Goal: Task Accomplishment & Management: Use online tool/utility

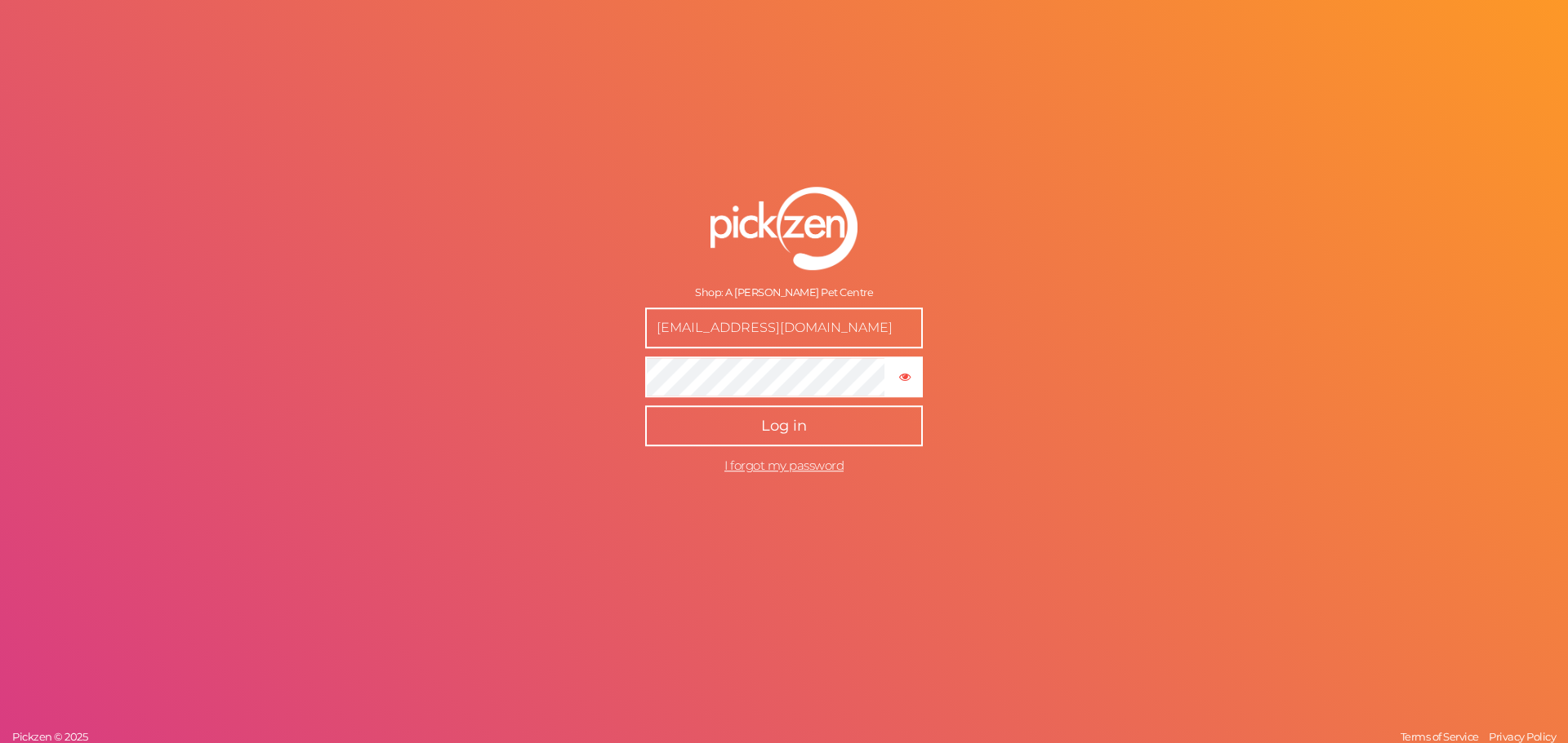
click at [795, 411] on button "Log in" at bounding box center [784, 426] width 278 height 41
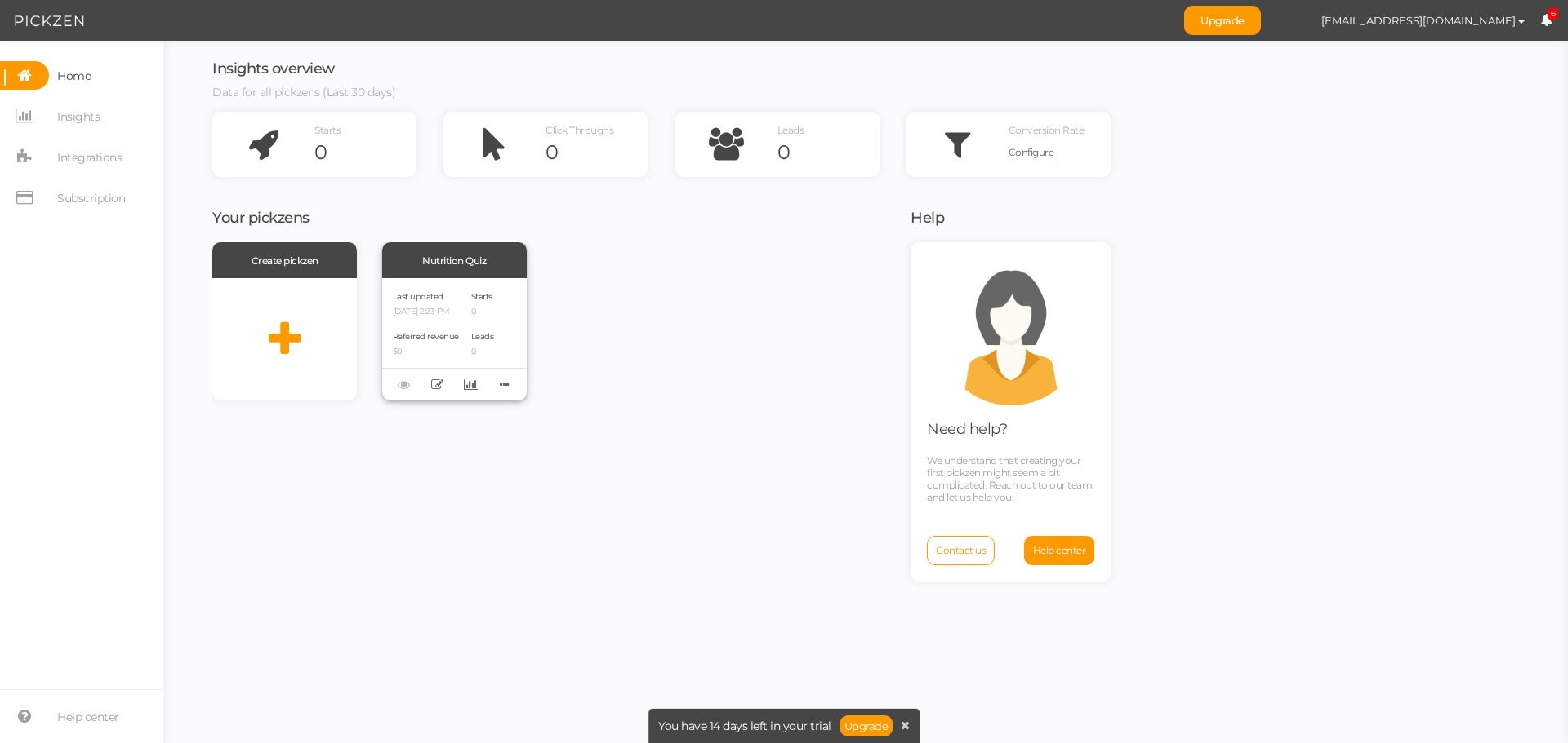
click at [432, 320] on div "Last updated [DATE] 2:23 PM Referred revenue $0" at bounding box center [426, 339] width 66 height 101
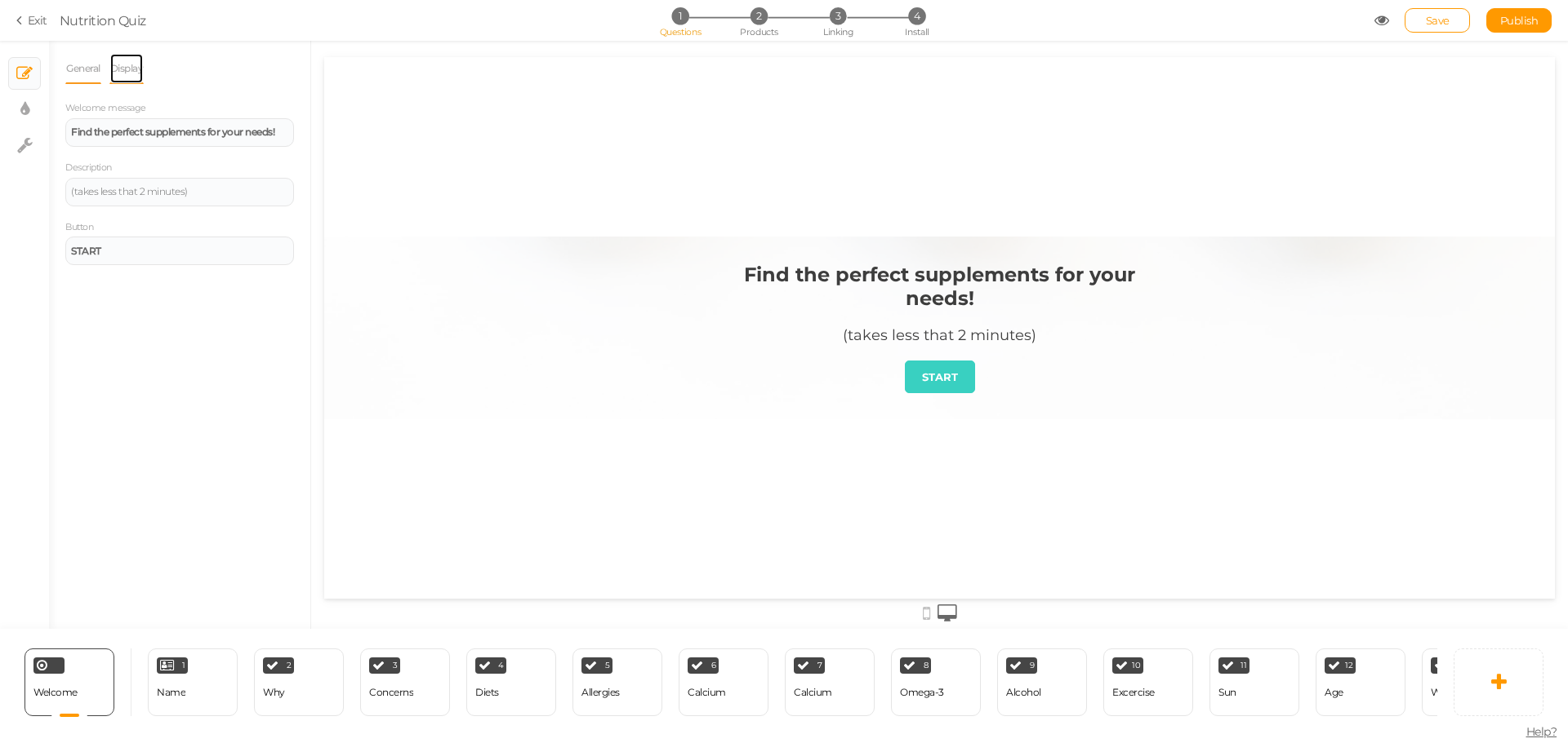
click at [132, 71] on link "Display" at bounding box center [127, 68] width 35 height 31
click at [80, 67] on link "General" at bounding box center [83, 68] width 36 height 31
click at [21, 114] on icon at bounding box center [25, 109] width 9 height 16
select select "2"
select select "montserrat"
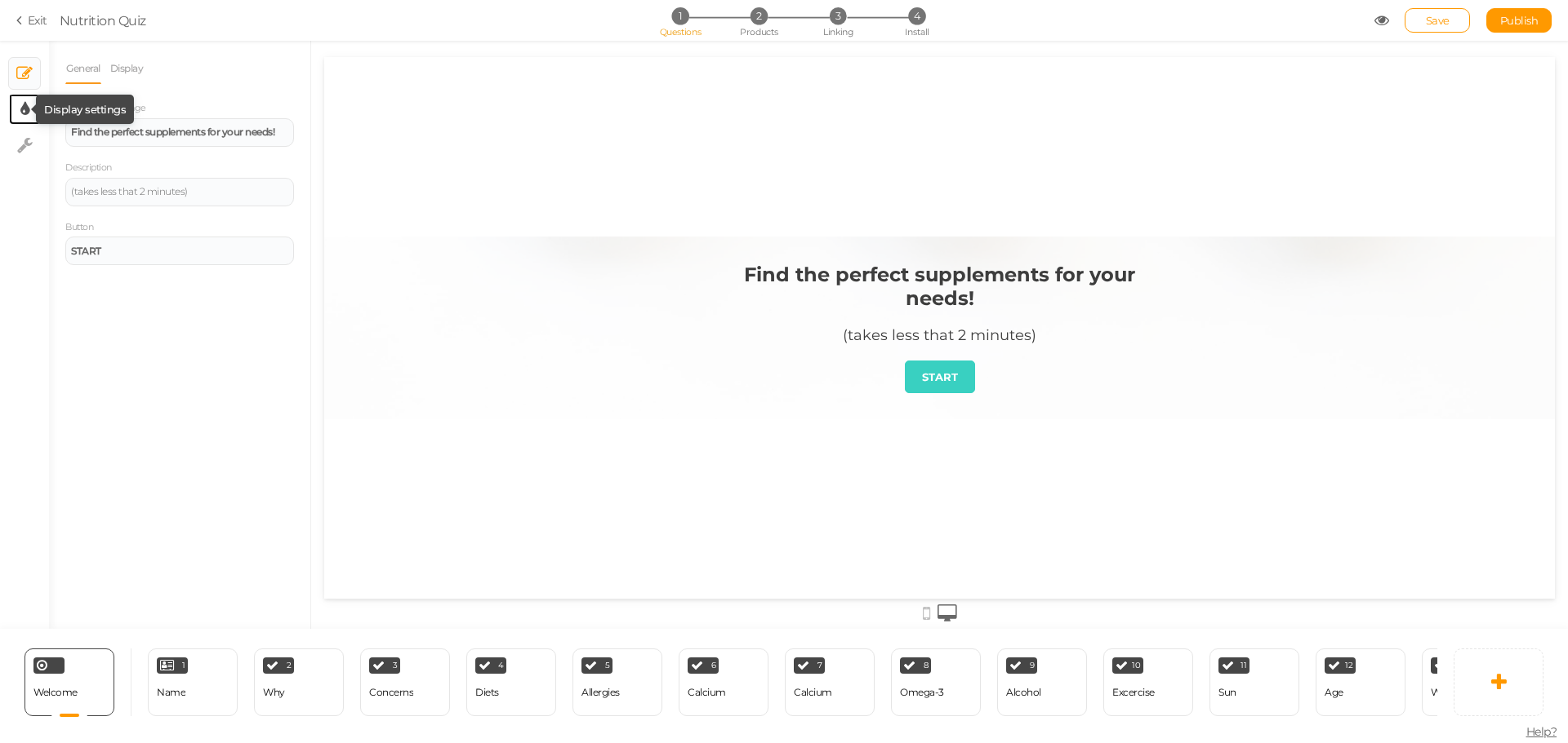
select select "fade"
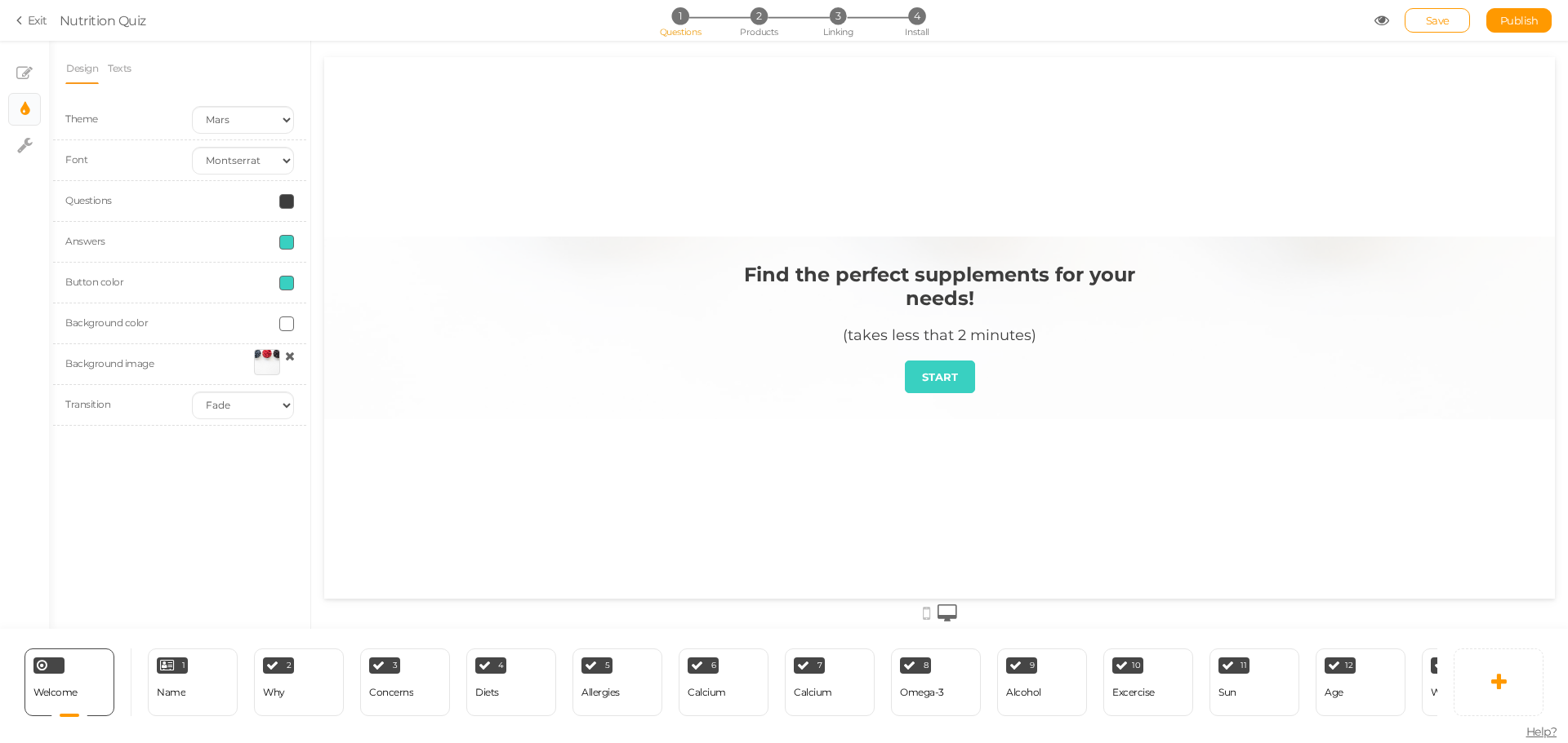
click at [580, 316] on div at bounding box center [939, 327] width 1231 height 183
click at [585, 186] on div "Find the perfect supplements for your needs! (takes less that 2 minutes) START" at bounding box center [939, 327] width 1231 height 541
click at [621, 244] on div at bounding box center [939, 327] width 1231 height 183
click at [112, 58] on link "Texts" at bounding box center [120, 68] width 25 height 31
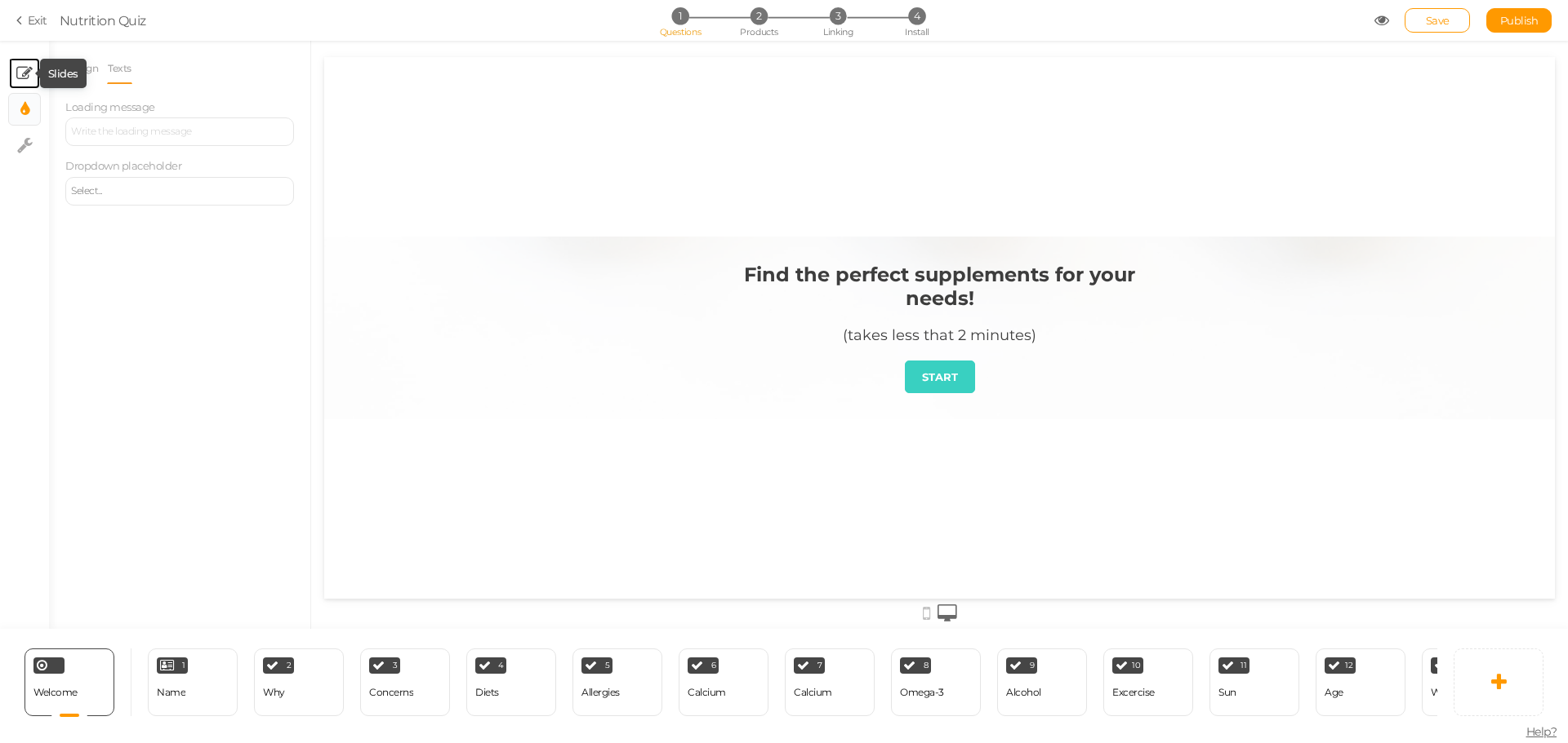
click at [24, 68] on icon at bounding box center [24, 73] width 16 height 16
click at [164, 127] on strong "Find the perfect supplements for your needs!" at bounding box center [173, 132] width 203 height 12
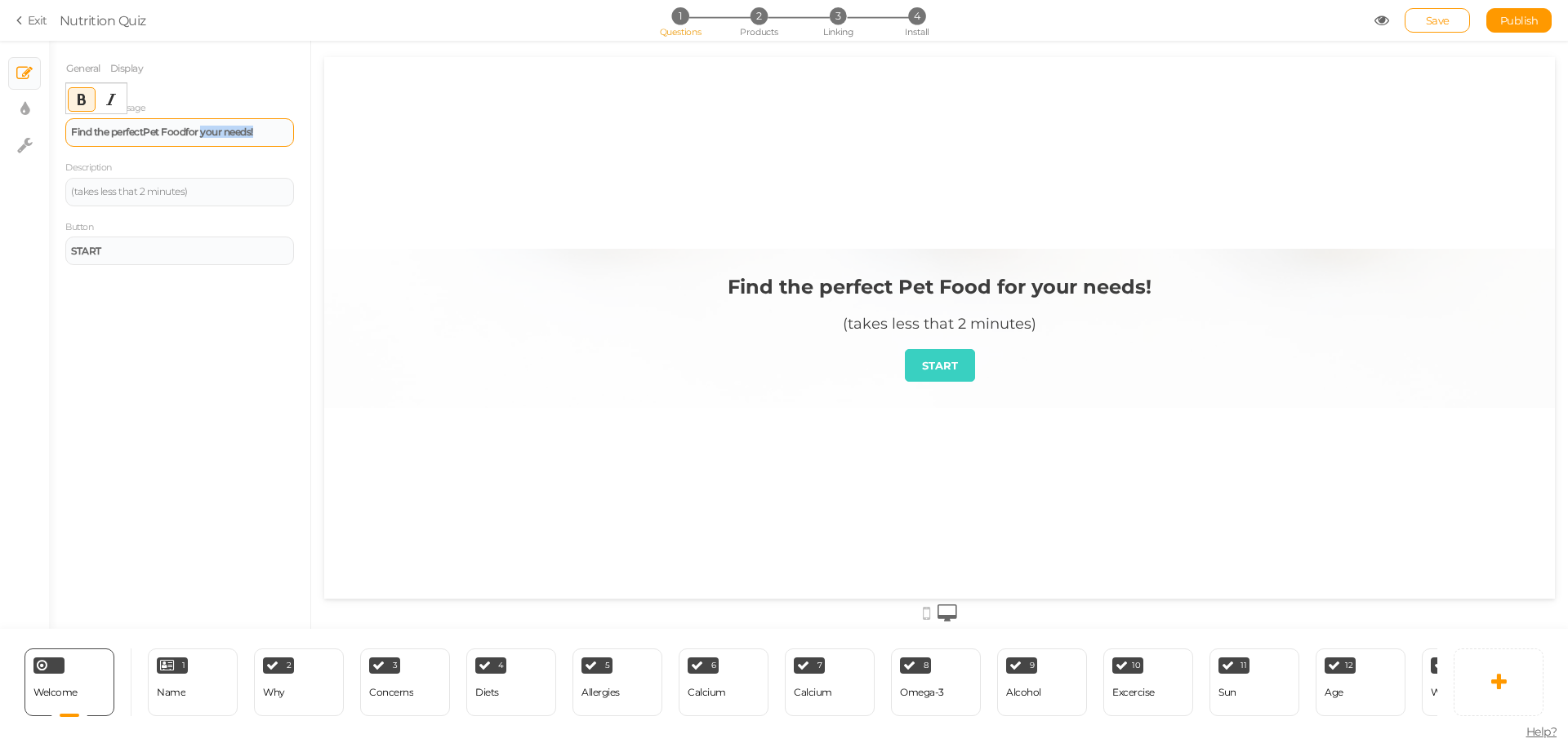
drag, startPoint x: 206, startPoint y: 133, endPoint x: 293, endPoint y: 136, distance: 87.1
click at [293, 136] on div "Find the perfect Pet Food for your needs!" at bounding box center [179, 133] width 228 height 29
click at [231, 128] on strong "Find the perfect Pet Food for your needs!" at bounding box center [162, 132] width 182 height 12
click at [248, 132] on strong "Find the perfect Pet Food for your needs!" at bounding box center [162, 132] width 182 height 12
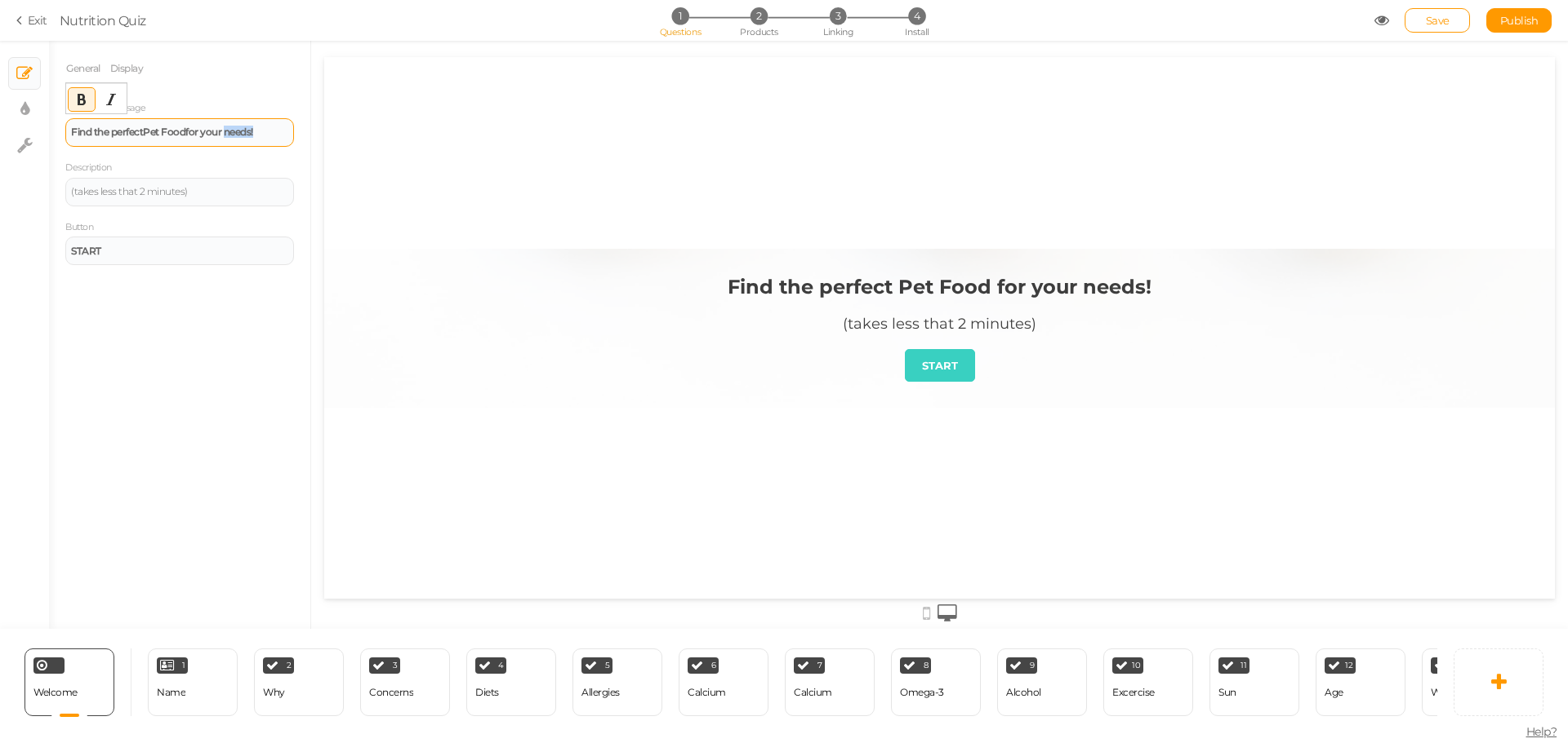
drag, startPoint x: 266, startPoint y: 133, endPoint x: 227, endPoint y: 131, distance: 39.1
click at [227, 131] on div "Find the perfect Pet Food for your needs!" at bounding box center [179, 132] width 217 height 10
drag, startPoint x: 138, startPoint y: 192, endPoint x: 149, endPoint y: 194, distance: 11.2
click at [149, 194] on div "(takes less that 2 minutes)" at bounding box center [179, 192] width 217 height 10
click at [136, 61] on link "Display" at bounding box center [127, 68] width 35 height 31
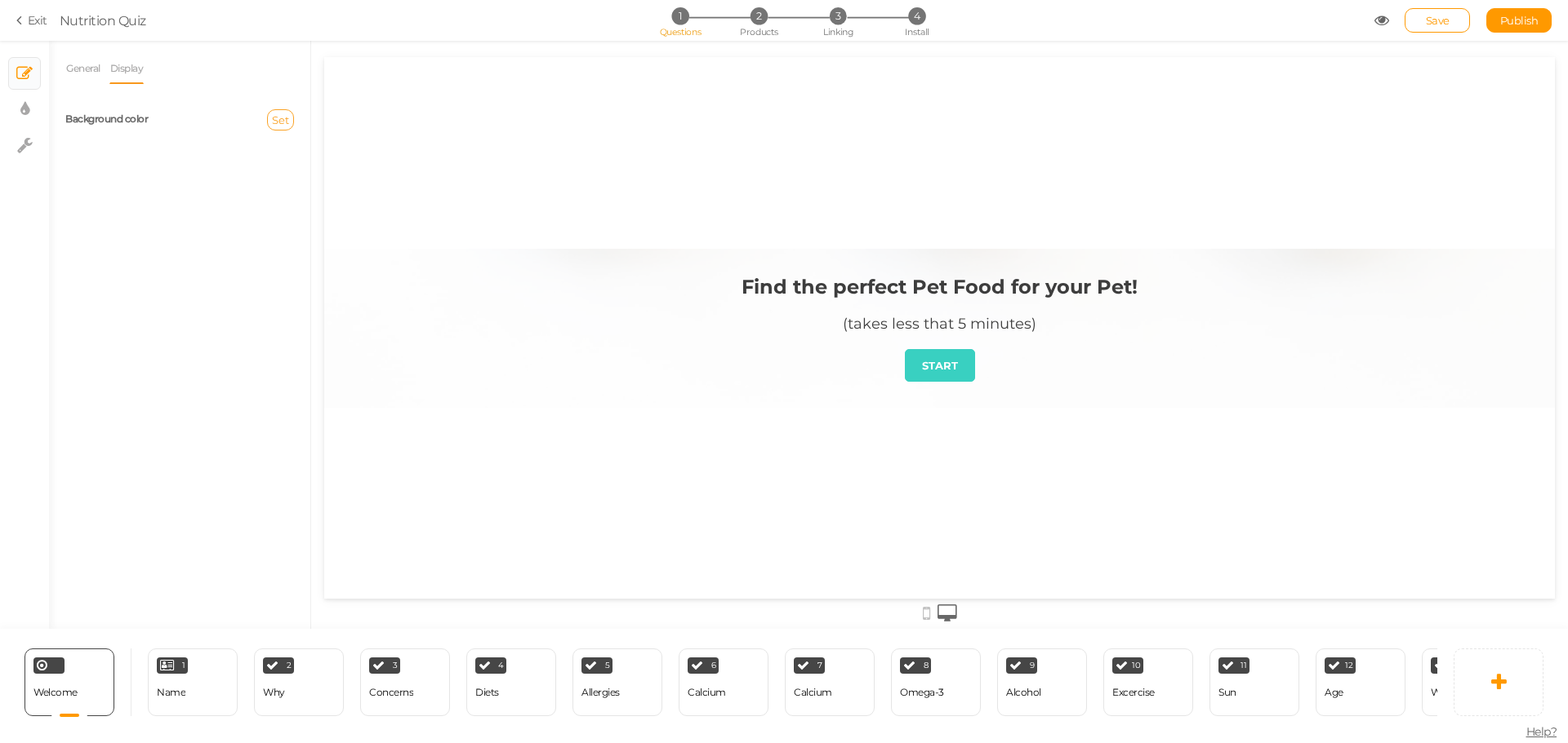
click at [283, 120] on span "Set" at bounding box center [280, 120] width 17 height 13
type input "#b01717"
drag, startPoint x: 638, startPoint y: 243, endPoint x: 667, endPoint y: 219, distance: 37.6
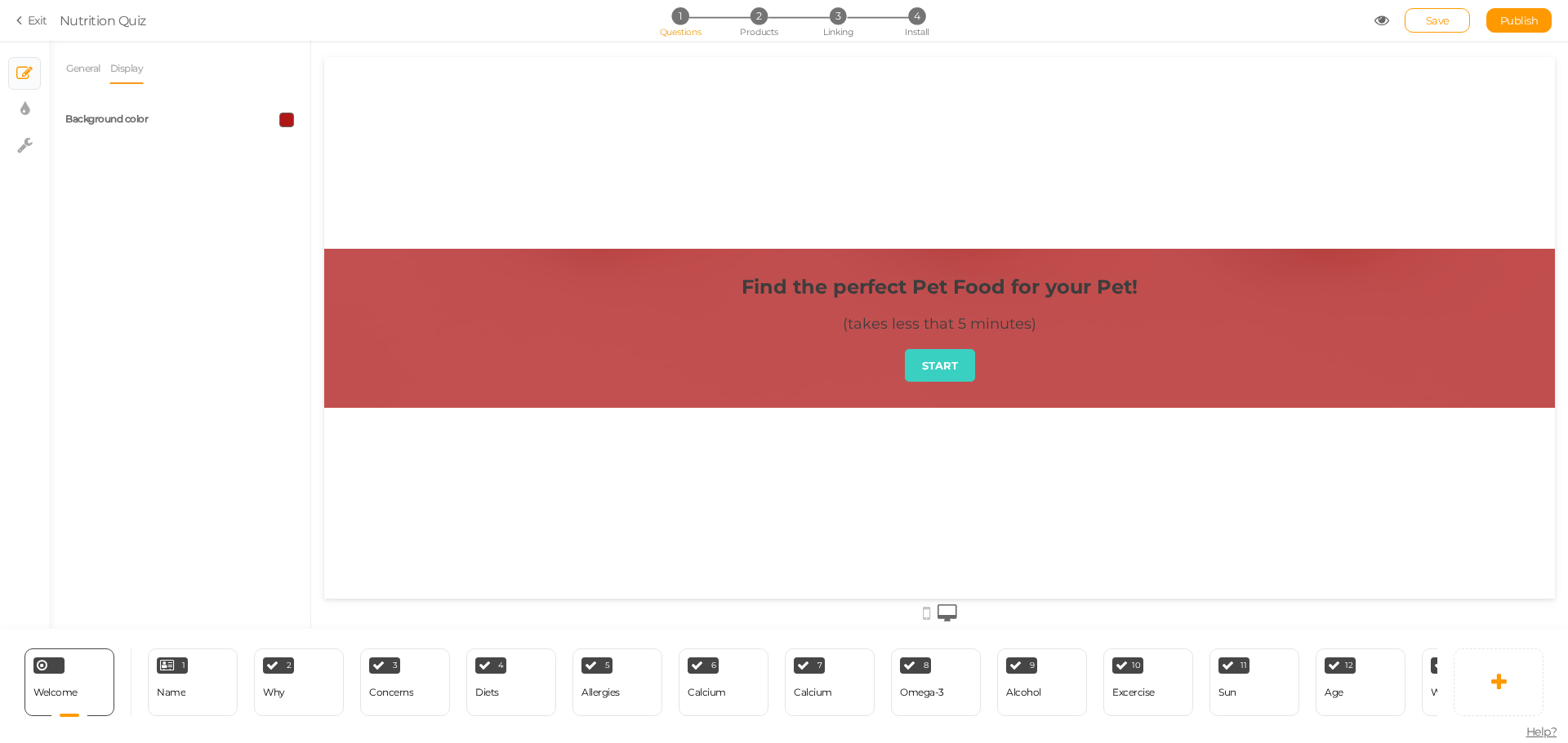
click at [289, 121] on span at bounding box center [286, 120] width 14 height 14
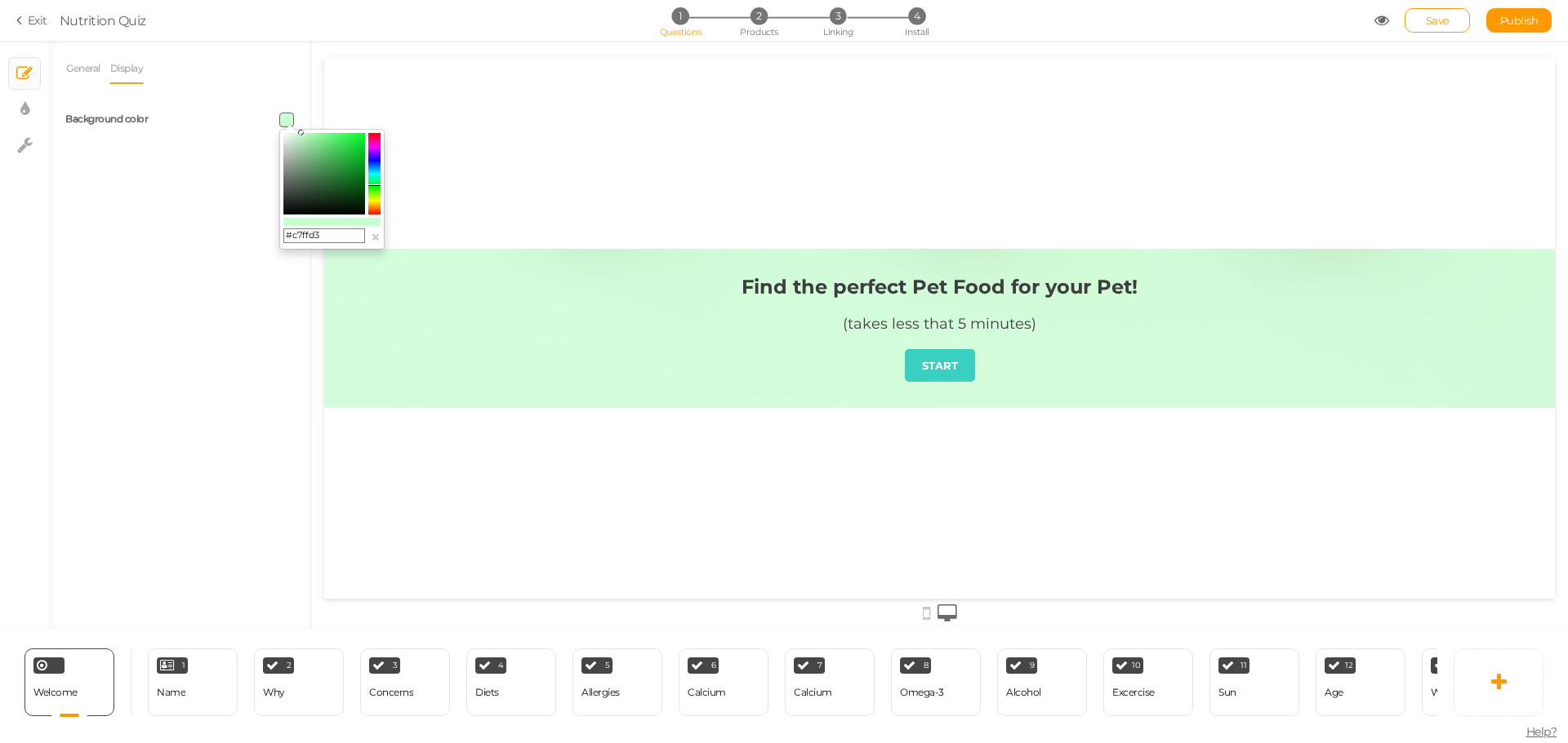
drag, startPoint x: 375, startPoint y: 192, endPoint x: 352, endPoint y: 174, distance: 29.2
click at [376, 185] on colorpicker-hue at bounding box center [375, 173] width 12 height 81
click at [337, 159] on colorpicker-saturation at bounding box center [323, 173] width 81 height 81
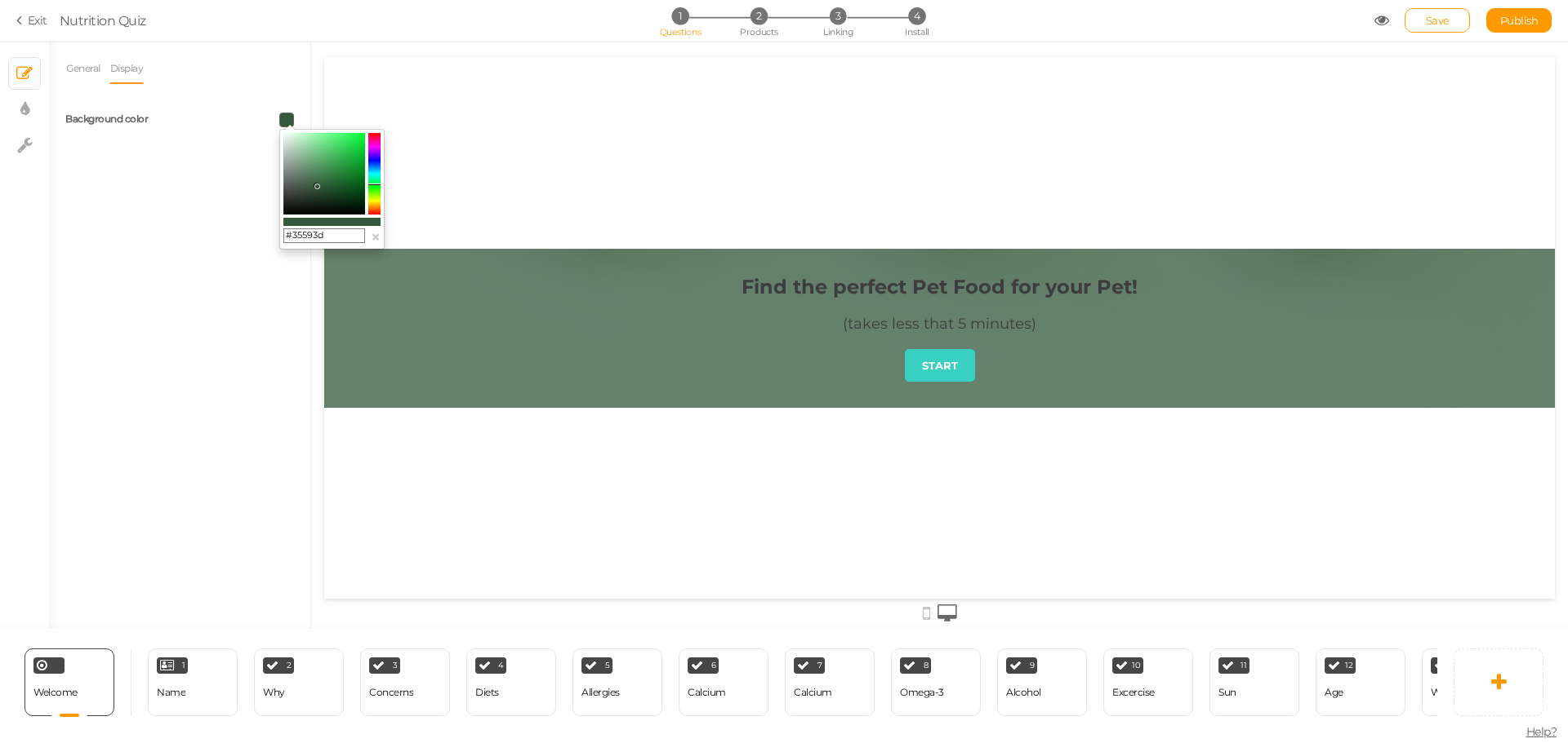
drag, startPoint x: 337, startPoint y: 159, endPoint x: 317, endPoint y: 186, distance: 33.6
click at [317, 186] on icon at bounding box center [316, 186] width 5 height 5
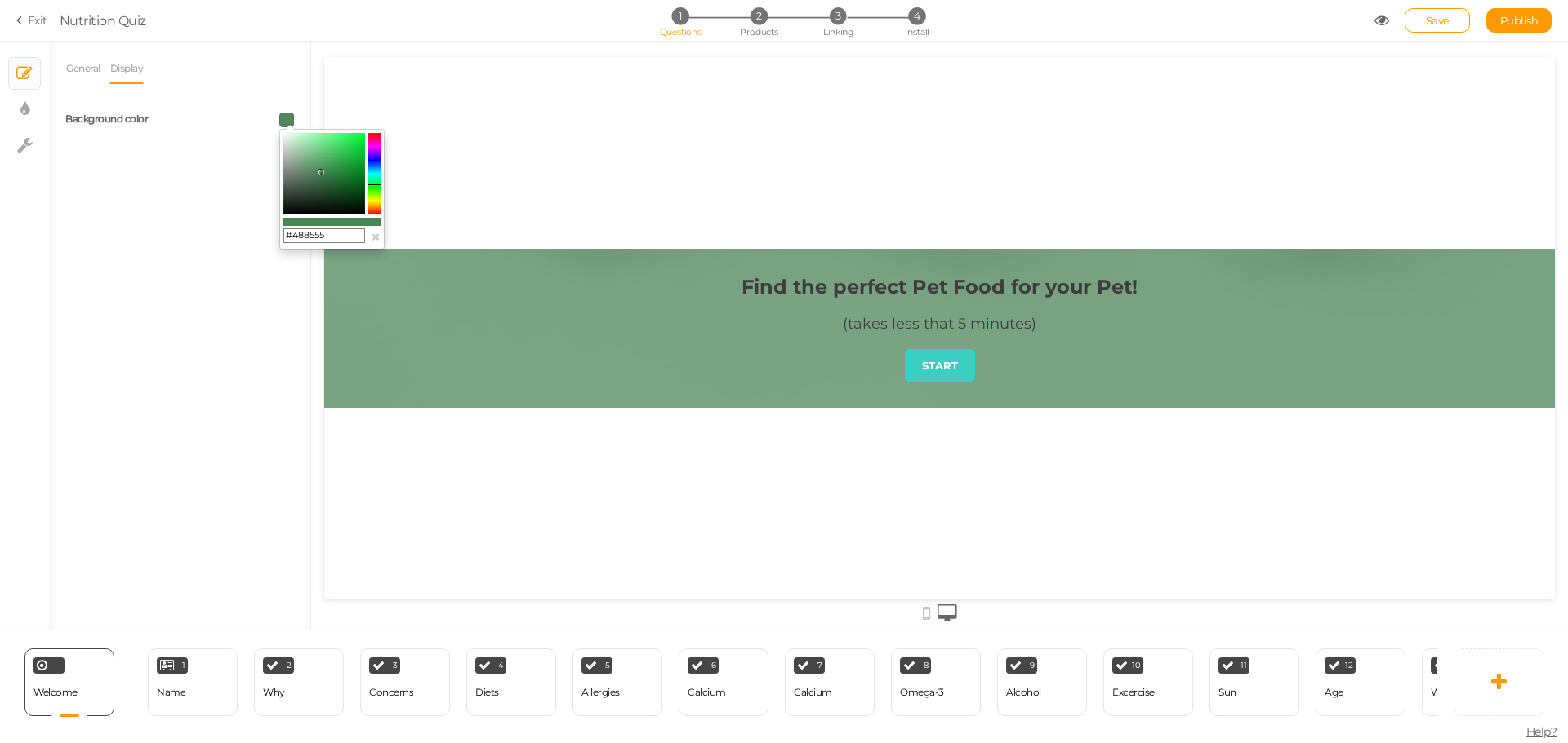
type input "#458252"
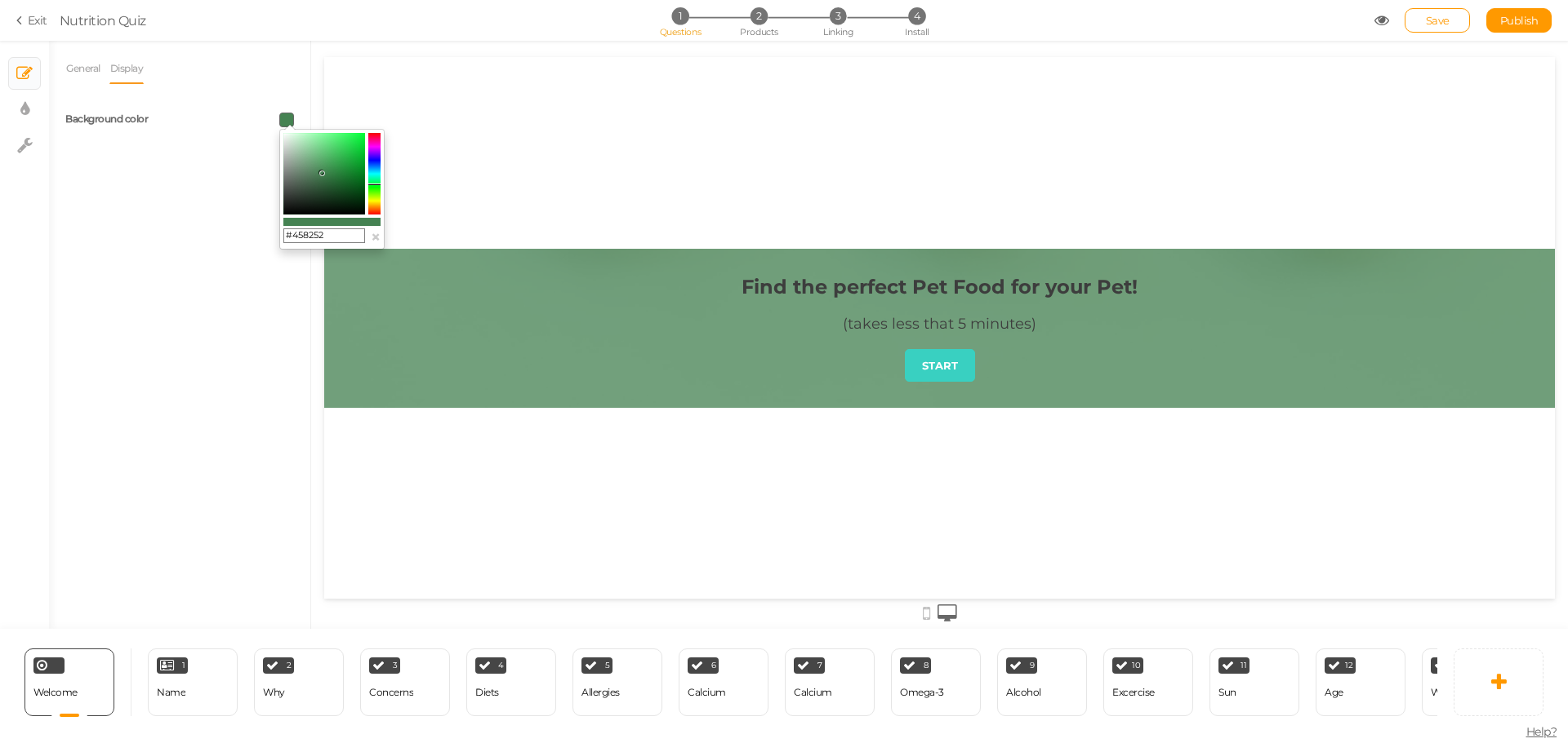
drag, startPoint x: 317, startPoint y: 186, endPoint x: 321, endPoint y: 173, distance: 13.6
click at [321, 173] on icon at bounding box center [321, 172] width 5 height 5
click at [39, 100] on link "× Display settings" at bounding box center [24, 109] width 31 height 31
select select "2"
select select "montserrat"
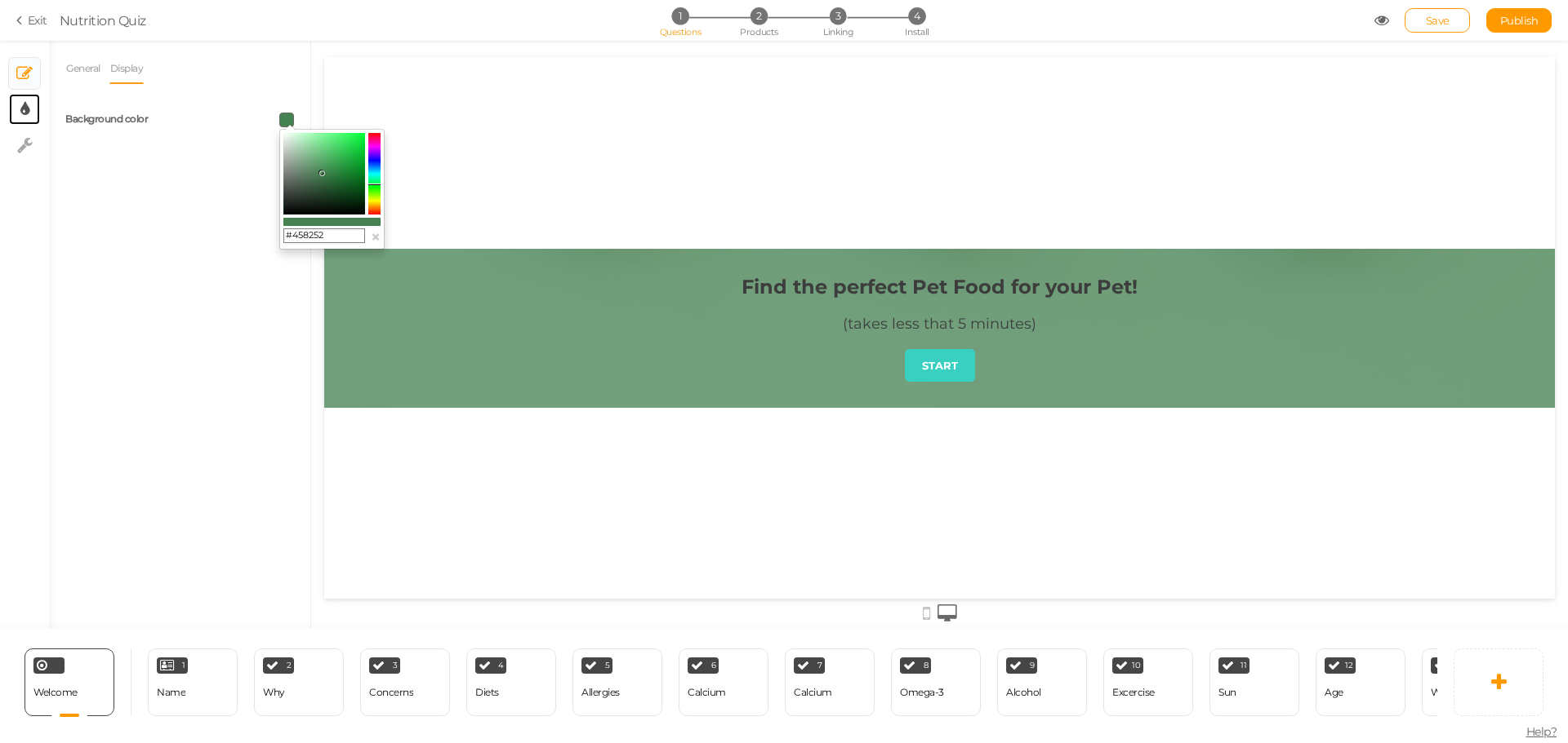
select select "fade"
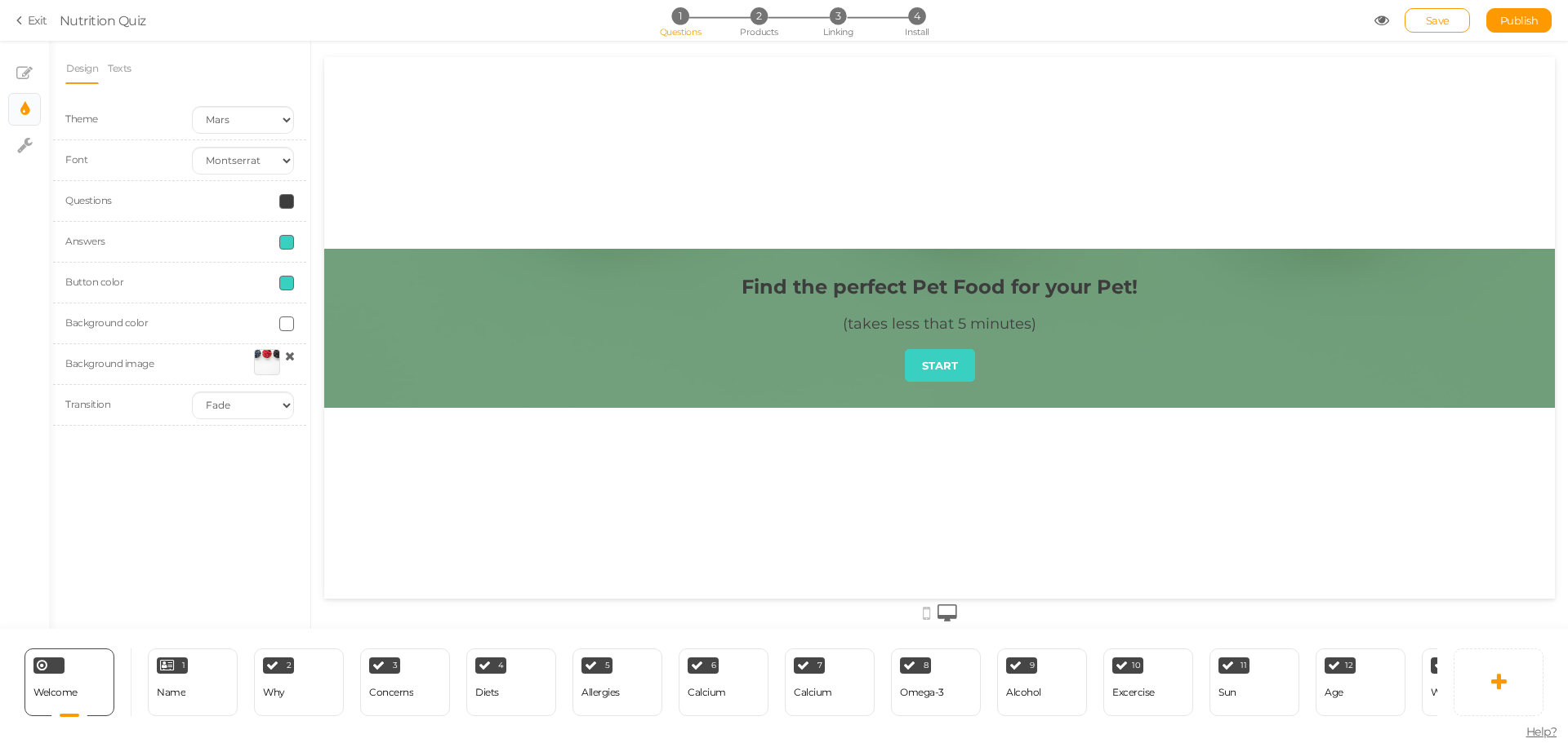
click at [283, 202] on span at bounding box center [286, 202] width 14 height 14
type input "#ffffff"
drag, startPoint x: 289, startPoint y: 230, endPoint x: 259, endPoint y: 177, distance: 60.9
click at [259, 177] on body "× Close A wider screen is needed to use the Pickzen builder Exit Nutrition Quiz…" at bounding box center [784, 371] width 1568 height 743
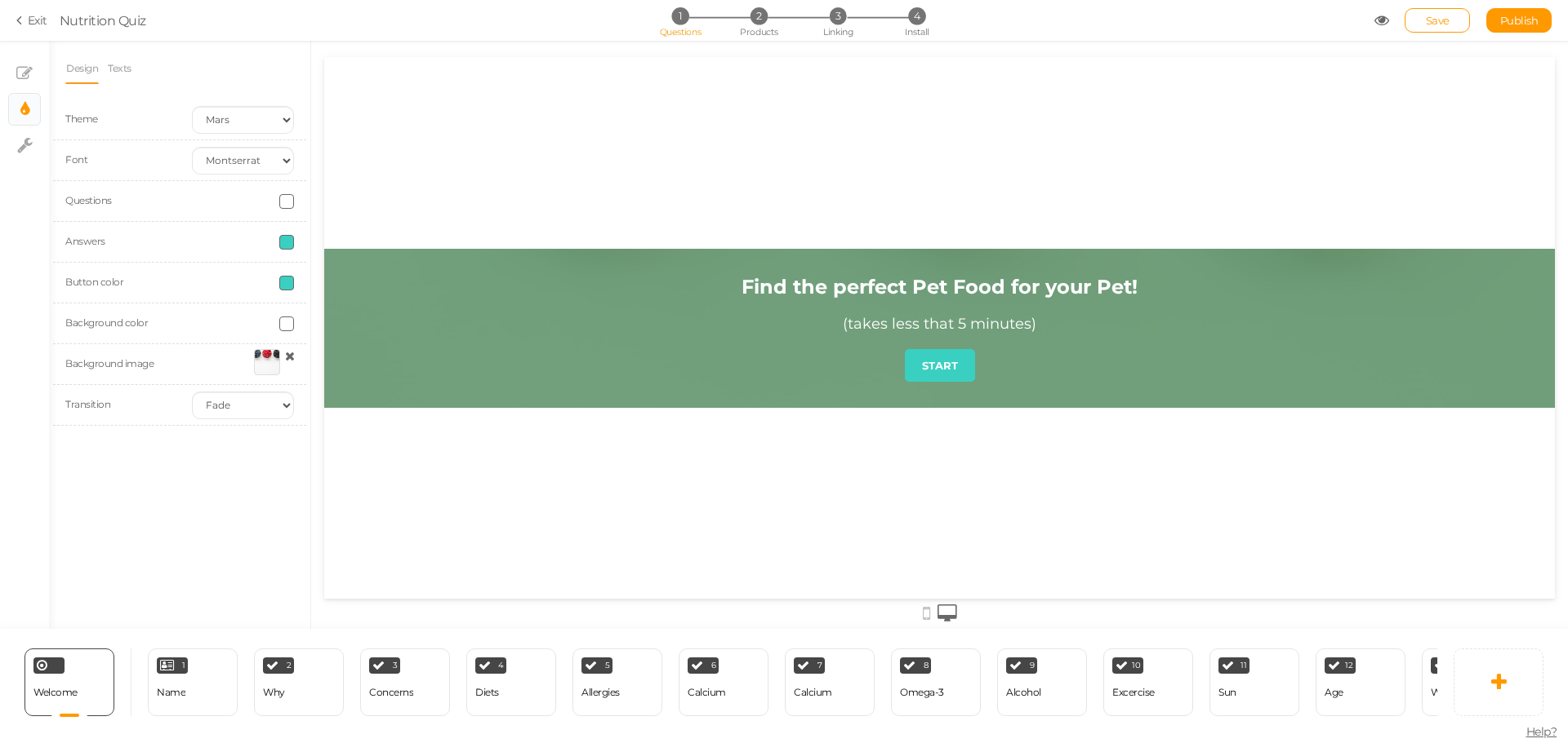
click at [204, 229] on div "Answers" at bounding box center [179, 243] width 253 height 41
click at [286, 244] on span at bounding box center [286, 242] width 14 height 14
click at [312, 280] on colorpicker-saturation at bounding box center [323, 295] width 81 height 81
click at [375, 295] on colorpicker-hue at bounding box center [375, 295] width 12 height 81
click at [375, 291] on icon at bounding box center [375, 291] width 12 height 2
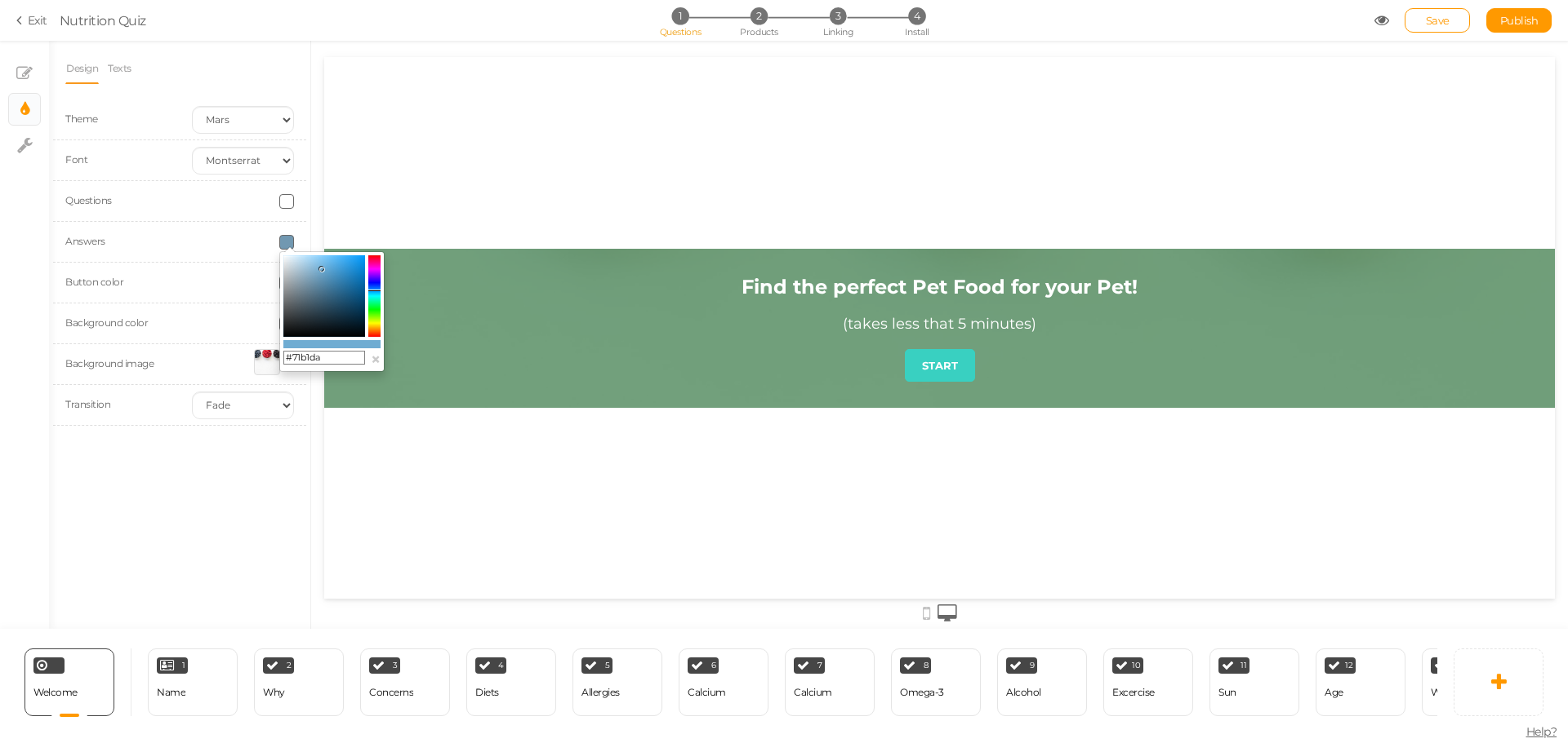
type input "#73b3dd"
drag, startPoint x: 328, startPoint y: 276, endPoint x: 322, endPoint y: 266, distance: 11.7
click at [322, 266] on colorpicker-saturation at bounding box center [323, 295] width 81 height 81
click at [247, 259] on div "Answers" at bounding box center [179, 243] width 253 height 41
click at [288, 282] on span at bounding box center [286, 283] width 14 height 14
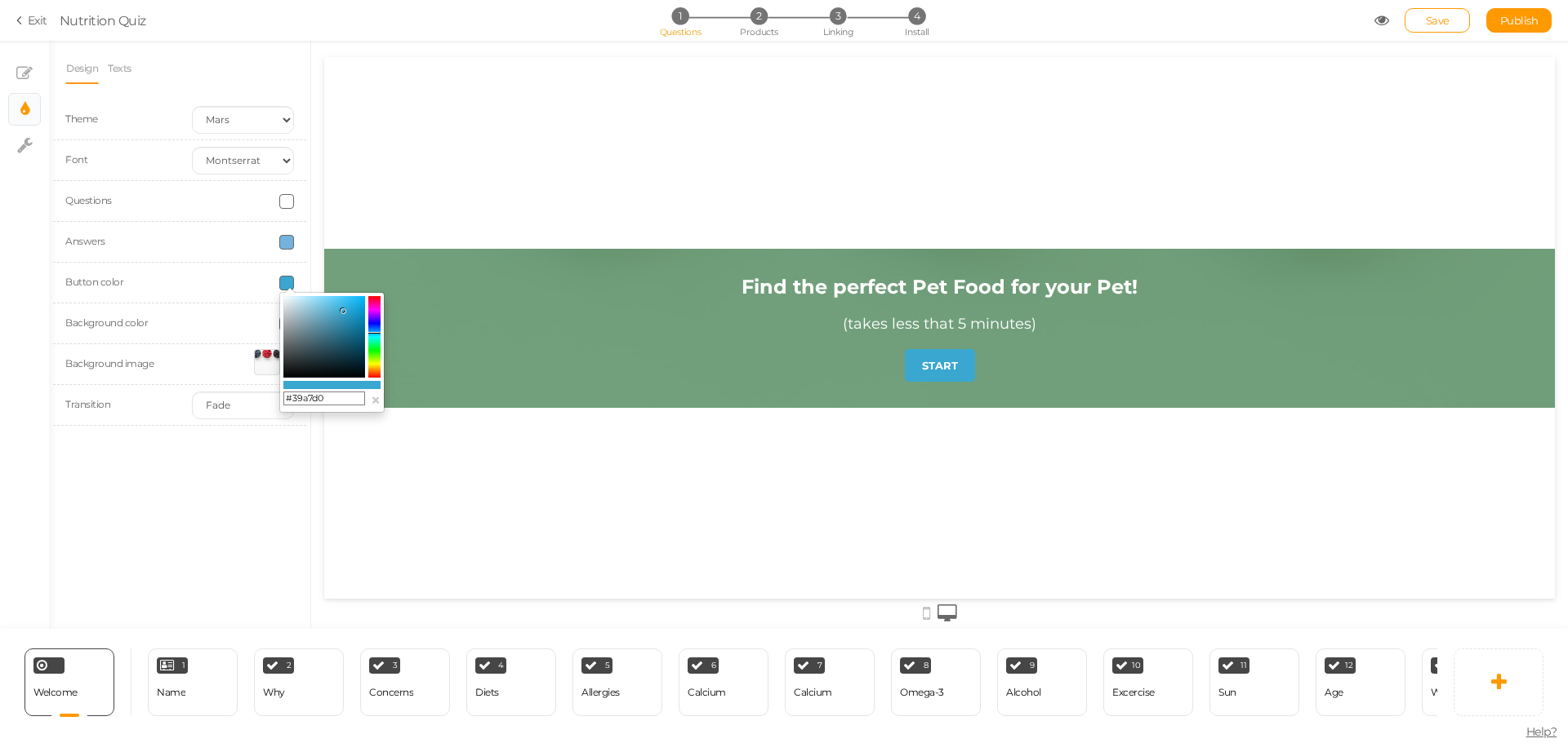
click at [378, 333] on colorpicker-hue at bounding box center [375, 336] width 12 height 81
drag, startPoint x: 673, startPoint y: 369, endPoint x: 693, endPoint y: 349, distance: 28.3
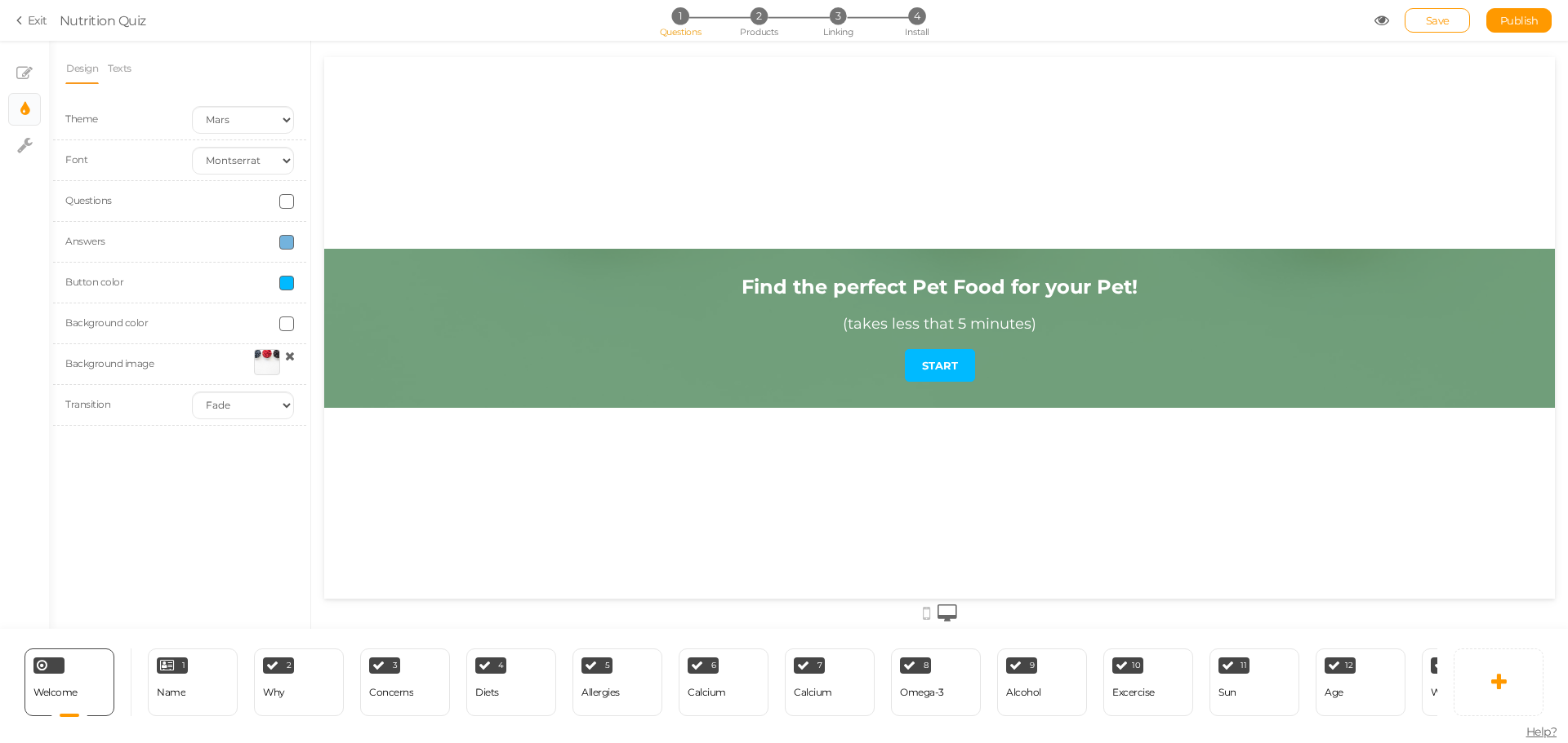
click at [211, 472] on div "Design Texts Theme Earth Mars Font Custom Default [PERSON_NAME] Montserrat Open…" at bounding box center [179, 335] width 261 height 589
click at [286, 287] on span at bounding box center [286, 283] width 14 height 14
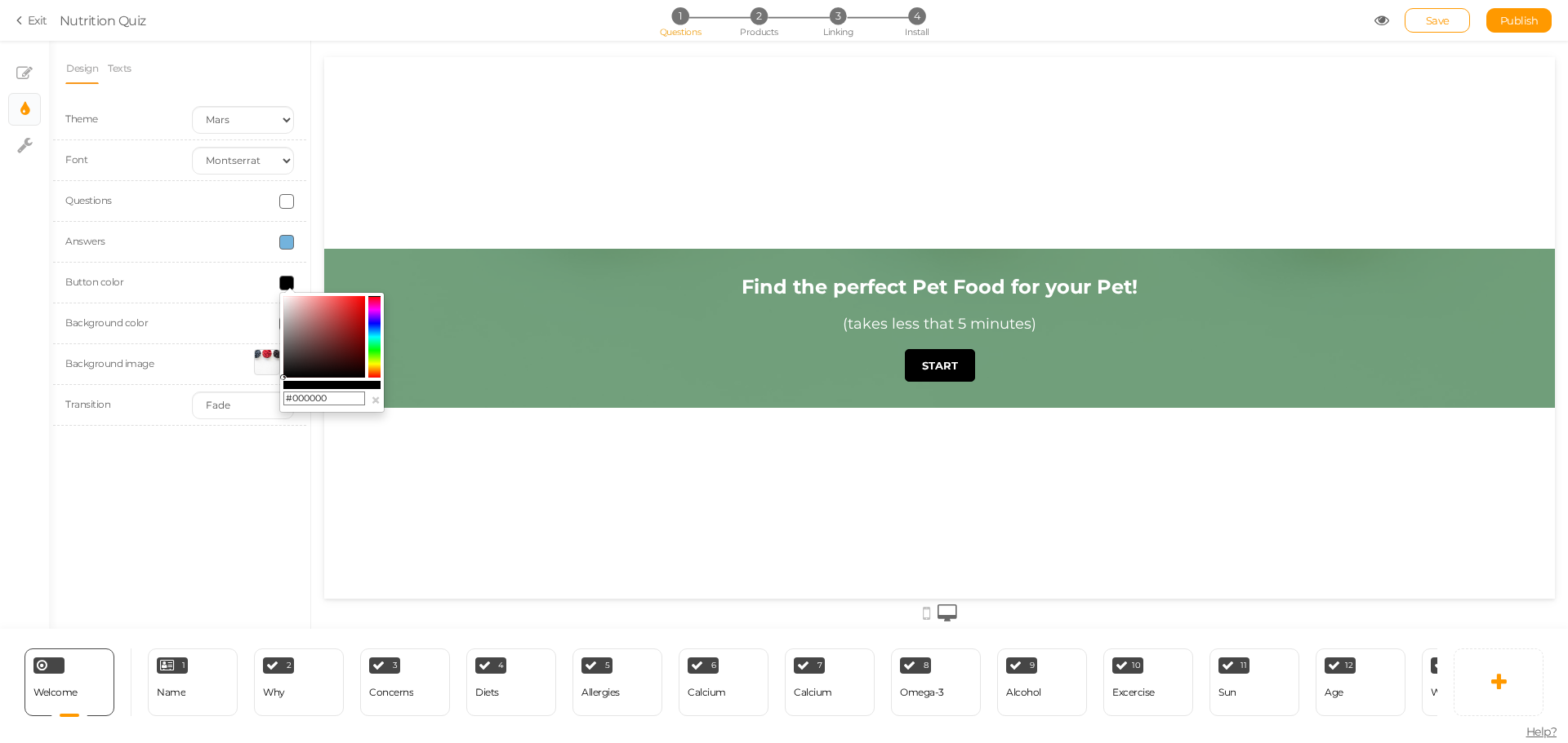
click at [376, 340] on colorpicker-hue at bounding box center [375, 336] width 12 height 81
drag, startPoint x: 663, startPoint y: 391, endPoint x: 384, endPoint y: 271, distance: 303.7
click at [375, 335] on colorpicker-hue at bounding box center [375, 336] width 12 height 81
drag, startPoint x: 677, startPoint y: 384, endPoint x: 368, endPoint y: 283, distance: 325.1
click at [372, 332] on colorpicker-hue at bounding box center [375, 336] width 12 height 81
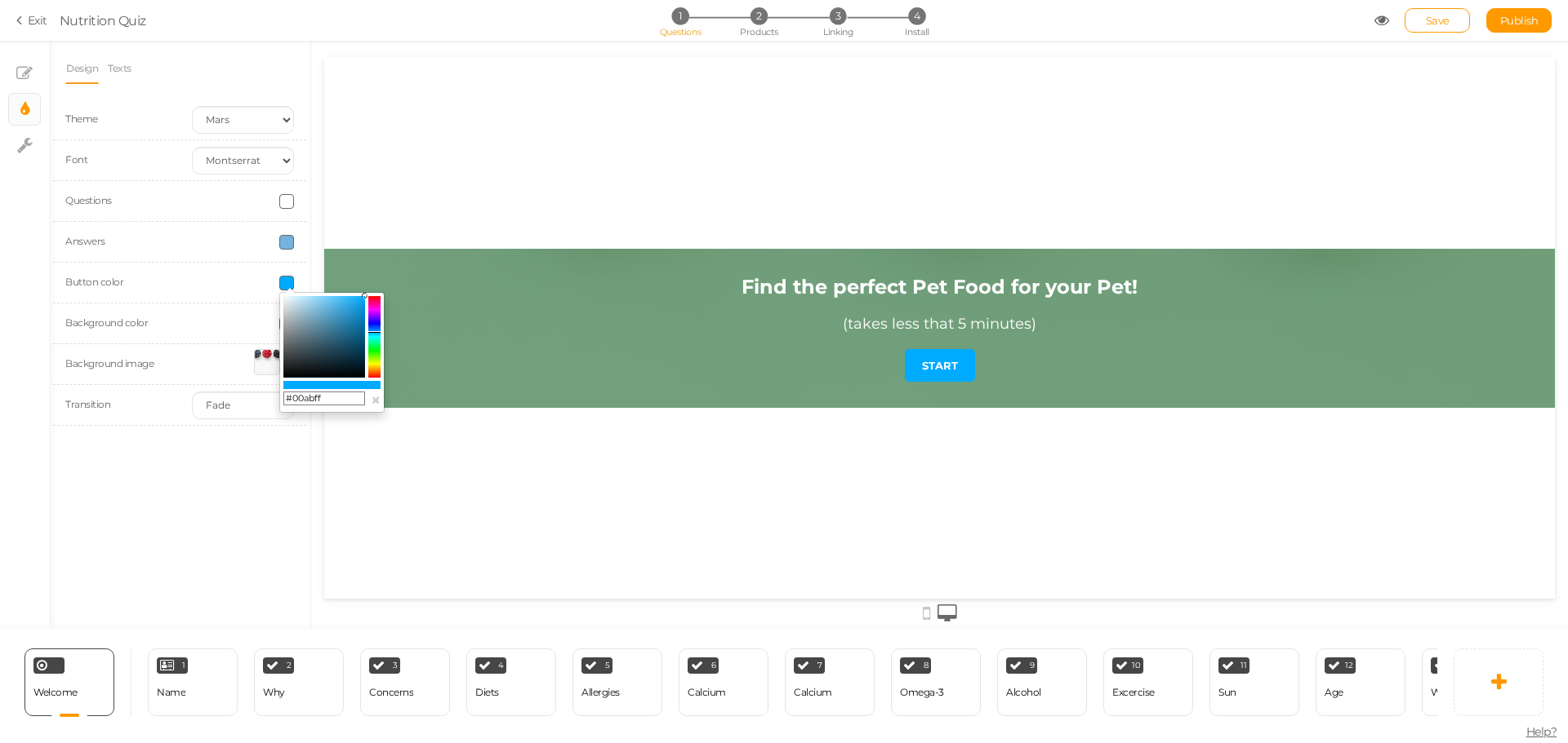
drag, startPoint x: 687, startPoint y: 367, endPoint x: 368, endPoint y: 291, distance: 327.9
click at [369, 293] on div "#00abff ×" at bounding box center [332, 352] width 105 height 120
click at [362, 298] on icon at bounding box center [364, 295] width 5 height 5
type input "#07a9f9"
click at [386, 220] on div "Find the perfect Pet Food for your Pet! (takes less that 5 minutes) START" at bounding box center [939, 327] width 1231 height 541
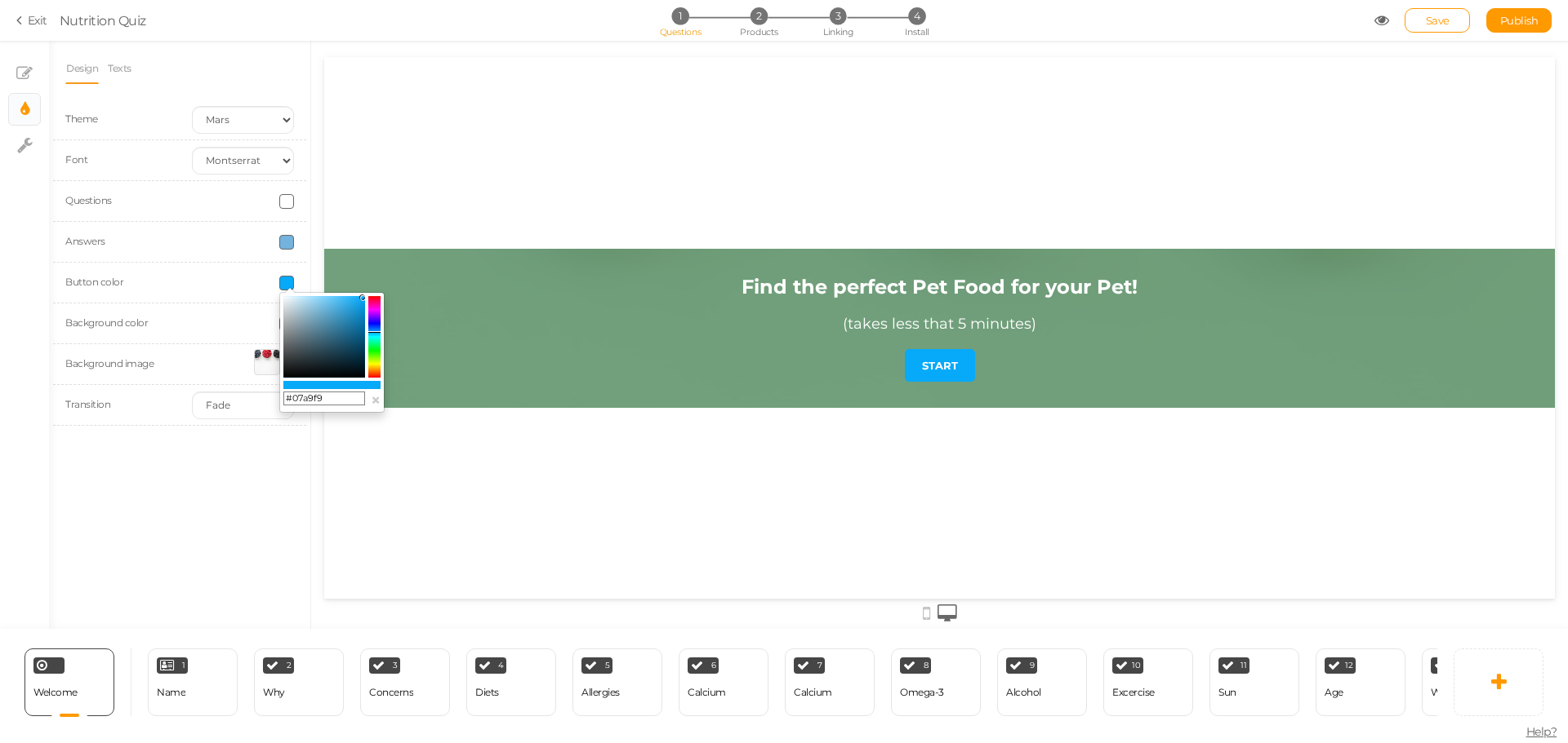
click at [356, 472] on div "Find the perfect Pet Food for your Pet! (takes less that 5 minutes) START" at bounding box center [939, 327] width 1231 height 541
click at [285, 491] on div "Design Texts Theme Earth Mars Font Custom Default [PERSON_NAME] Montserrat Open…" at bounding box center [179, 335] width 261 height 589
click at [267, 359] on div at bounding box center [267, 362] width 26 height 26
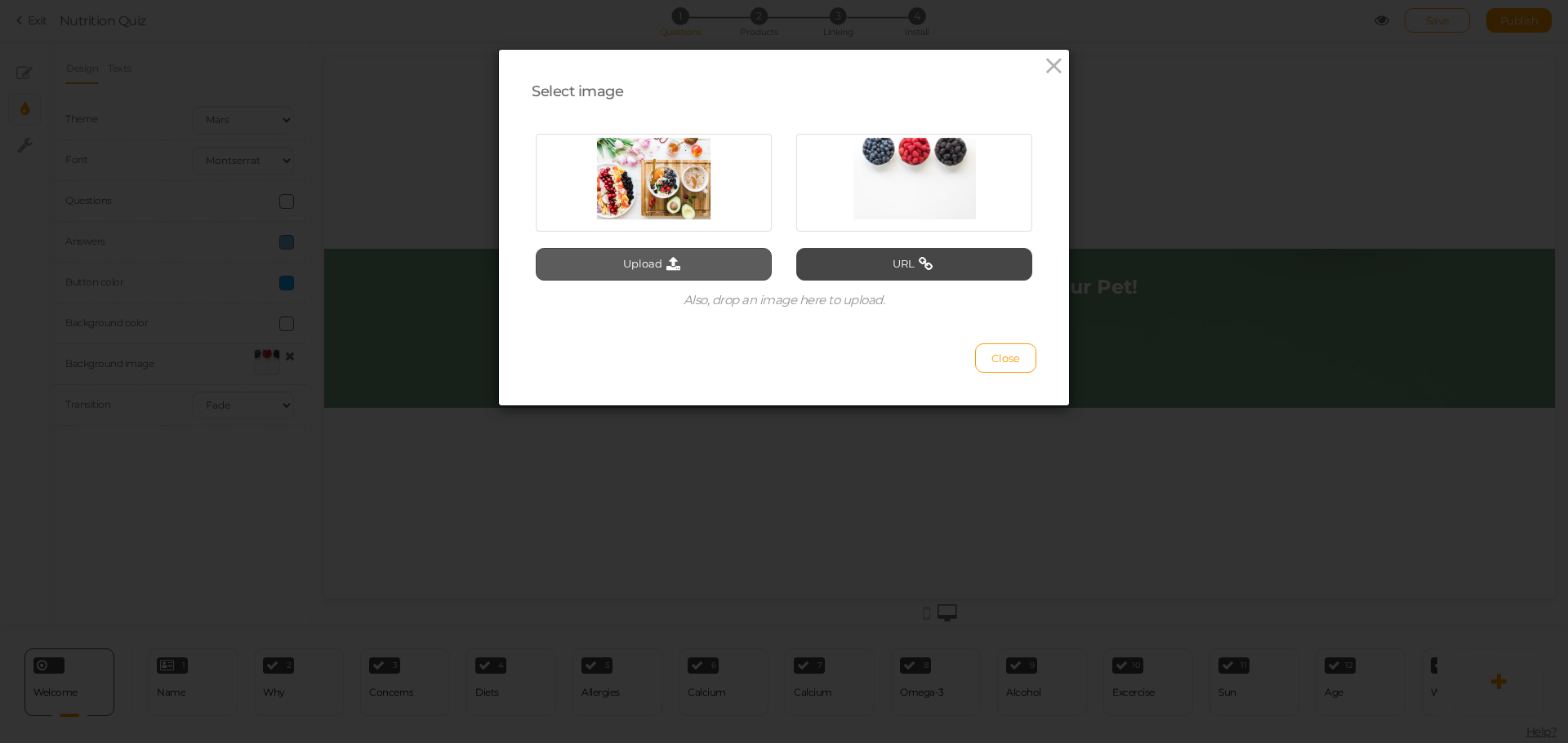
click at [587, 263] on button "Upload" at bounding box center [653, 264] width 236 height 33
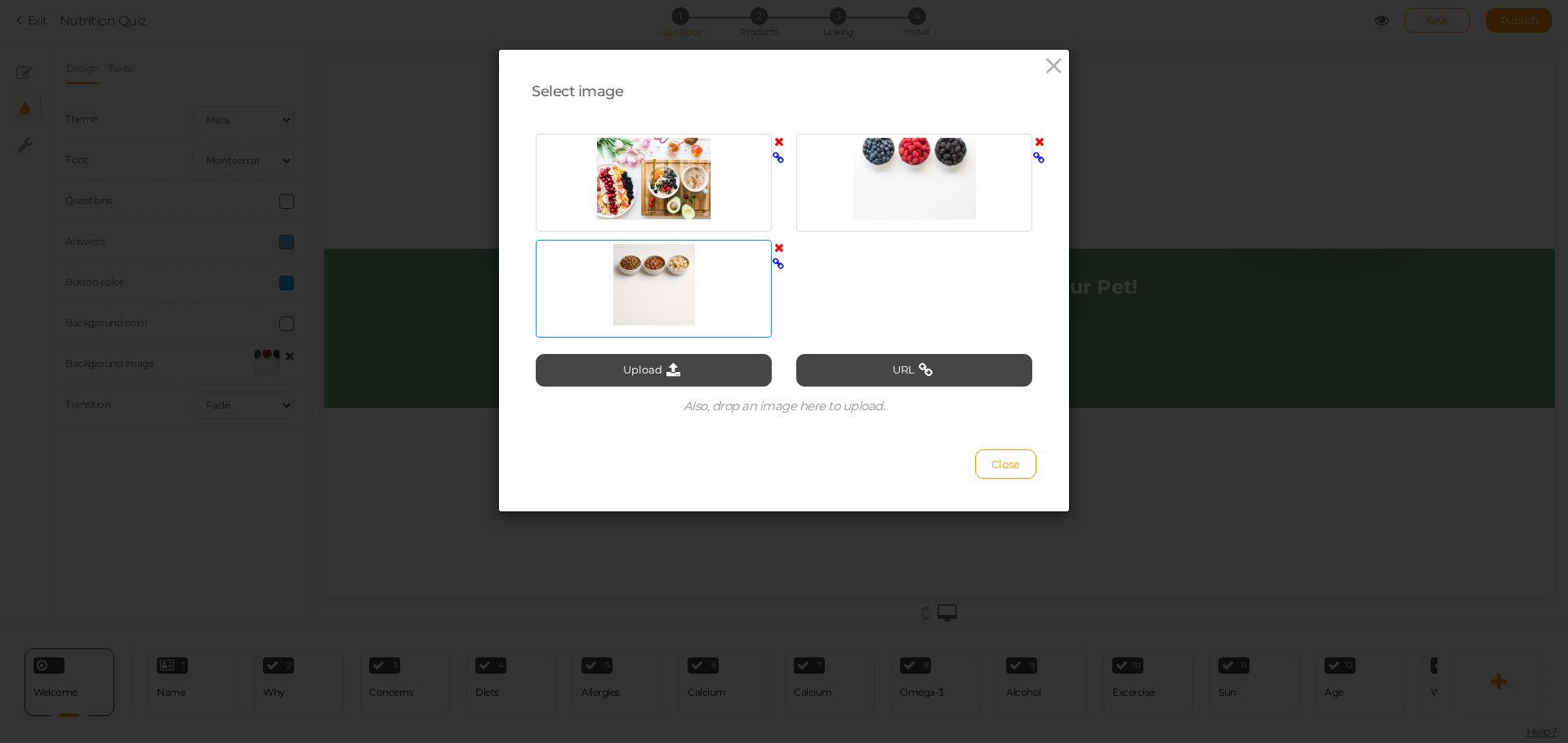
click at [726, 302] on div at bounding box center [653, 285] width 228 height 81
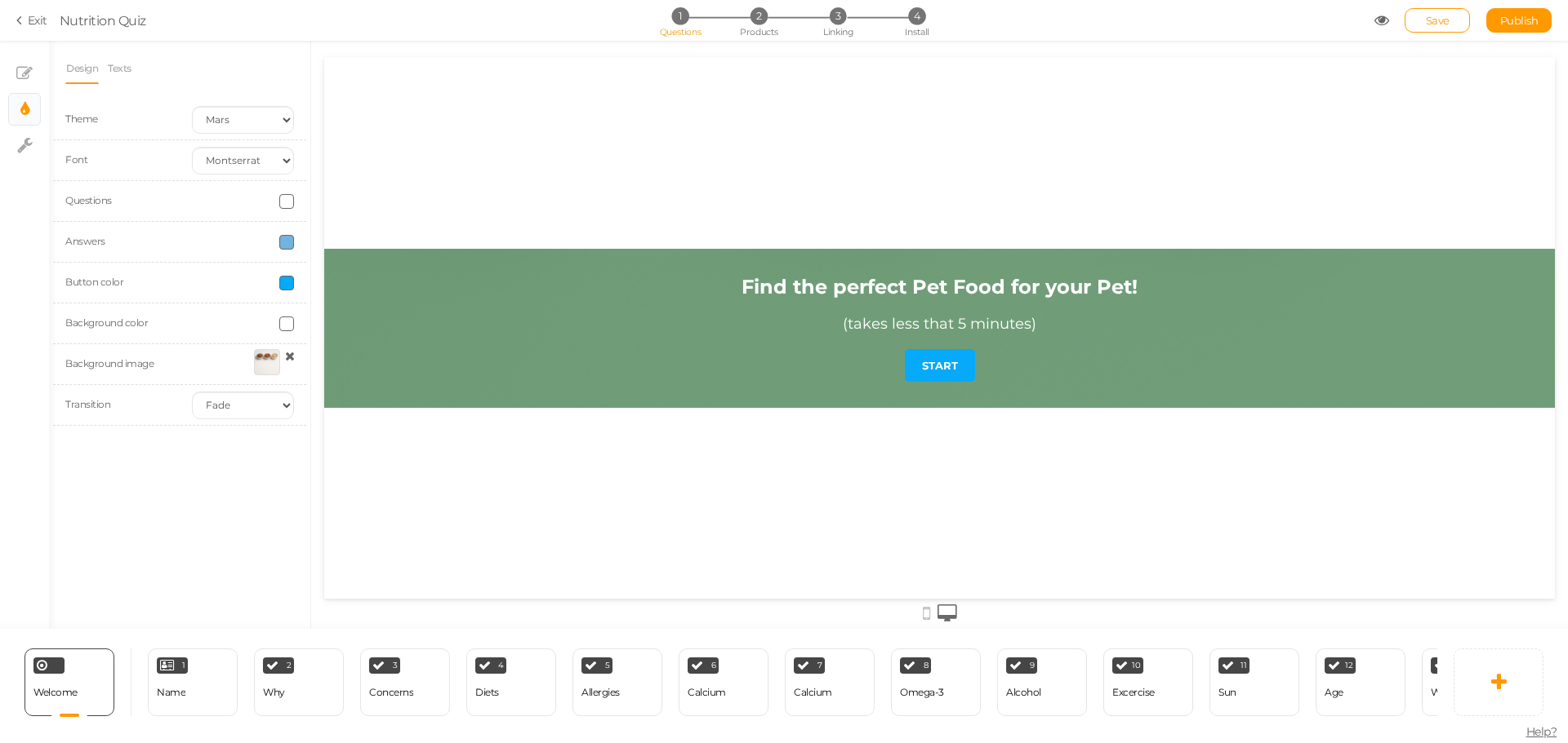
click at [1377, 20] on icon at bounding box center [1381, 21] width 14 height 14
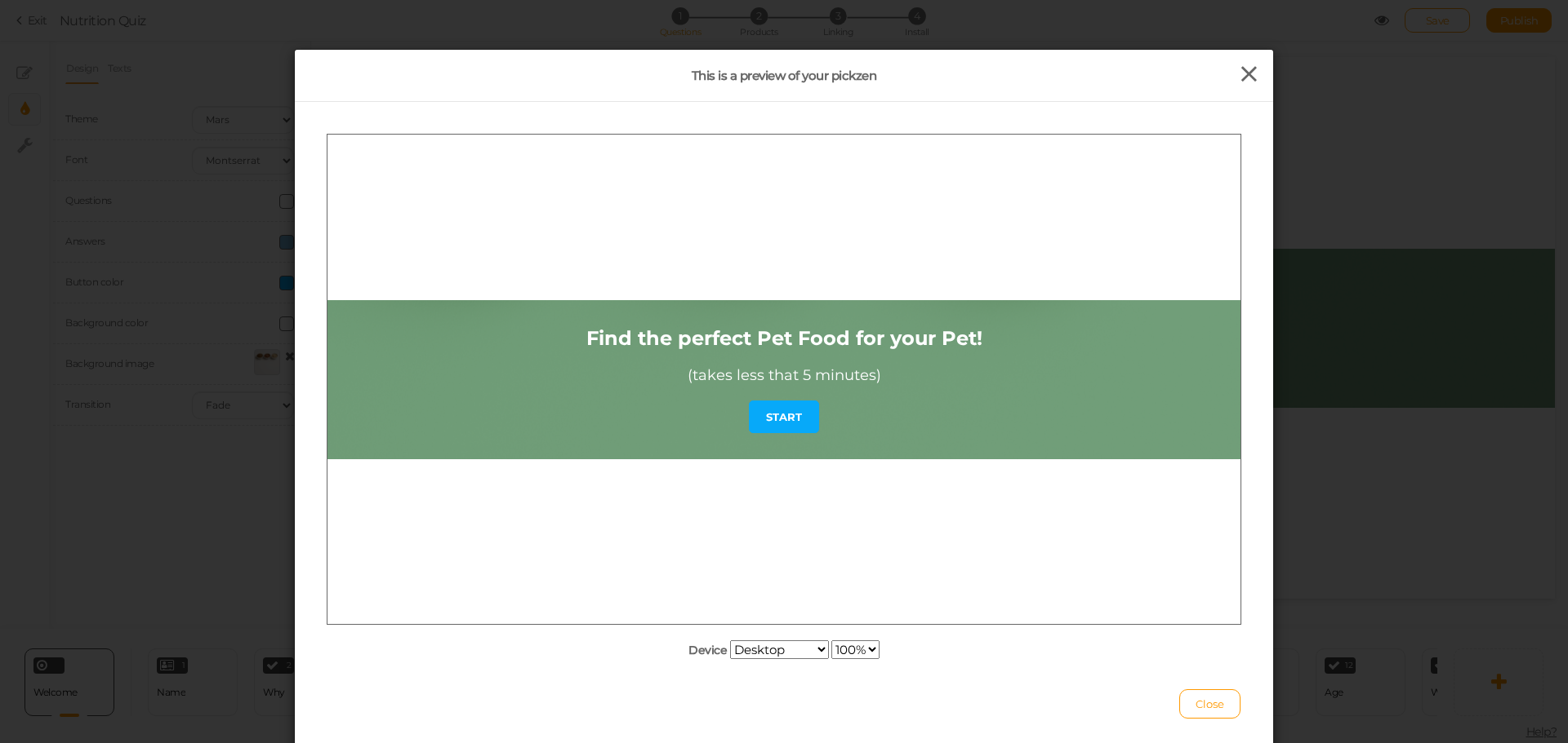
click at [1249, 69] on icon at bounding box center [1249, 74] width 24 height 24
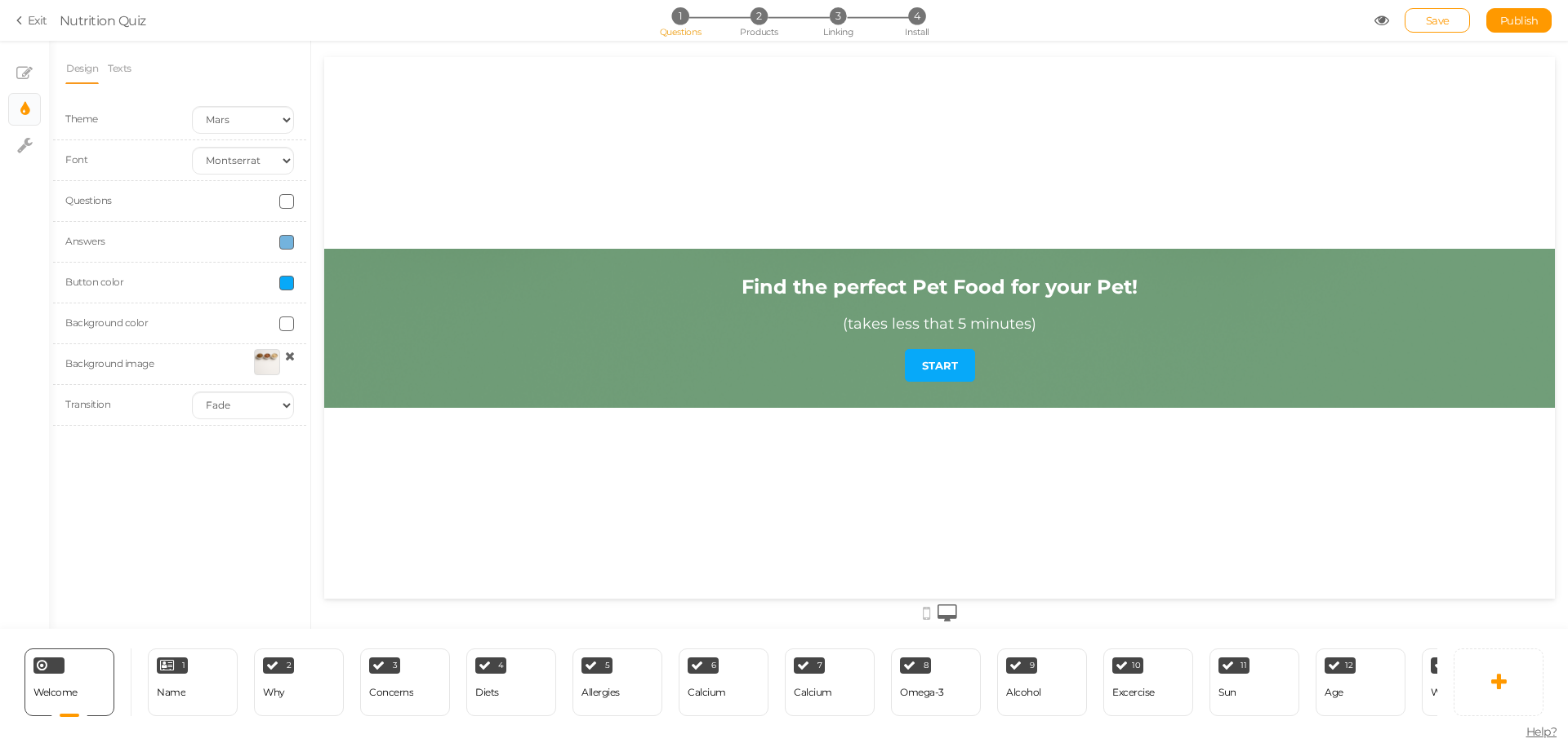
click at [268, 363] on div at bounding box center [267, 362] width 26 height 26
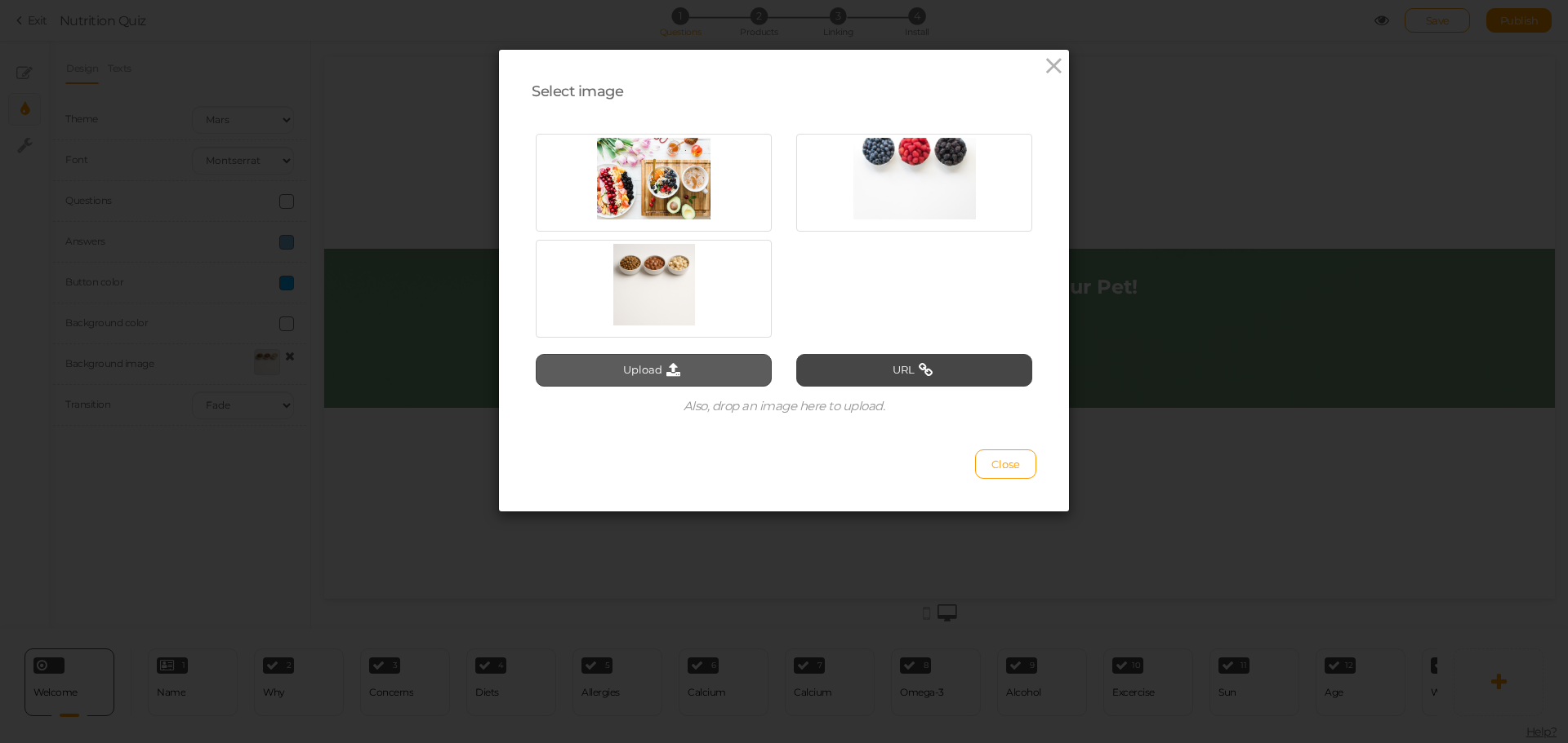
click at [616, 368] on button "Upload" at bounding box center [653, 370] width 236 height 33
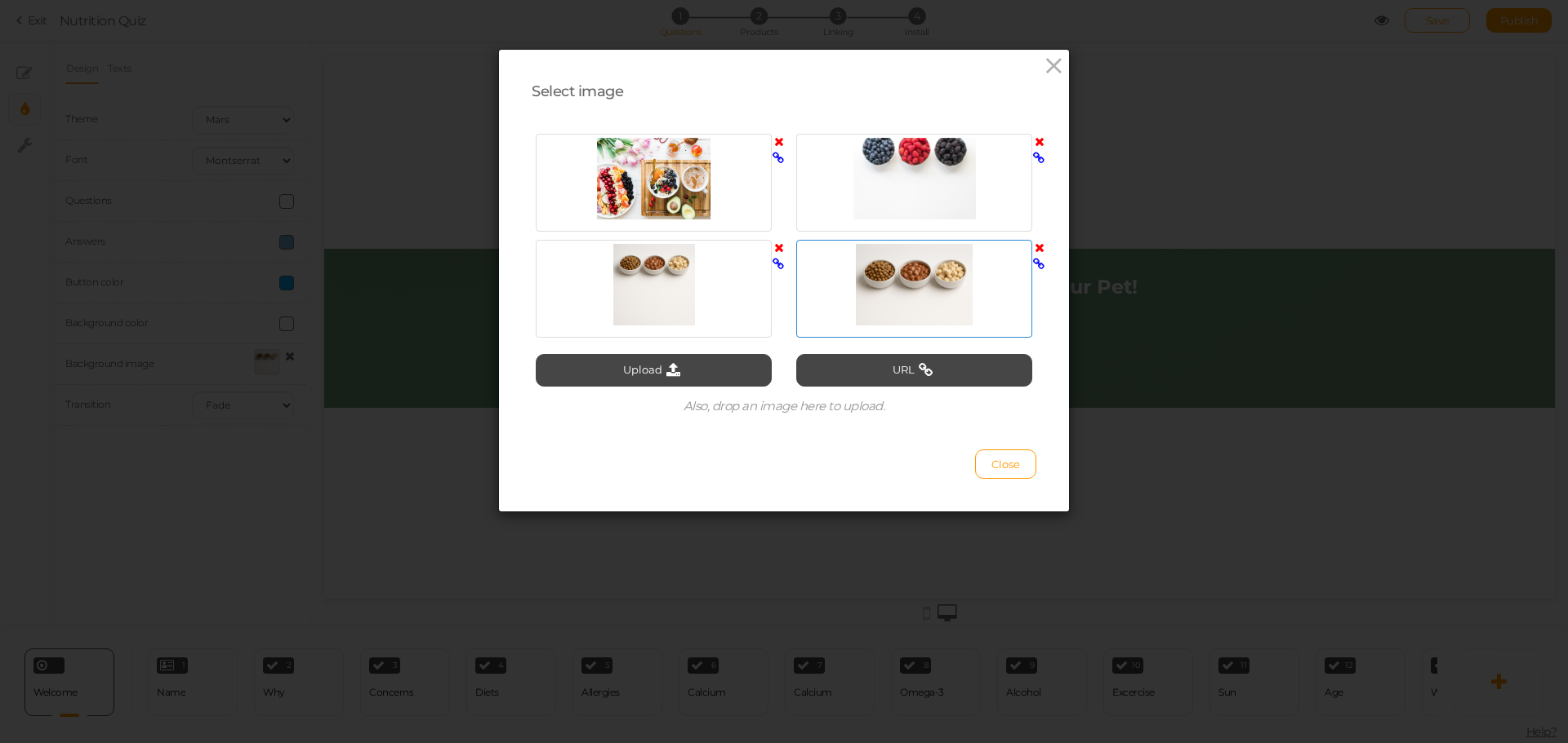
click at [925, 292] on div at bounding box center [914, 285] width 228 height 81
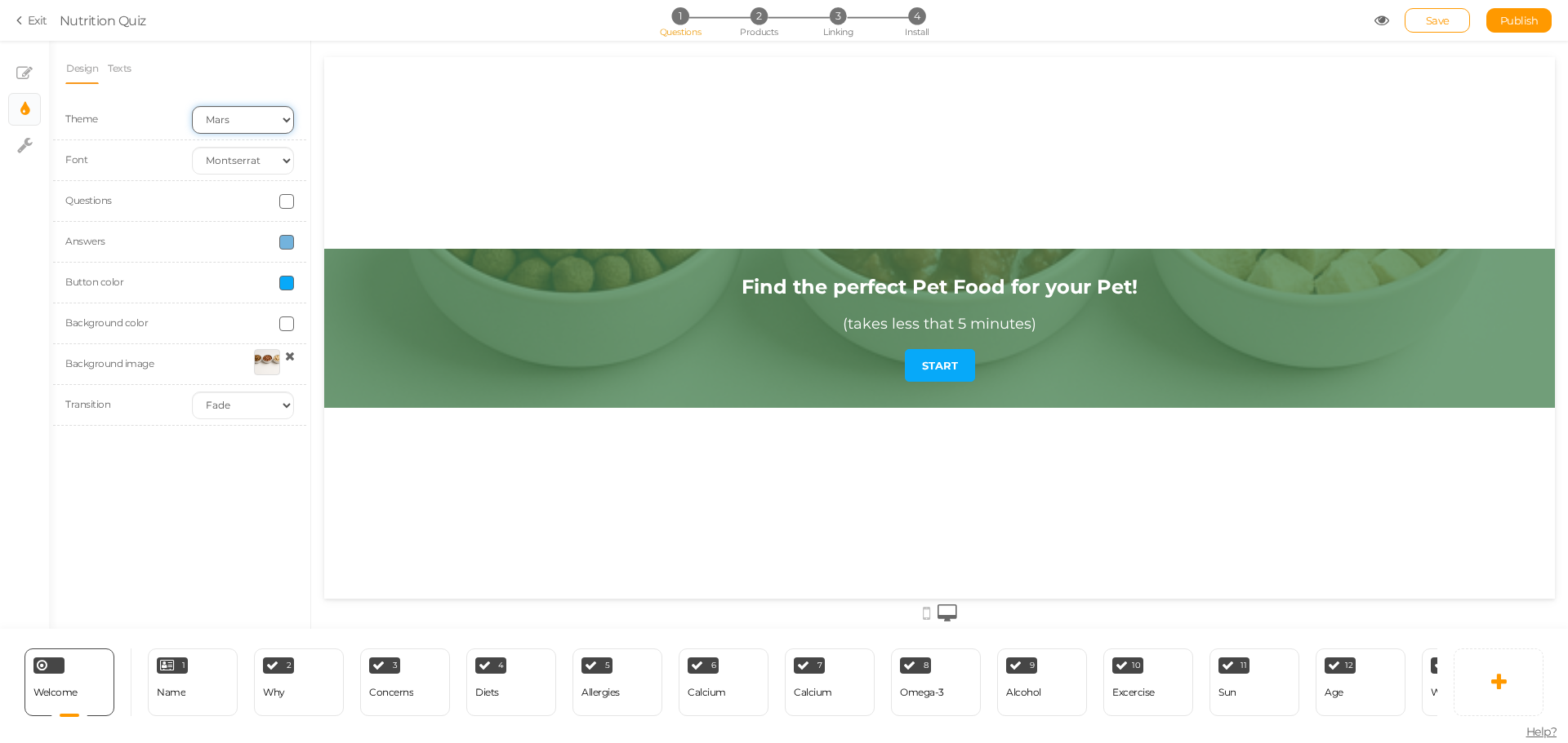
click at [213, 111] on select "Earth Mars" at bounding box center [243, 120] width 102 height 28
click at [251, 115] on select "Earth Mars" at bounding box center [243, 120] width 102 height 28
click at [192, 106] on select "Earth Mars" at bounding box center [243, 120] width 102 height 28
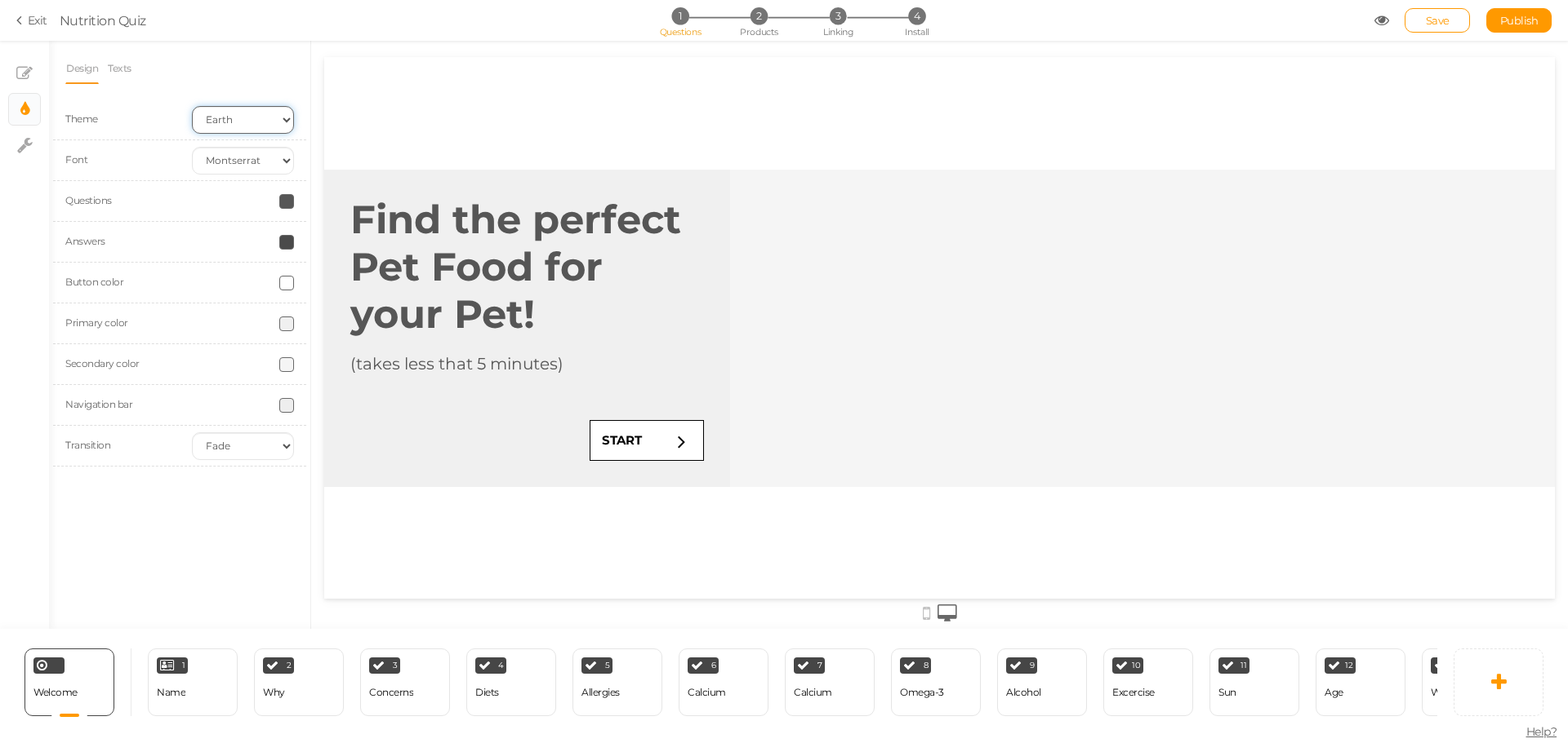
click at [251, 124] on select "Earth Mars" at bounding box center [243, 120] width 102 height 28
click at [192, 106] on select "Earth Mars" at bounding box center [243, 120] width 102 height 28
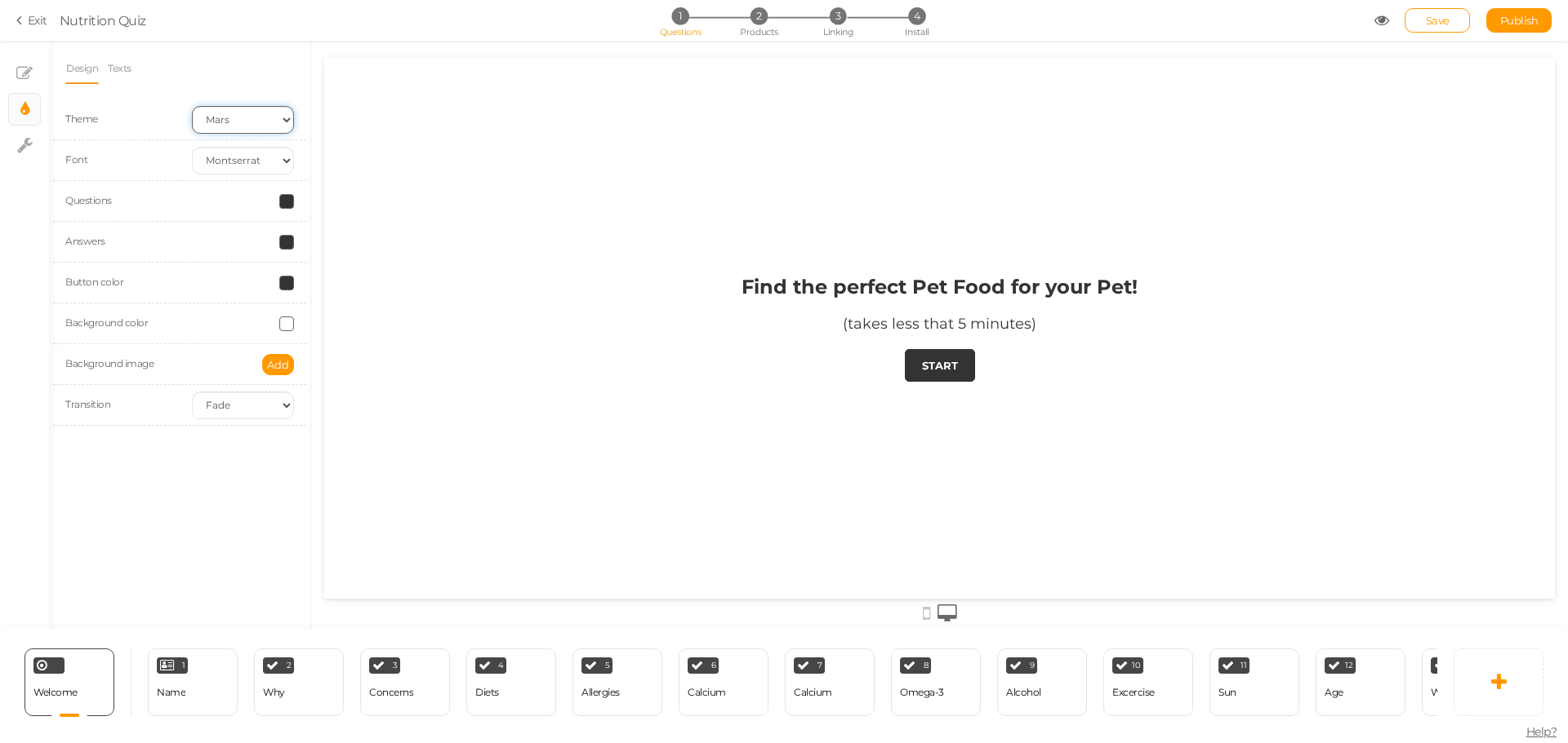
click at [252, 118] on select "Earth Mars" at bounding box center [243, 120] width 102 height 28
select select "1"
click at [192, 106] on select "Earth Mars" at bounding box center [243, 120] width 102 height 28
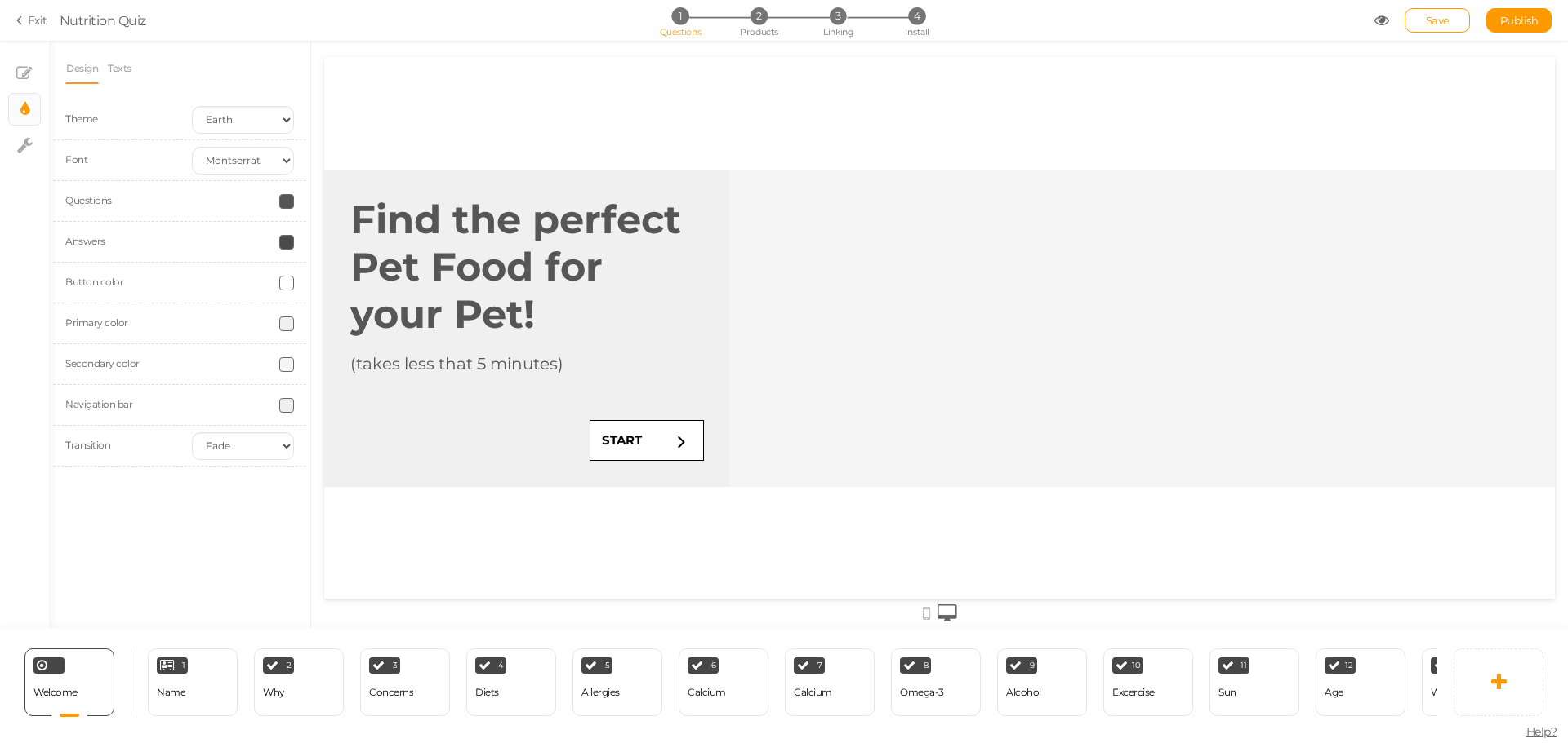
click at [286, 202] on span at bounding box center [286, 202] width 14 height 14
type input "#ffffff"
drag, startPoint x: 306, startPoint y: 235, endPoint x: 245, endPoint y: 186, distance: 78.2
click at [246, 186] on body "× Close A wider screen is needed to use the Pickzen builder Exit Nutrition Quiz…" at bounding box center [784, 371] width 1568 height 743
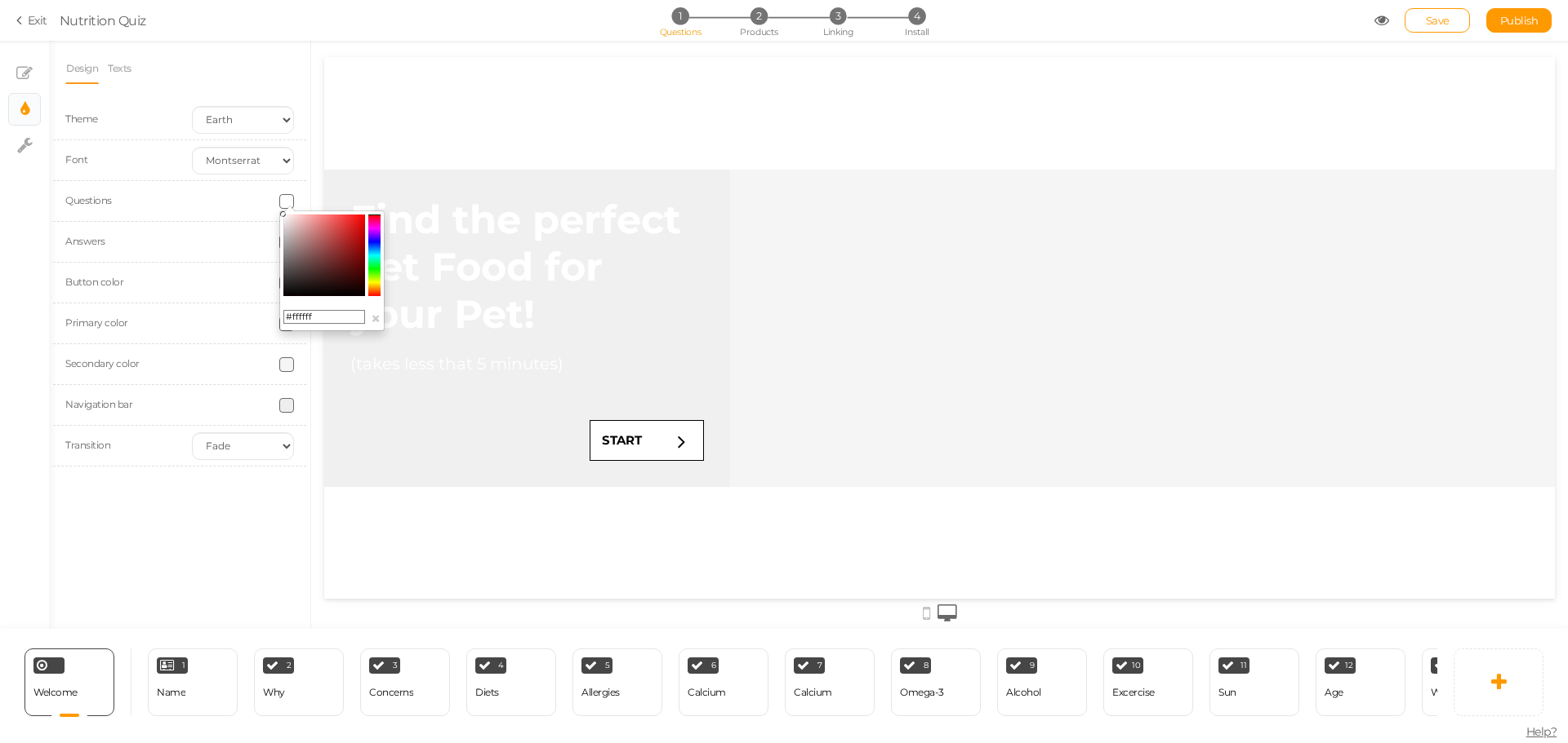
click at [147, 241] on div "Answers" at bounding box center [116, 243] width 127 height 18
click at [290, 245] on span at bounding box center [286, 242] width 14 height 14
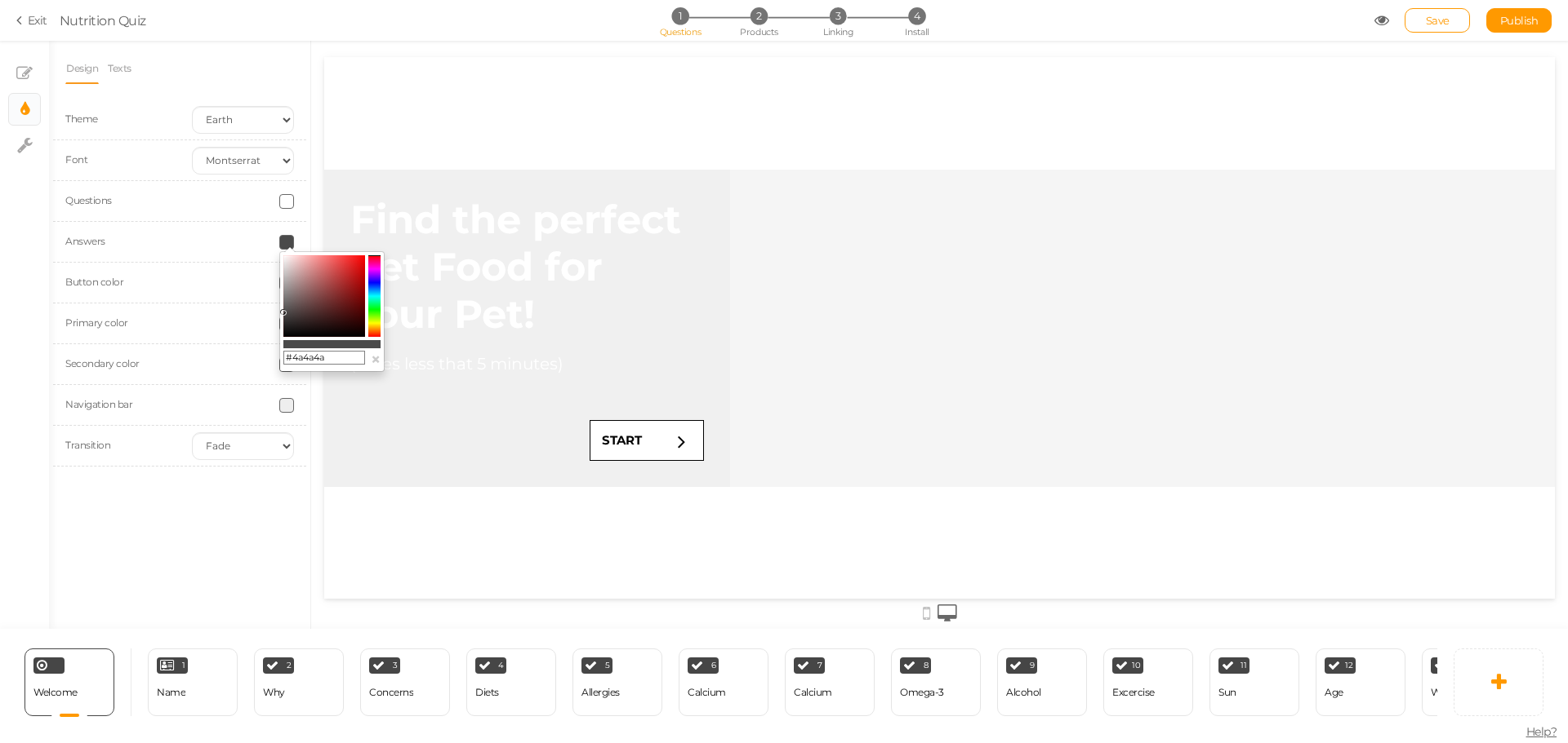
click at [380, 285] on div "#4a4a4a ×" at bounding box center [332, 311] width 105 height 120
drag, startPoint x: 376, startPoint y: 289, endPoint x: 350, endPoint y: 272, distance: 31.1
click at [380, 291] on div "#4a4a4a ×" at bounding box center [332, 311] width 105 height 120
drag, startPoint x: 667, startPoint y: 326, endPoint x: 369, endPoint y: 246, distance: 308.6
click at [235, 234] on div "Answers" at bounding box center [179, 243] width 253 height 41
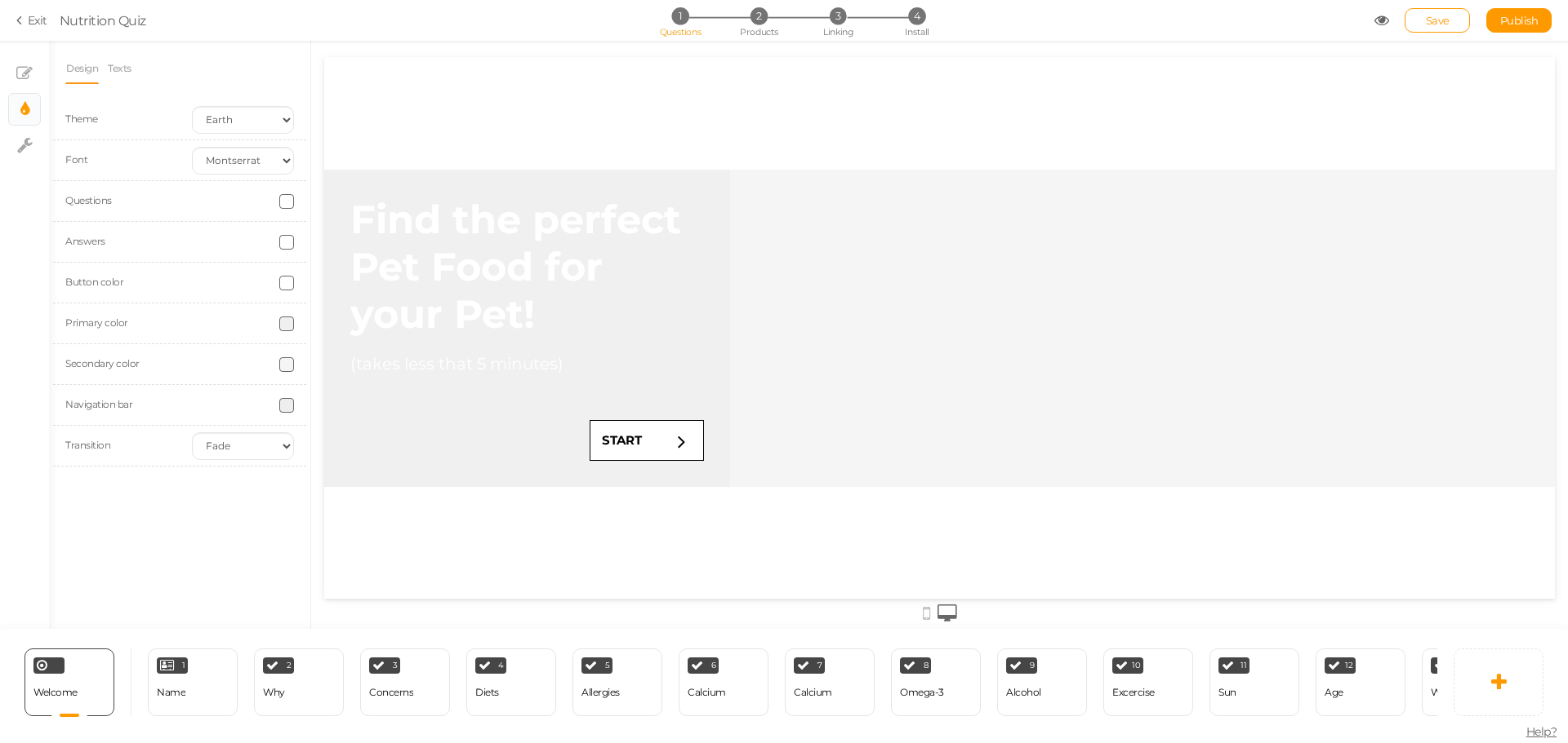
click at [288, 239] on span at bounding box center [286, 242] width 14 height 14
click at [376, 293] on colorpicker-hue at bounding box center [375, 295] width 12 height 81
drag, startPoint x: 351, startPoint y: 272, endPoint x: 369, endPoint y: 251, distance: 27.7
click at [369, 252] on div "#00d9ff ×" at bounding box center [332, 311] width 105 height 120
click at [362, 256] on icon at bounding box center [364, 255] width 5 height 5
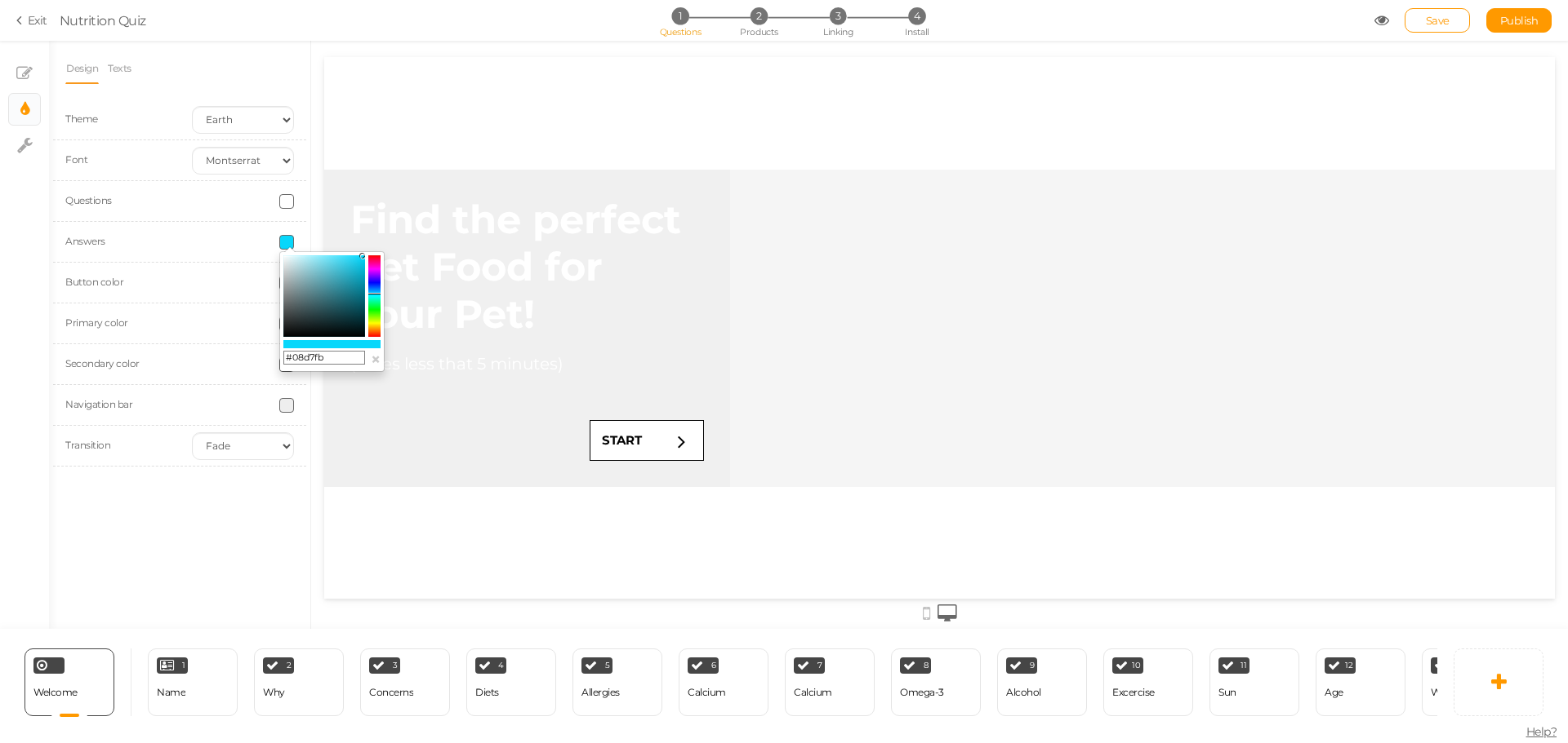
drag, startPoint x: 367, startPoint y: 256, endPoint x: 377, endPoint y: 254, distance: 10.2
click at [377, 254] on div "#08d7fb ×" at bounding box center [332, 311] width 105 height 120
click at [372, 292] on colorpicker-hue at bounding box center [375, 295] width 12 height 81
type input "#00abff"
drag, startPoint x: 357, startPoint y: 283, endPoint x: 369, endPoint y: 254, distance: 31.4
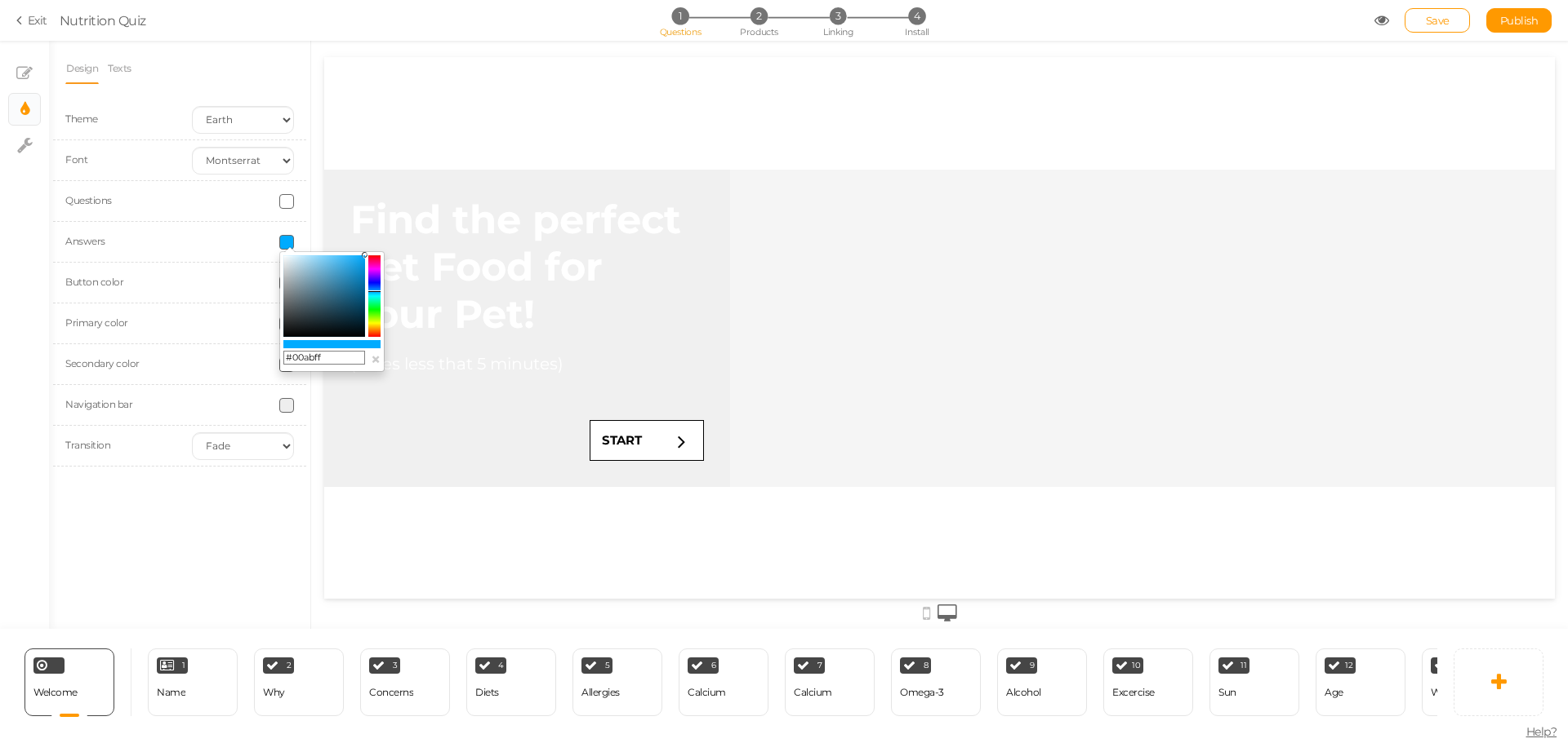
click at [369, 254] on div "#00abff ×" at bounding box center [332, 311] width 105 height 120
click at [302, 227] on div "Answers" at bounding box center [179, 243] width 253 height 41
click at [289, 280] on span at bounding box center [286, 283] width 14 height 14
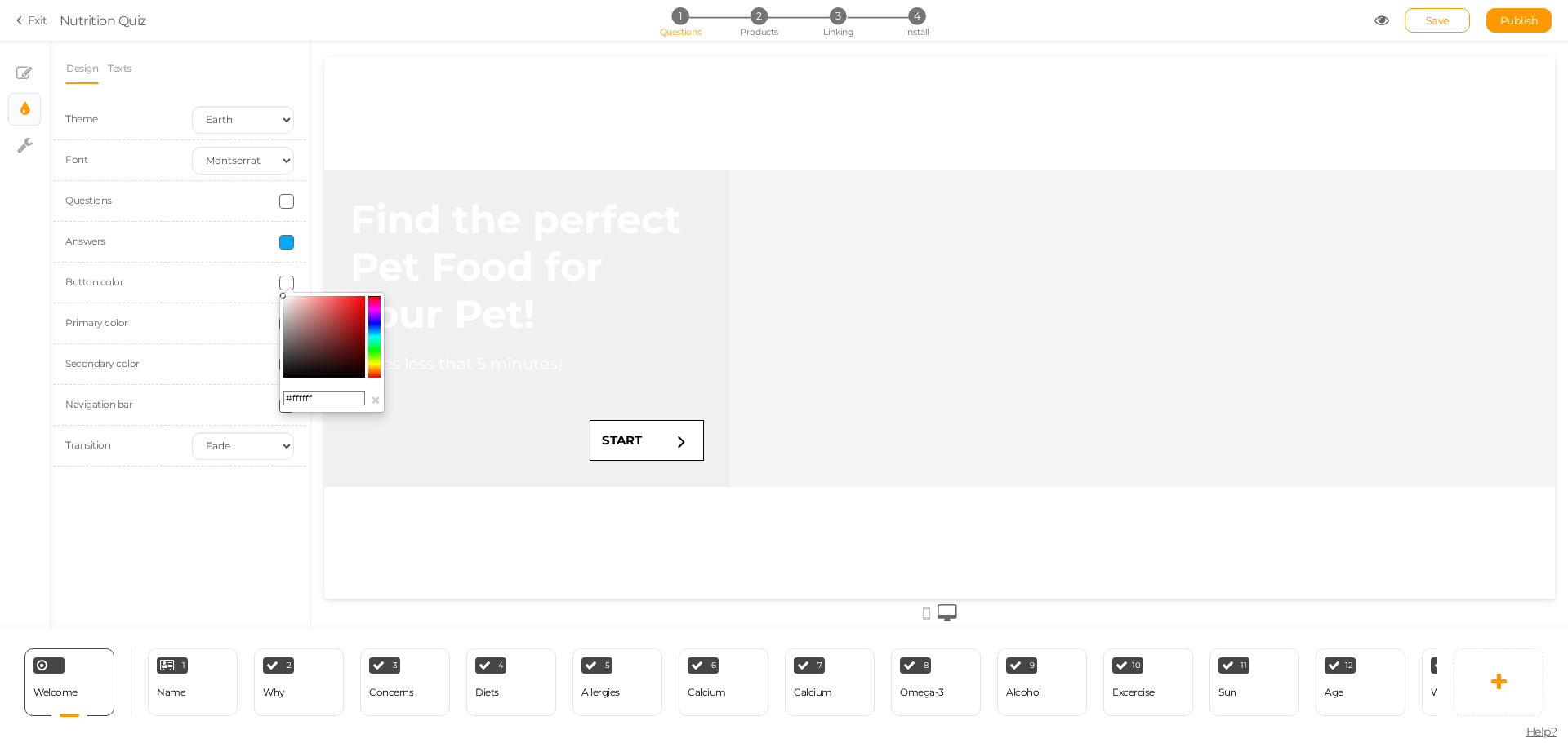
click at [378, 338] on colorpicker-hue at bounding box center [375, 336] width 12 height 81
click at [377, 334] on icon at bounding box center [375, 334] width 12 height 2
drag, startPoint x: 679, startPoint y: 380, endPoint x: 371, endPoint y: 285, distance: 322.3
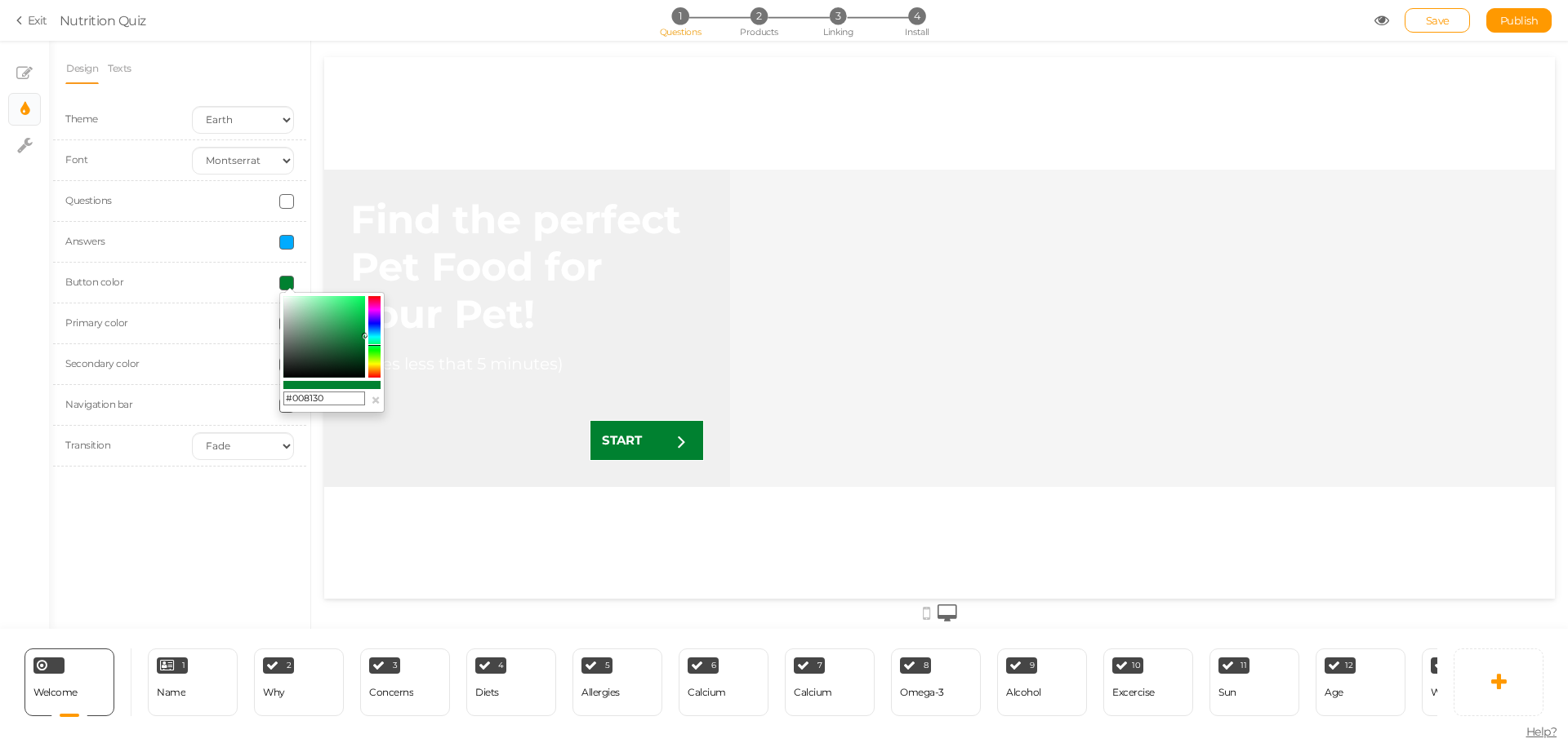
drag, startPoint x: 378, startPoint y: 336, endPoint x: 377, endPoint y: 345, distance: 9.1
click at [377, 345] on colorpicker-hue at bounding box center [375, 336] width 12 height 81
click at [377, 340] on icon at bounding box center [375, 340] width 12 height 2
drag, startPoint x: 341, startPoint y: 339, endPoint x: 338, endPoint y: 309, distance: 30.1
click at [338, 309] on colorpicker-saturation at bounding box center [323, 336] width 81 height 81
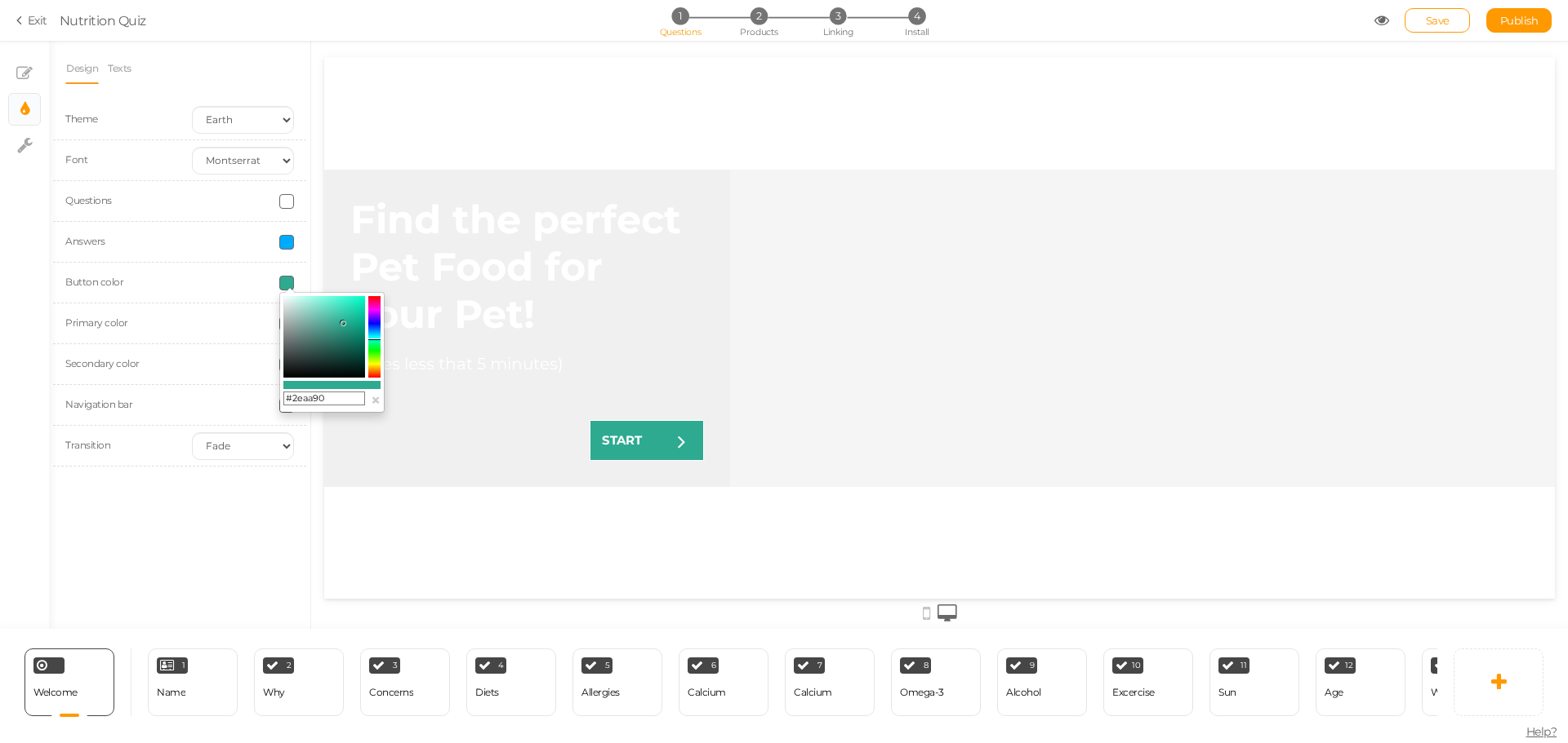
drag, startPoint x: 338, startPoint y: 309, endPoint x: 343, endPoint y: 323, distance: 14.9
click at [343, 323] on icon at bounding box center [343, 323] width 5 height 5
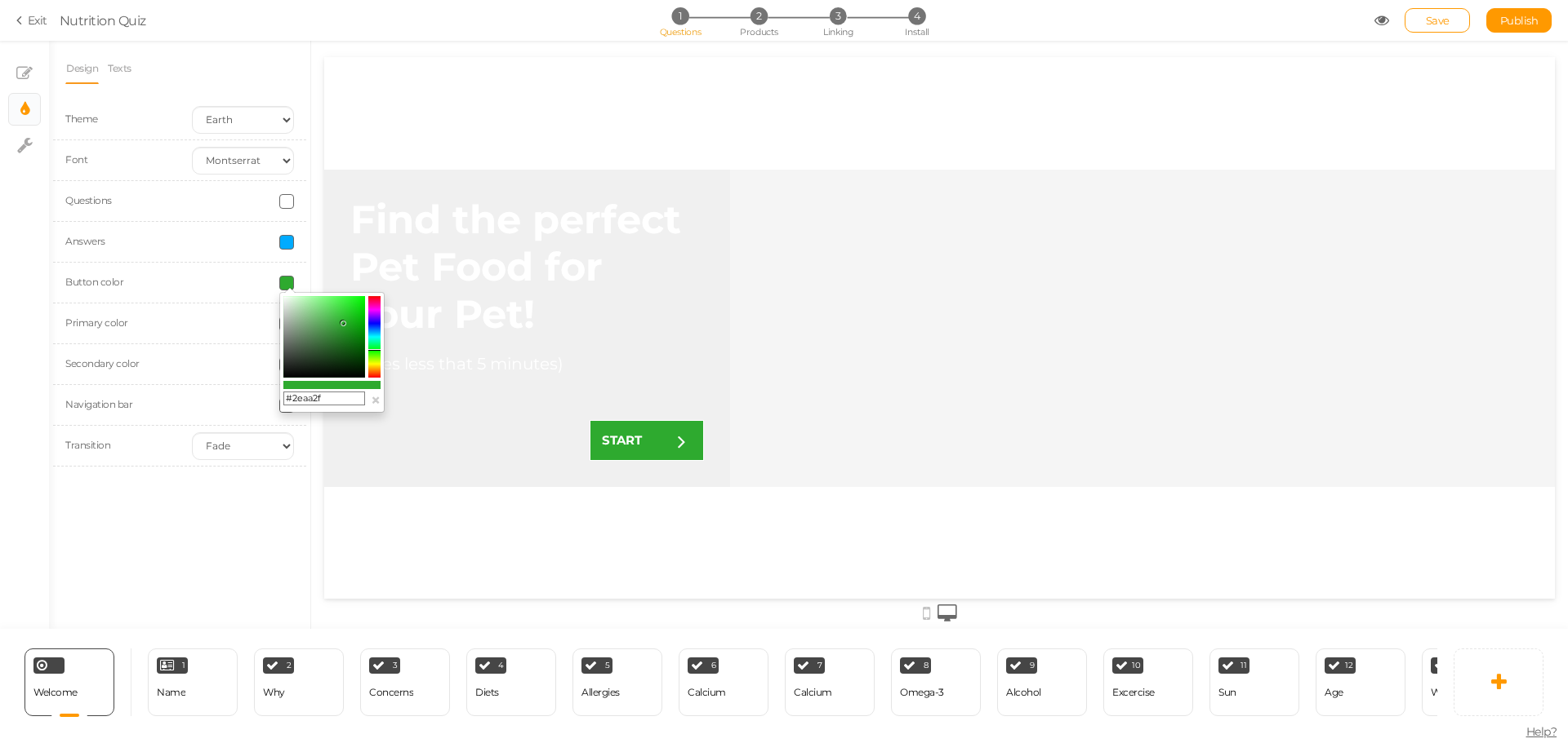
drag, startPoint x: 377, startPoint y: 342, endPoint x: 374, endPoint y: 350, distance: 8.5
click at [374, 350] on colorpicker-hue at bounding box center [375, 336] width 12 height 81
type input "#5baf5c"
drag, startPoint x: 334, startPoint y: 341, endPoint x: 322, endPoint y: 321, distance: 23.3
click at [322, 321] on colorpicker-saturation at bounding box center [323, 336] width 81 height 81
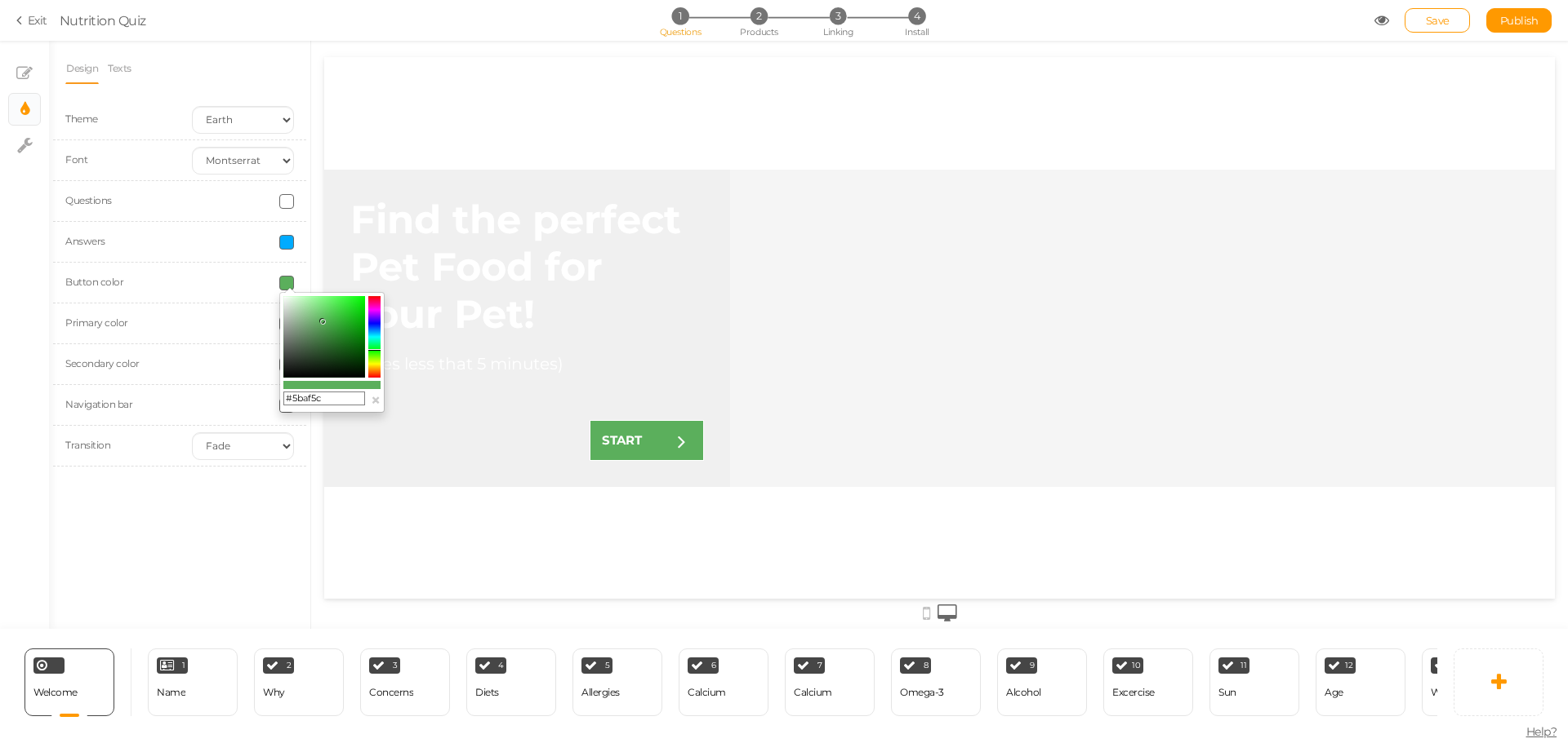
click at [295, 395] on input "#5baf5c" at bounding box center [323, 399] width 81 height 14
click at [264, 556] on div "Design Texts Theme Earth Mars Font Custom Default [PERSON_NAME] Montserrat Open…" at bounding box center [179, 335] width 261 height 589
click at [287, 321] on span at bounding box center [286, 324] width 14 height 14
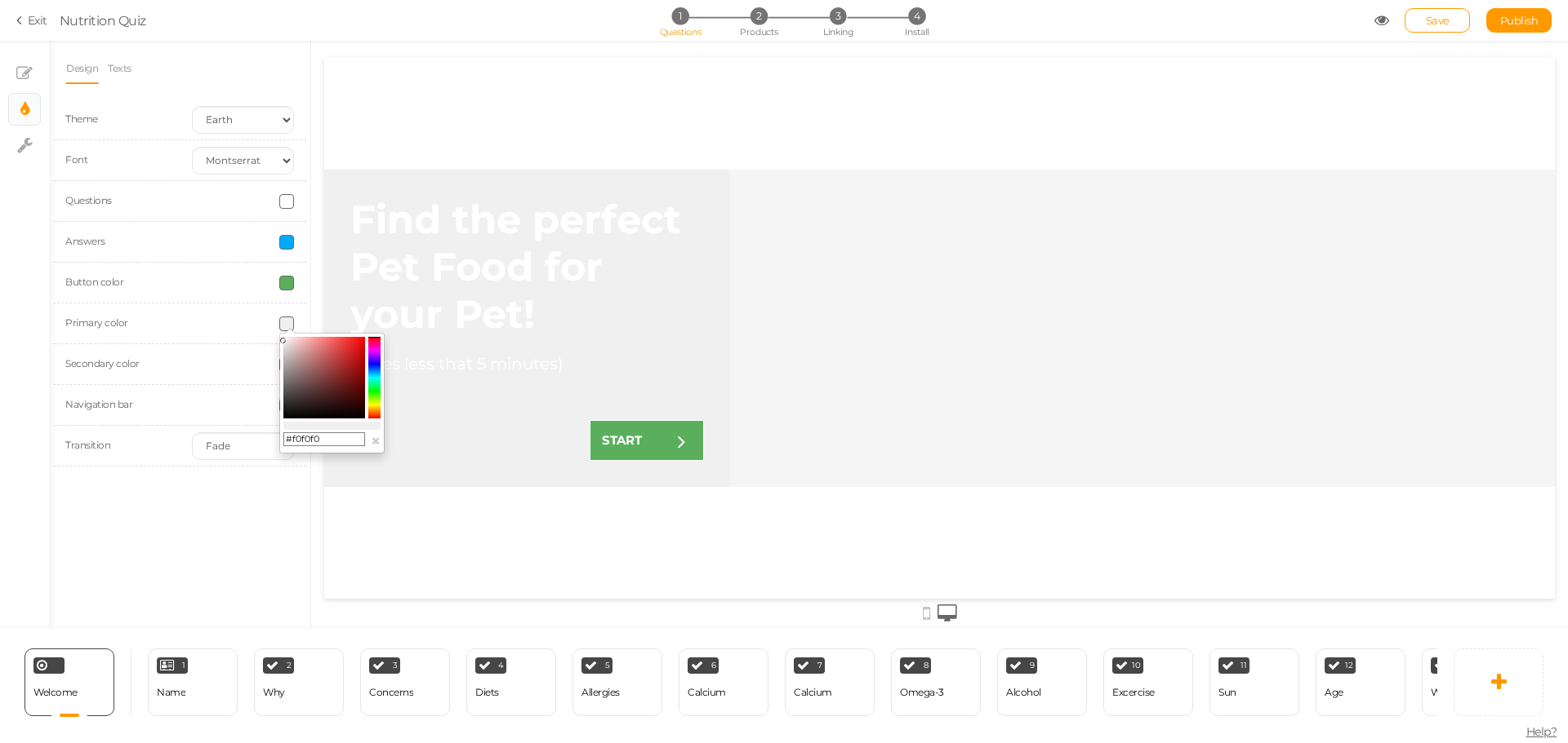
click at [331, 435] on input "#f0f0f0" at bounding box center [323, 440] width 81 height 14
paste input "5baf5c"
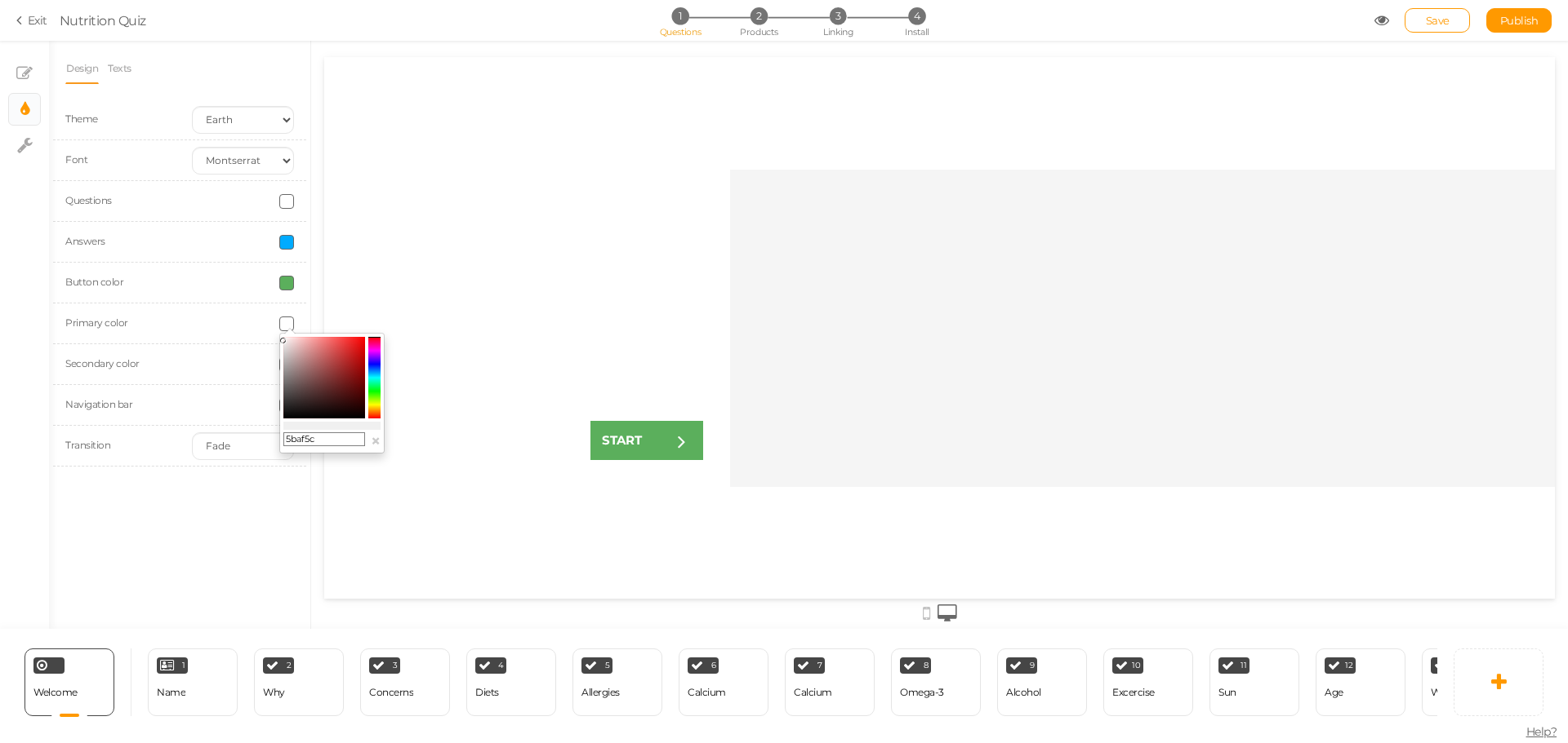
click at [245, 514] on div "Design Texts Theme Earth Mars Font Custom Default [PERSON_NAME] Montserrat Open…" at bounding box center [179, 335] width 261 height 589
click at [286, 321] on span at bounding box center [286, 324] width 14 height 14
click at [286, 436] on input "5baf5c" at bounding box center [323, 440] width 81 height 14
type input "#5baf5c"
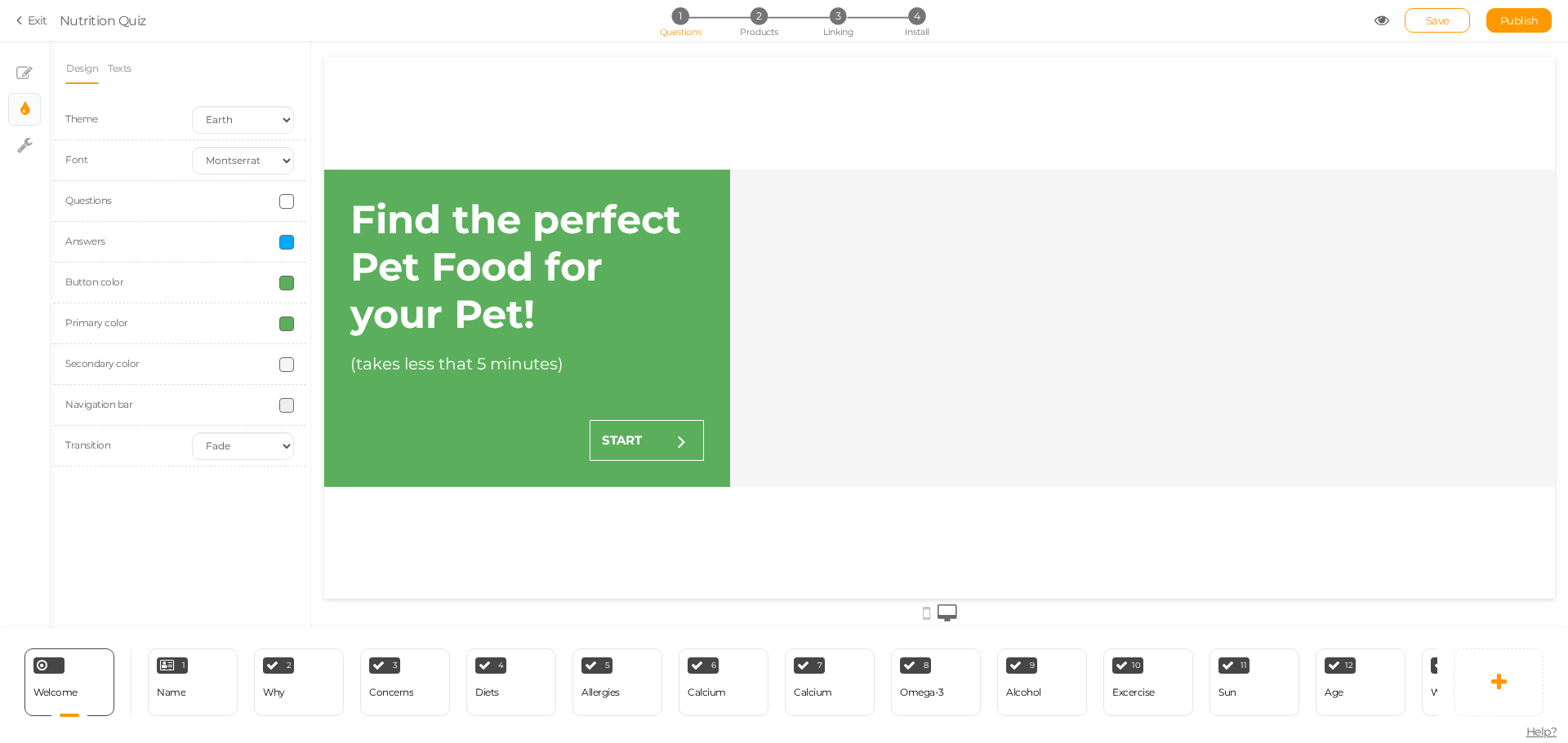
click at [264, 517] on div "Design Texts Theme Earth Mars Font Custom Default [PERSON_NAME] Montserrat Open…" at bounding box center [179, 335] width 261 height 589
click at [286, 283] on span at bounding box center [286, 283] width 14 height 14
click at [375, 335] on colorpicker-hue at bounding box center [375, 336] width 12 height 81
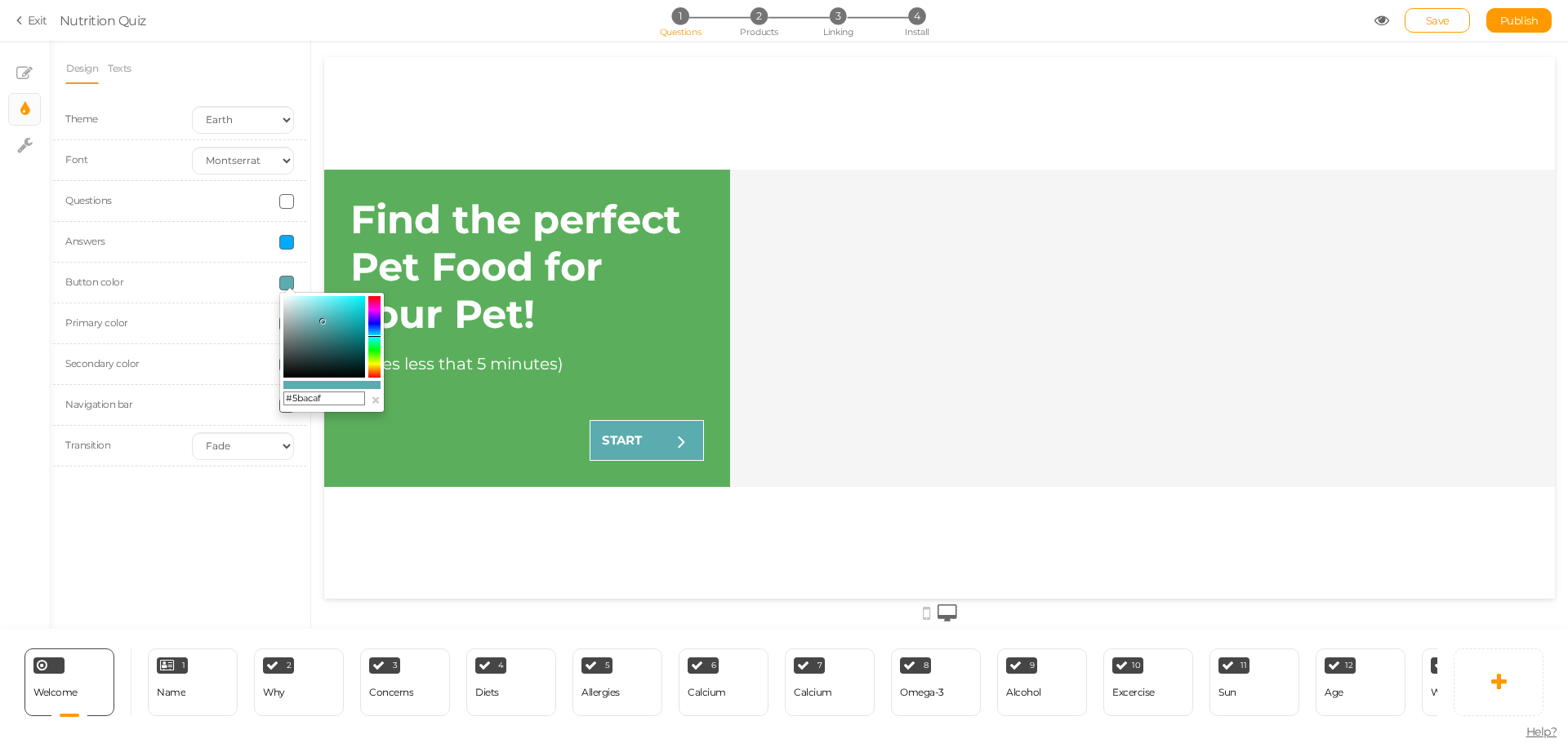
click at [374, 336] on icon at bounding box center [375, 336] width 12 height 2
drag, startPoint x: 324, startPoint y: 327, endPoint x: 340, endPoint y: 315, distance: 20.0
click at [340, 315] on colorpicker-saturation at bounding box center [323, 336] width 81 height 81
click at [345, 310] on icon at bounding box center [344, 309] width 5 height 5
drag, startPoint x: 671, startPoint y: 367, endPoint x: 386, endPoint y: 291, distance: 295.0
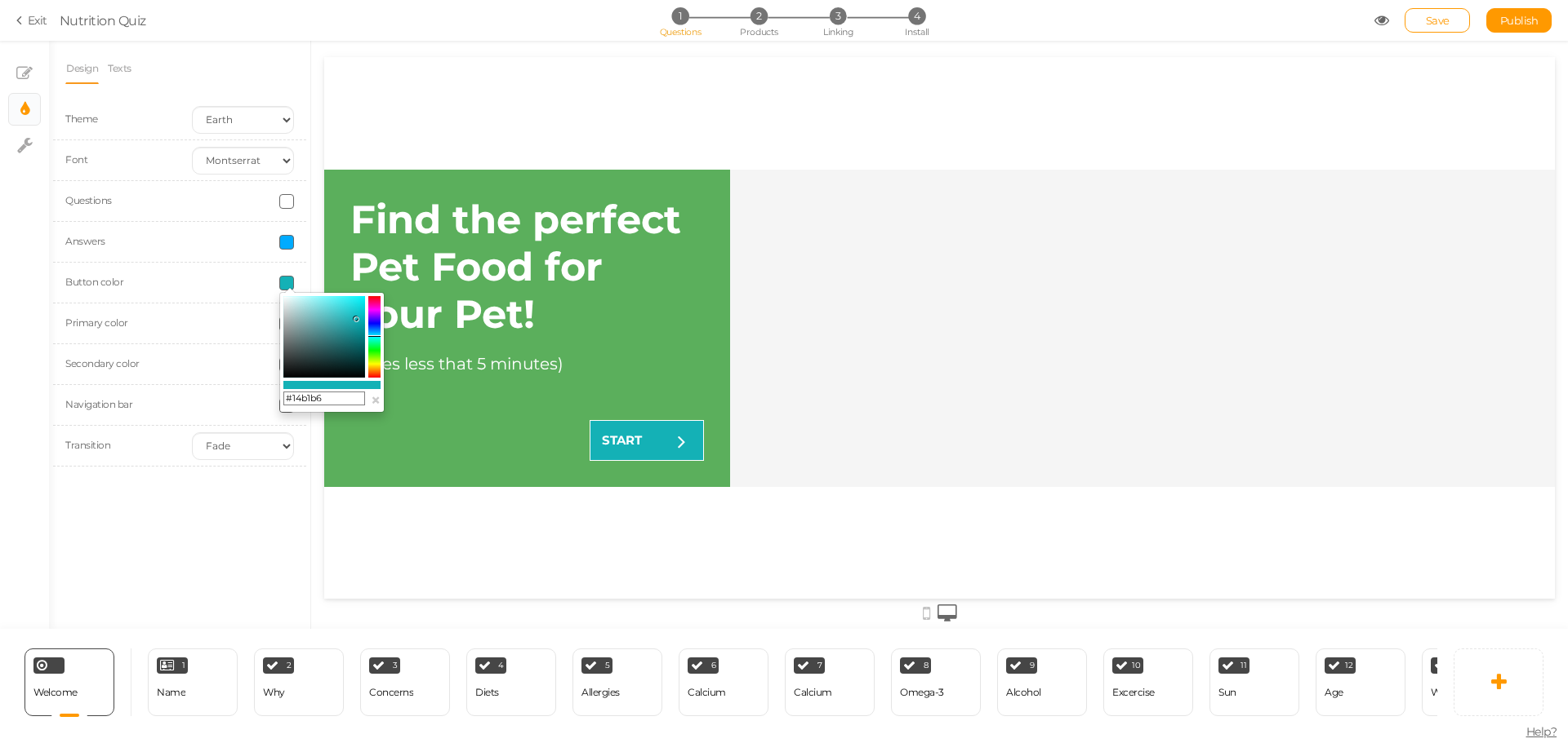
drag, startPoint x: 361, startPoint y: 304, endPoint x: 356, endPoint y: 319, distance: 15.8
click at [356, 319] on icon at bounding box center [355, 318] width 5 height 5
drag, startPoint x: 356, startPoint y: 319, endPoint x: 347, endPoint y: 311, distance: 12.0
click at [347, 311] on icon at bounding box center [346, 311] width 5 height 5
drag, startPoint x: 347, startPoint y: 311, endPoint x: 334, endPoint y: 310, distance: 13.0
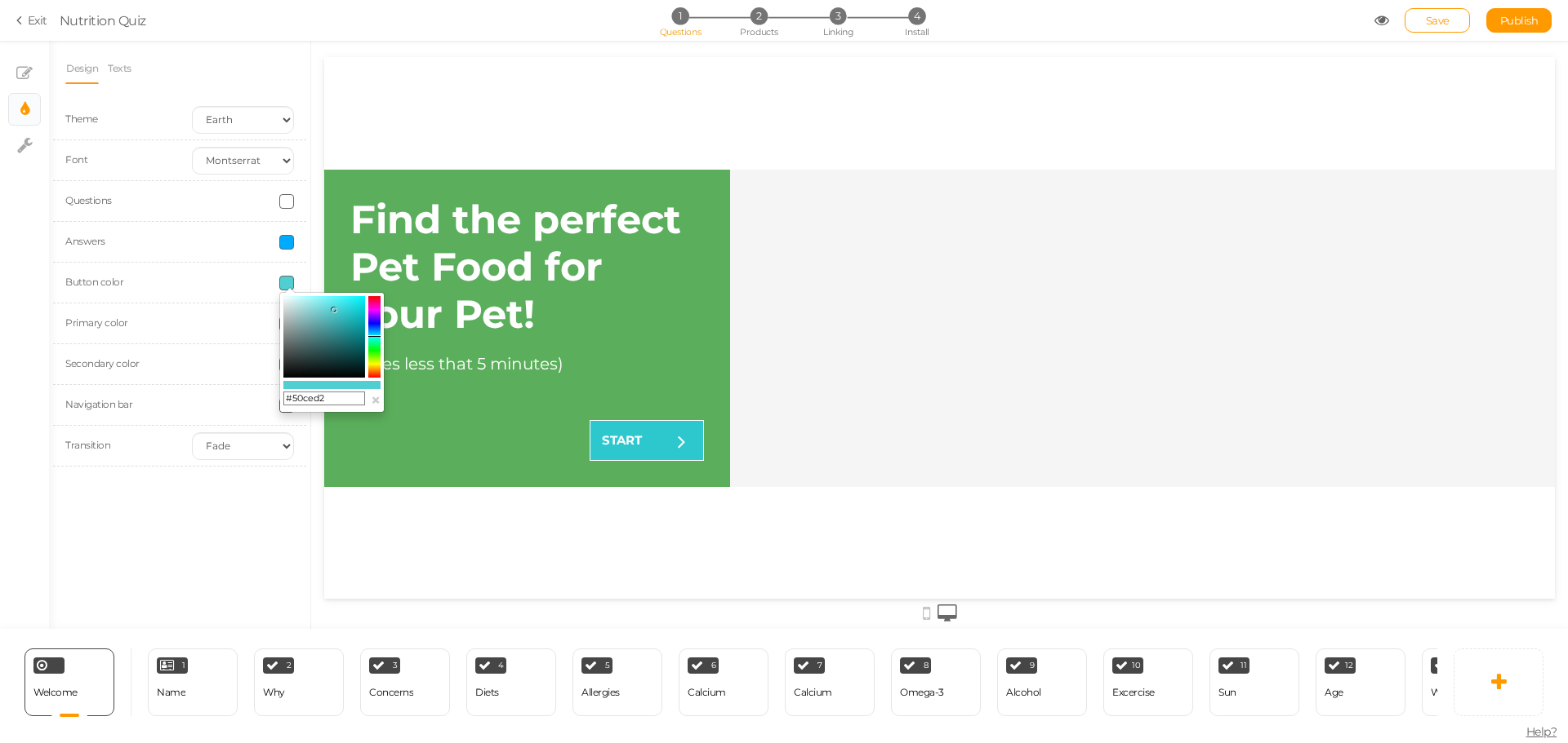
click at [334, 310] on icon at bounding box center [334, 310] width 5 height 5
type input "#64dbdf"
click at [328, 306] on icon at bounding box center [328, 305] width 5 height 5
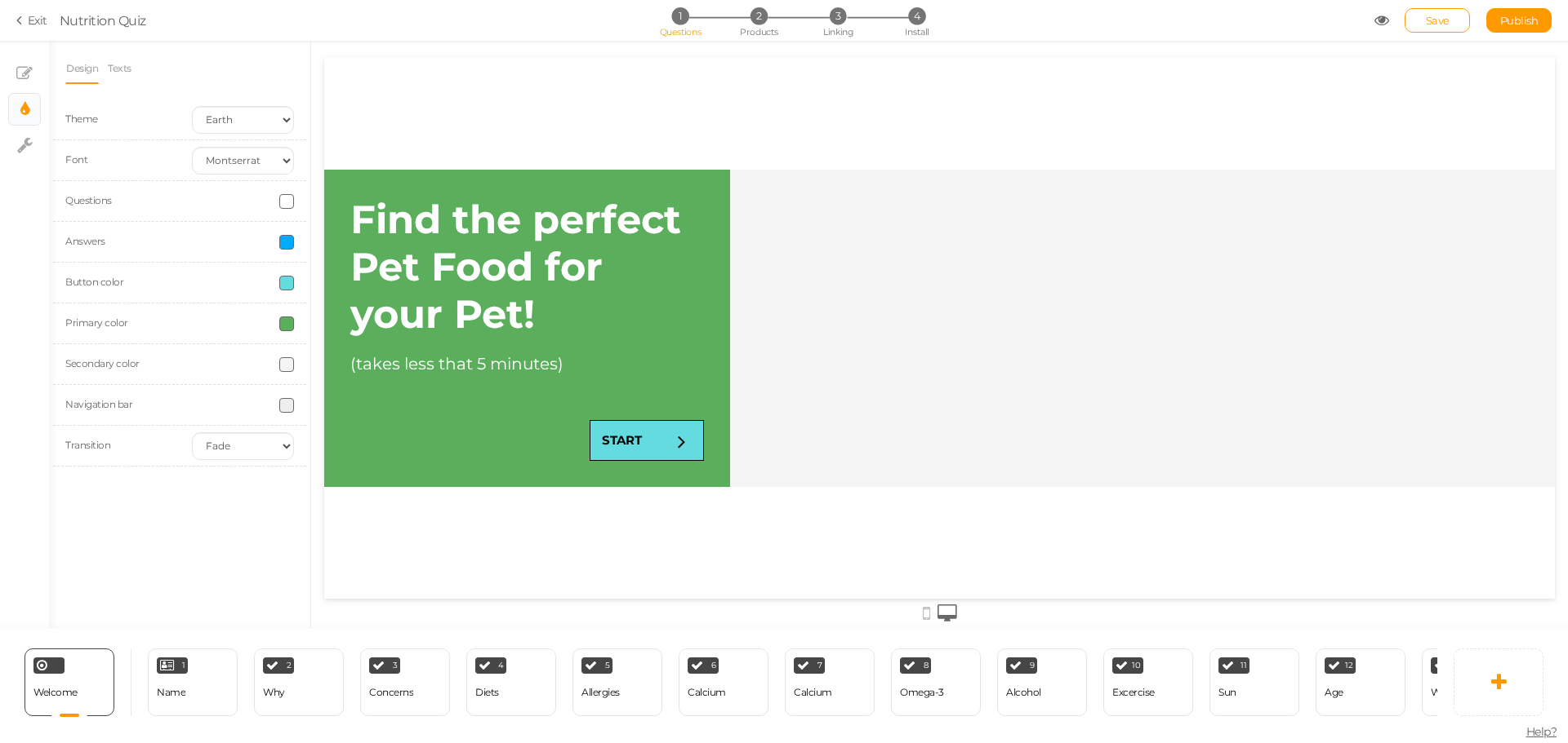
click at [249, 541] on div "Design Texts Theme Earth Mars Font Custom Default [PERSON_NAME] Montserrat Open…" at bounding box center [179, 335] width 261 height 589
click at [284, 405] on span at bounding box center [286, 405] width 14 height 14
drag, startPoint x: 290, startPoint y: 432, endPoint x: 334, endPoint y: 515, distance: 93.9
click at [334, 515] on div "#000000 ×" at bounding box center [332, 475] width 105 height 120
click at [254, 552] on div "Design Texts Theme Earth Mars Font Custom Default [PERSON_NAME] Montserrat Open…" at bounding box center [179, 335] width 261 height 589
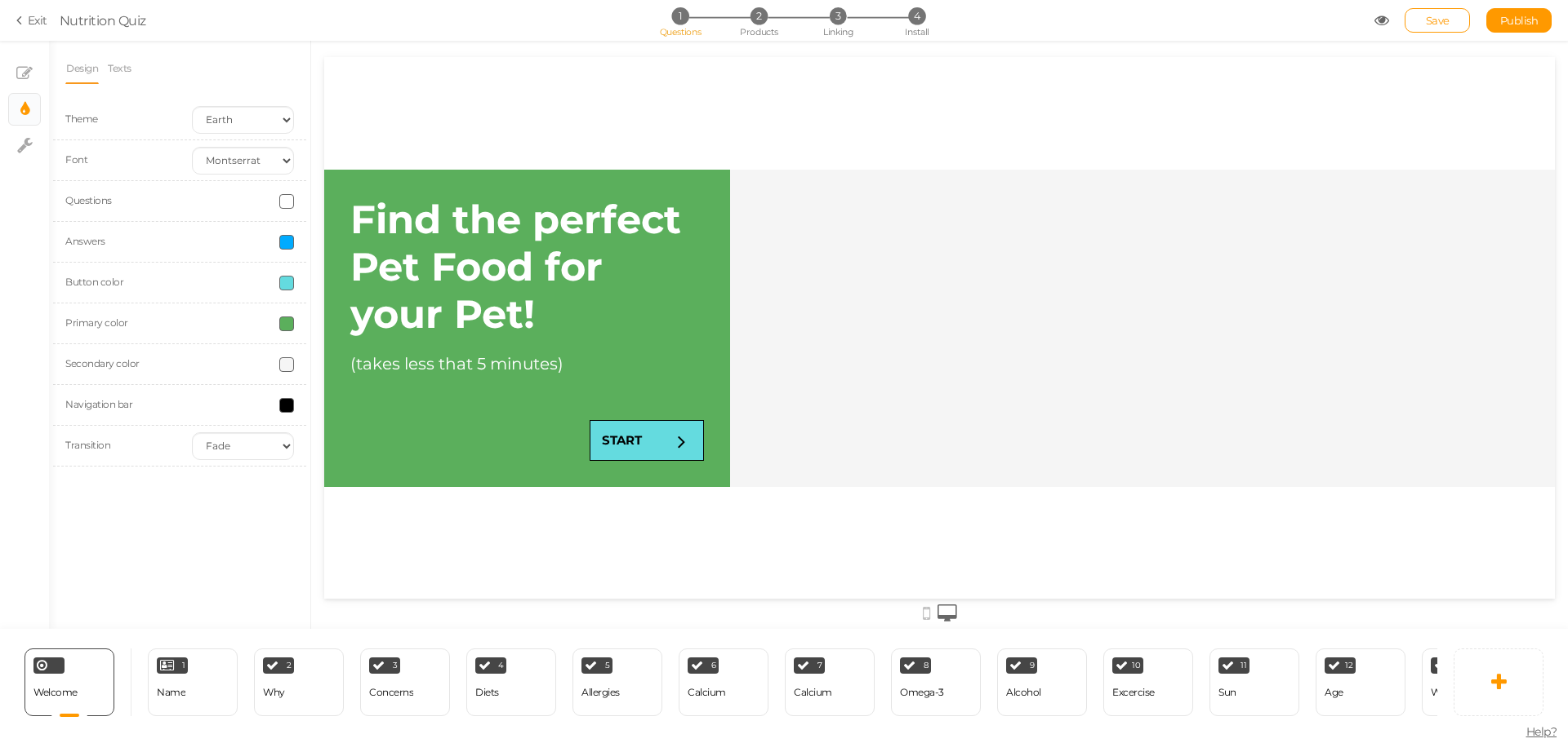
click at [293, 406] on span at bounding box center [286, 405] width 14 height 14
drag, startPoint x: 283, startPoint y: 430, endPoint x: 284, endPoint y: 398, distance: 32.0
click at [284, 398] on body "× Close A wider screen is needed to use the Pickzen builder Exit Nutrition Quiz…" at bounding box center [784, 371] width 1568 height 743
type input "#ffffff"
drag, startPoint x: 289, startPoint y: 429, endPoint x: 277, endPoint y: 392, distance: 38.9
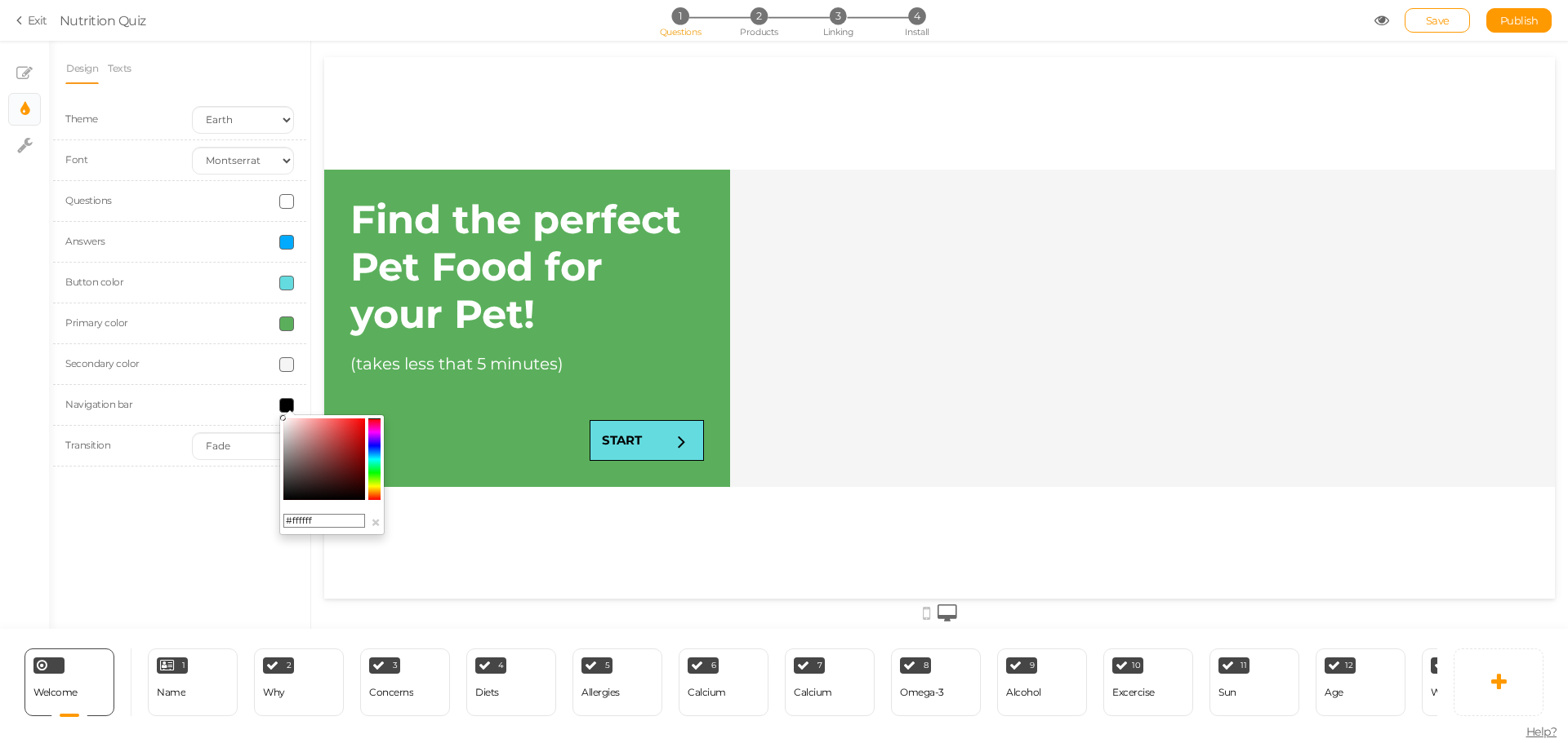
click at [277, 392] on body "× Close A wider screen is needed to use the Pickzen builder Exit Nutrition Quiz…" at bounding box center [784, 371] width 1568 height 743
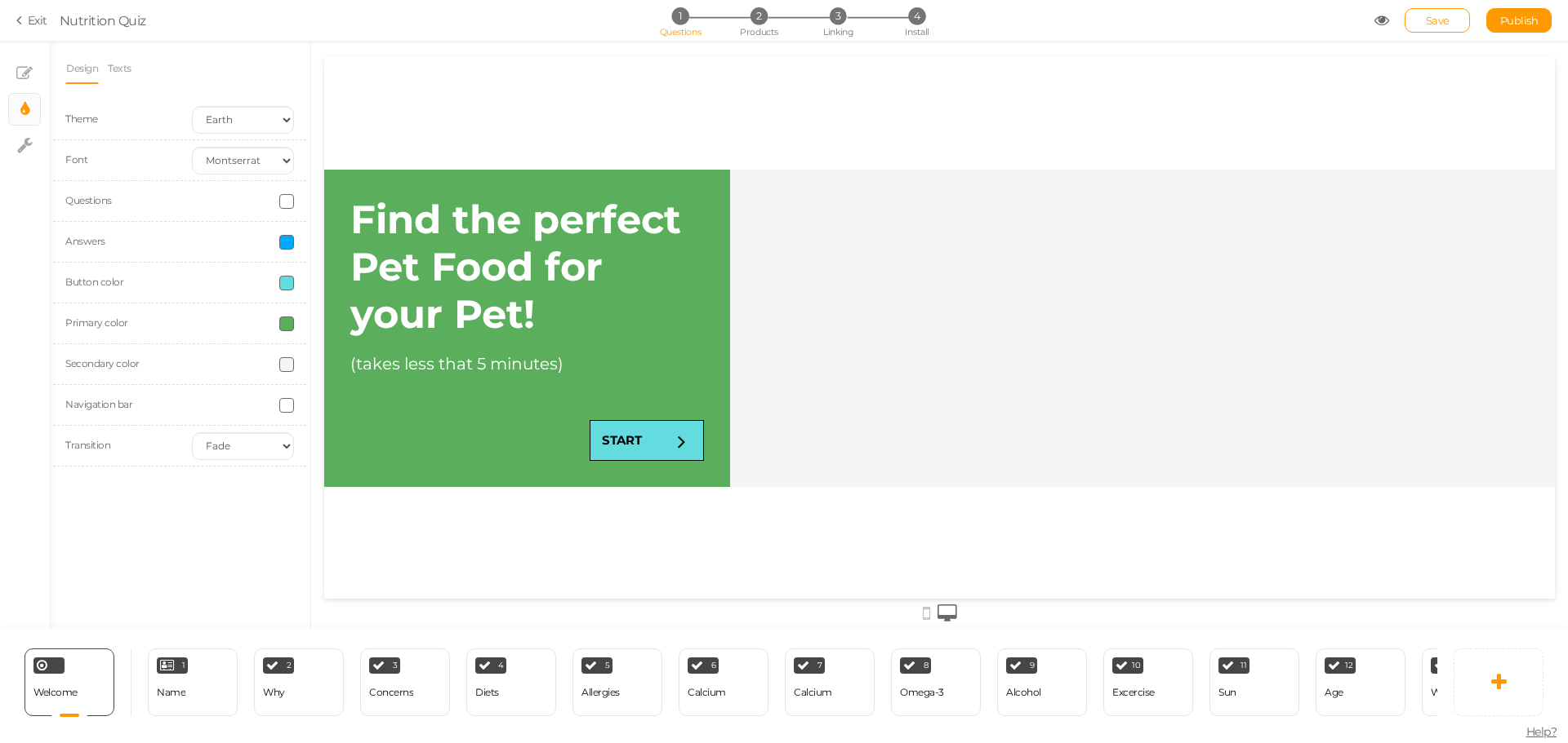
click at [236, 515] on div "Design Texts Theme Earth Mars Font Custom Default [PERSON_NAME] Montserrat Open…" at bounding box center [179, 335] width 261 height 589
click at [254, 445] on select "None Fade Switch" at bounding box center [243, 446] width 102 height 28
select select "switch"
click at [192, 433] on select "None Fade Switch" at bounding box center [243, 446] width 102 height 28
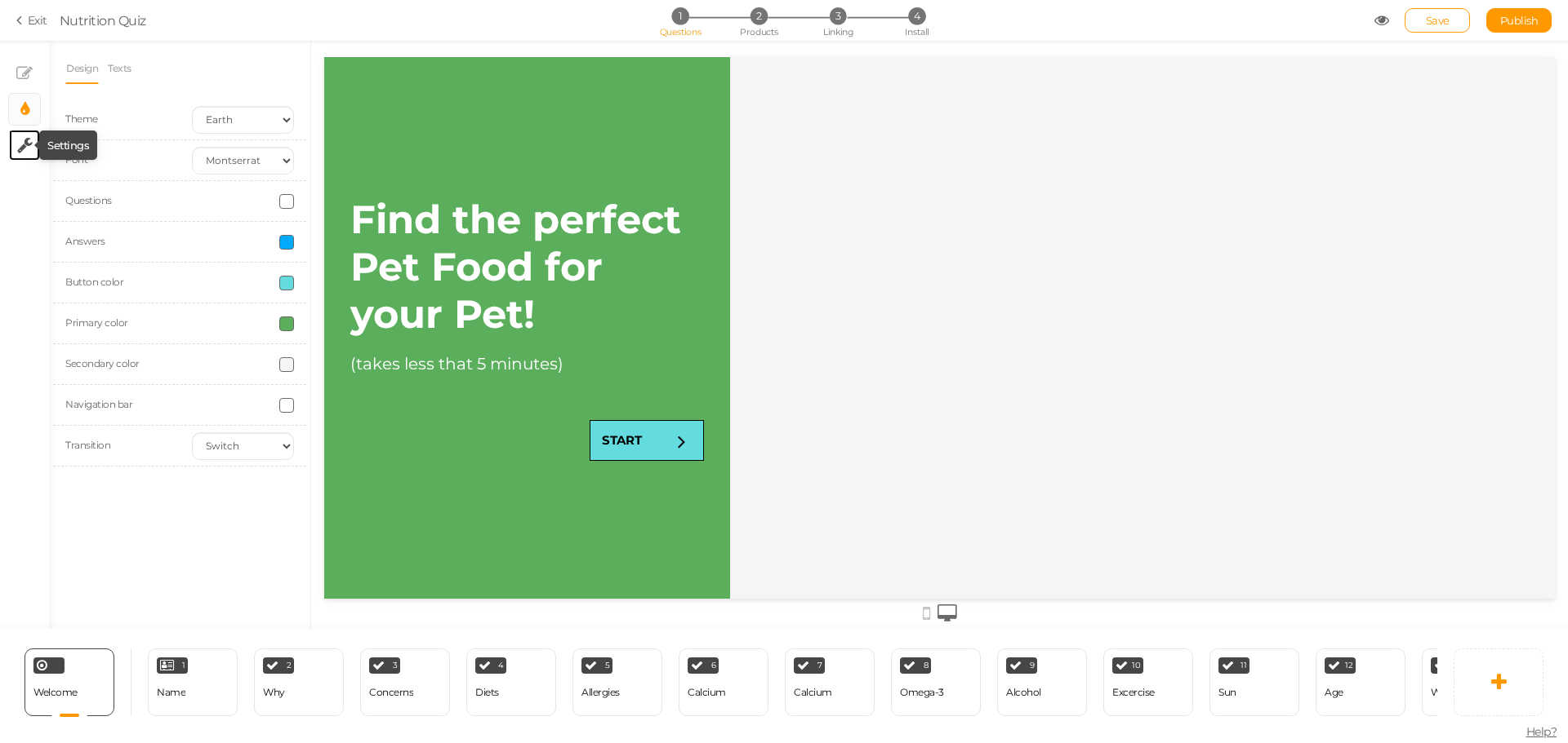
click at [19, 136] on tooltip "× Settings" at bounding box center [24, 145] width 15 height 21
select select "en"
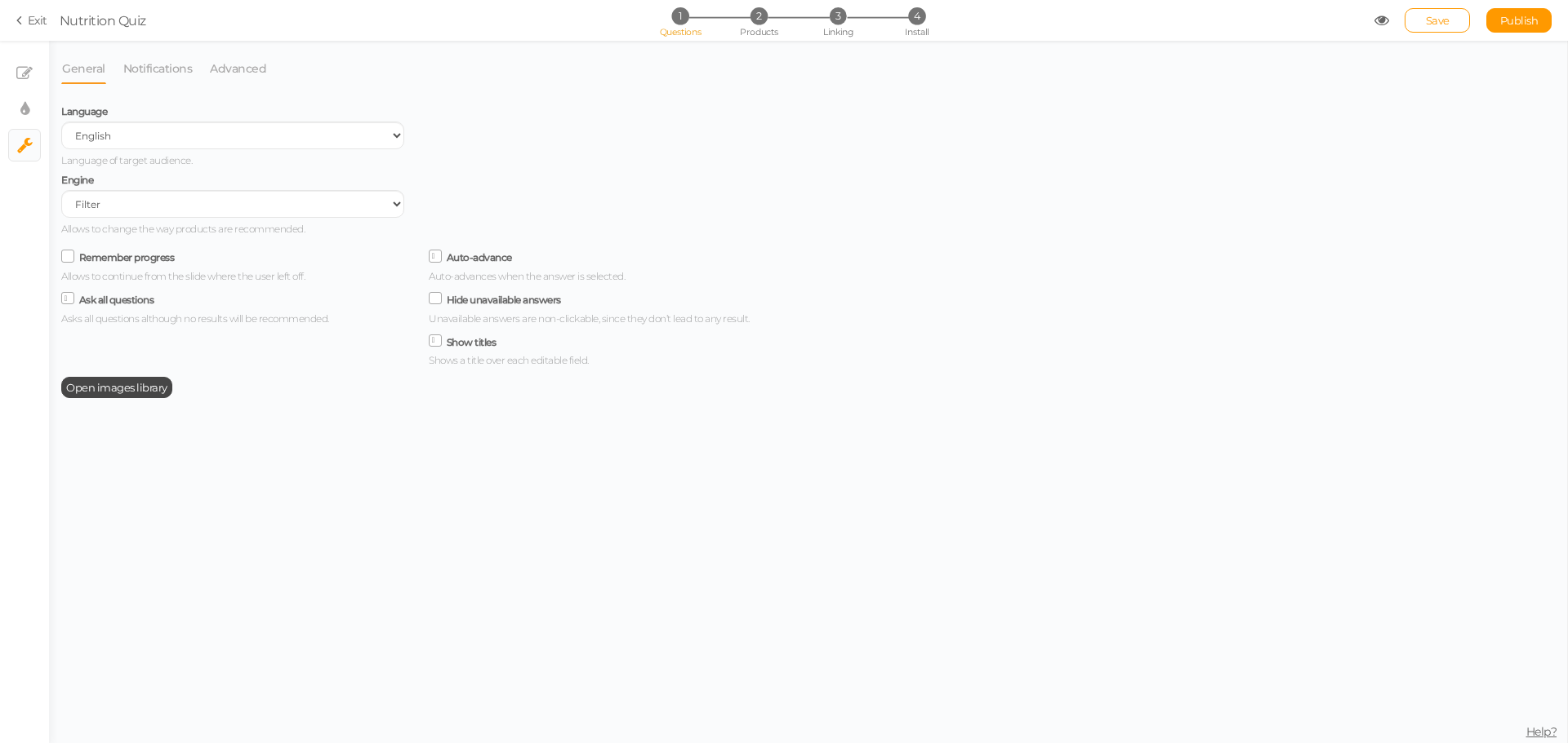
click at [65, 255] on icon at bounding box center [68, 256] width 22 height 8
click at [0, 0] on input "Remember progress" at bounding box center [0, 0] width 0 height 0
click at [433, 298] on icon at bounding box center [436, 298] width 22 height 8
click at [0, 0] on input "Hide unavailable answers" at bounding box center [0, 0] width 0 height 0
click at [26, 110] on icon at bounding box center [25, 109] width 9 height 16
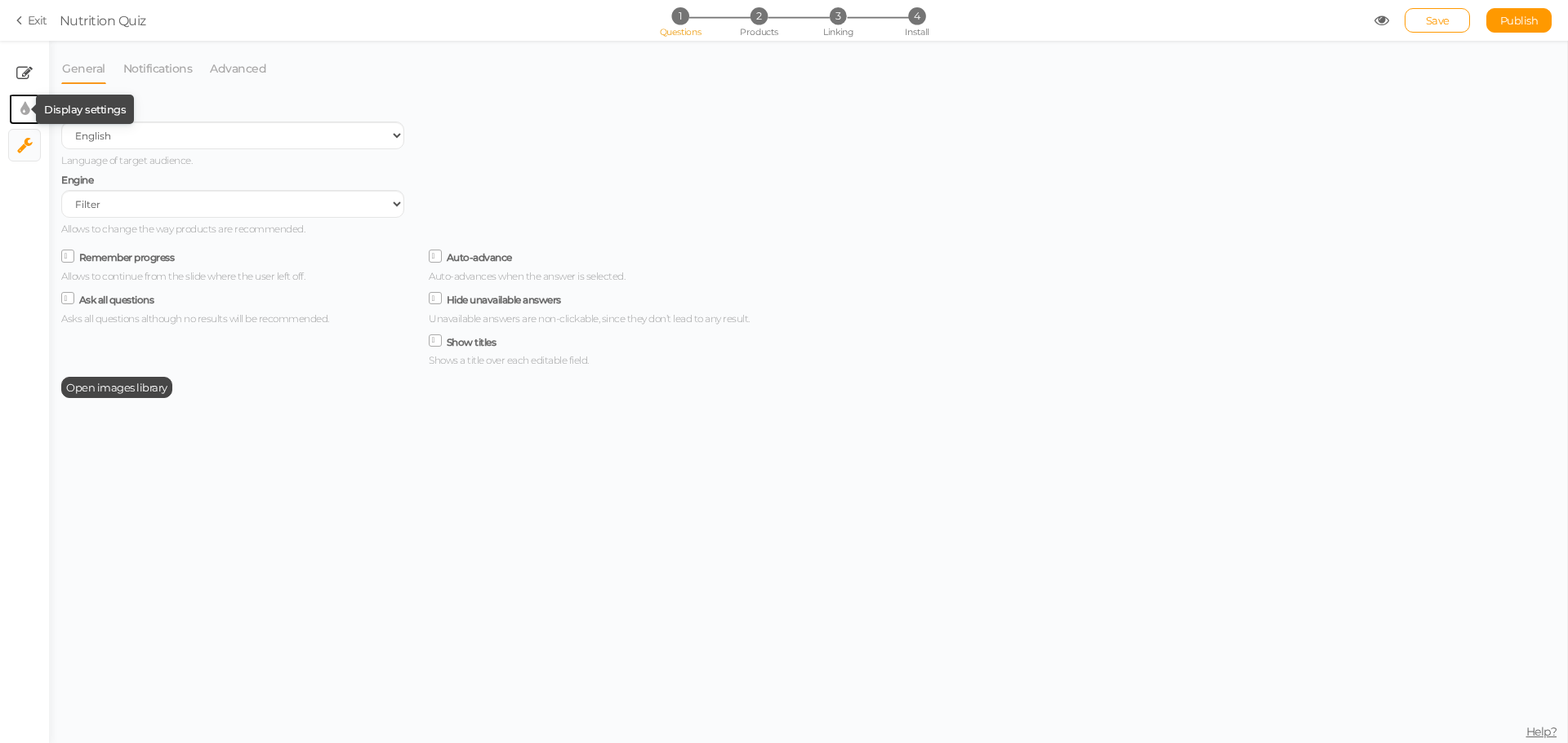
select select "montserrat"
select select "switch"
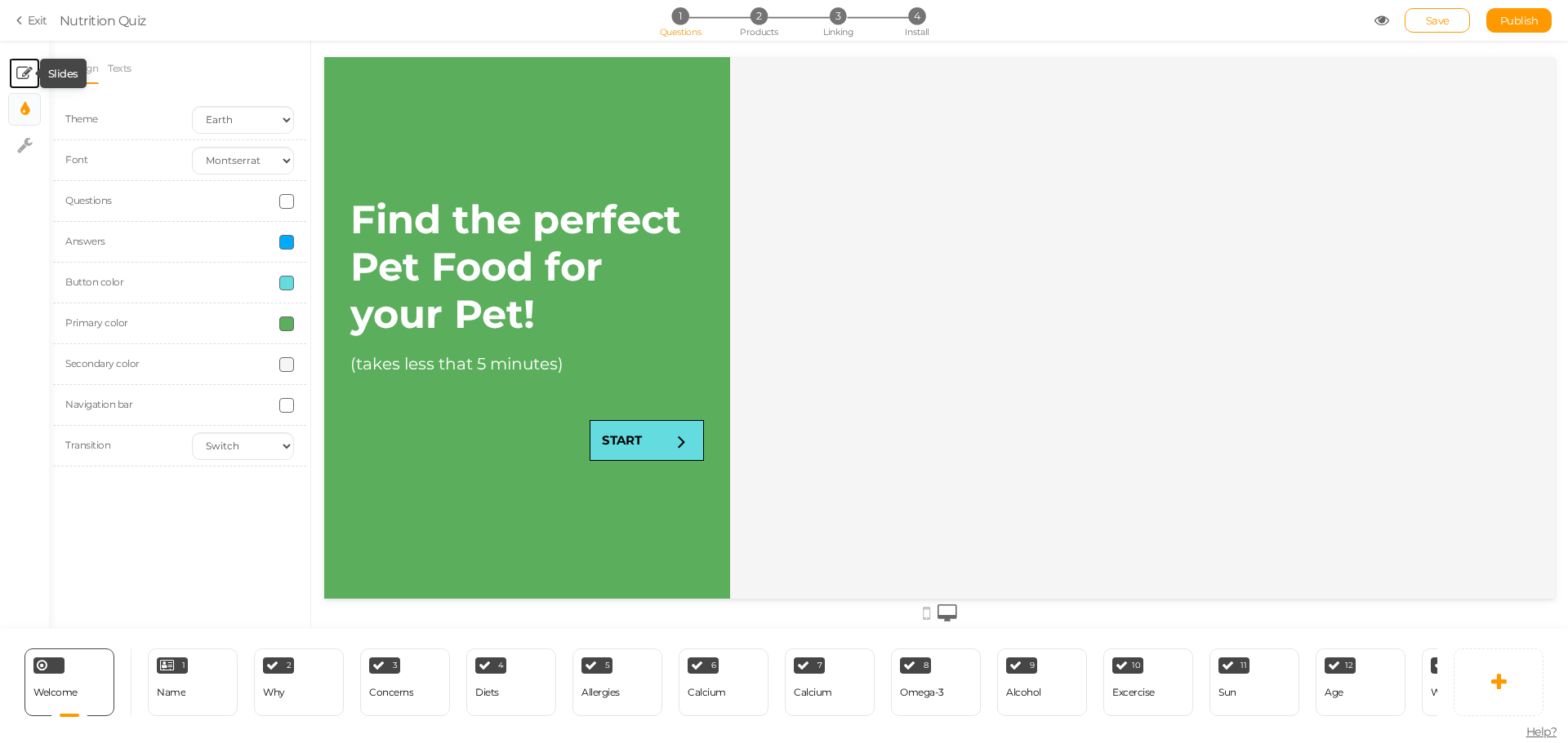
click at [21, 79] on icon at bounding box center [24, 73] width 16 height 16
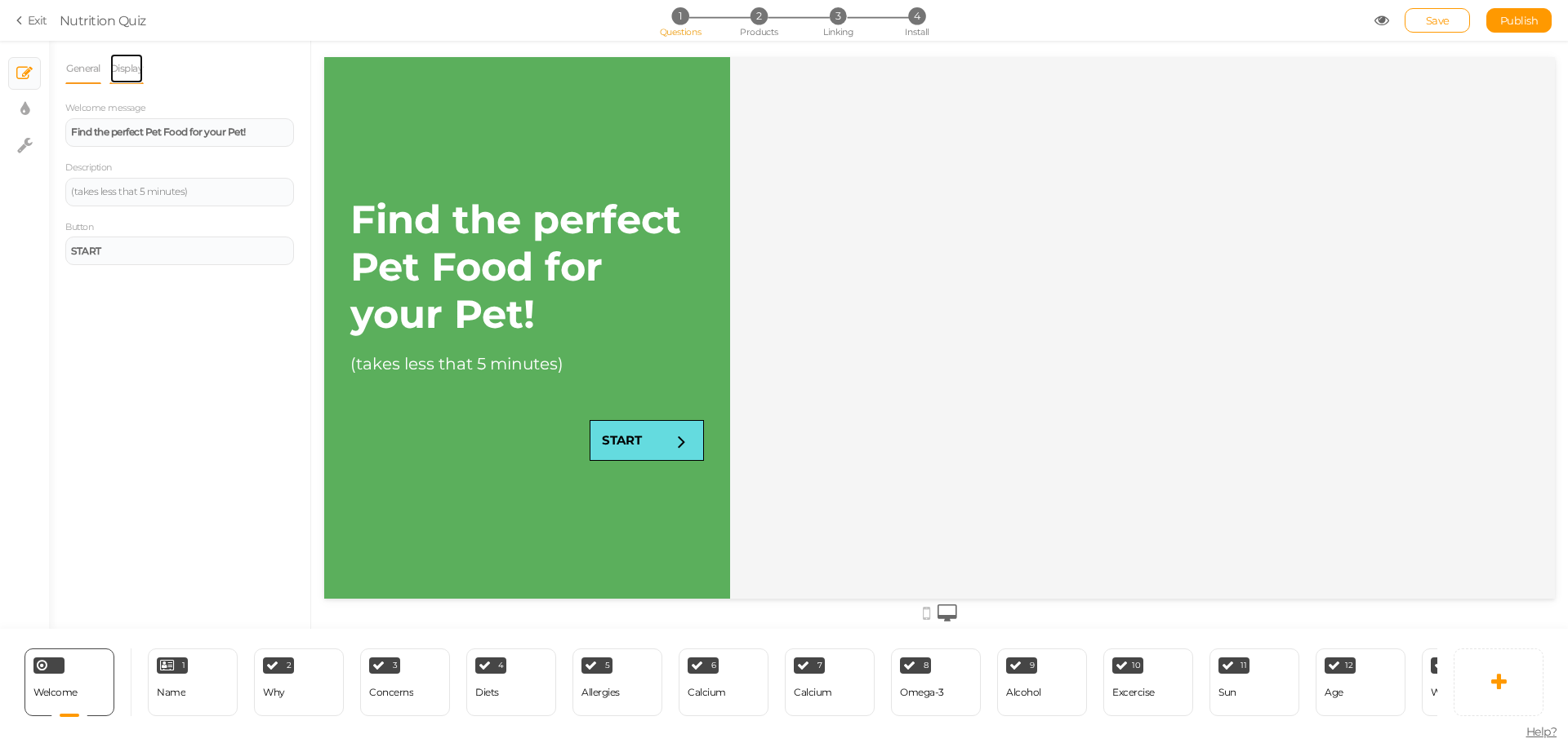
click at [120, 72] on link "Display" at bounding box center [127, 68] width 35 height 31
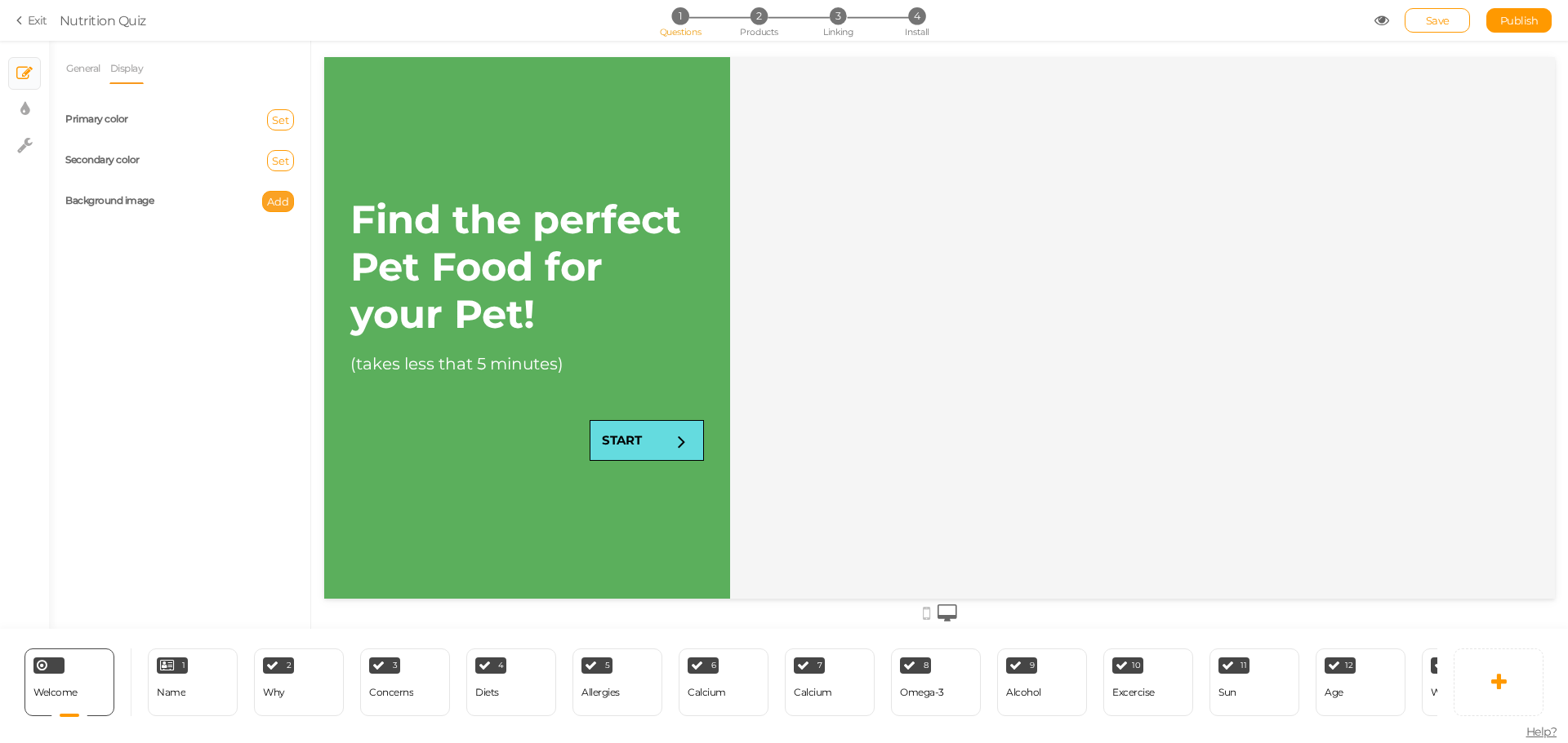
click at [277, 196] on span "Add" at bounding box center [278, 202] width 22 height 13
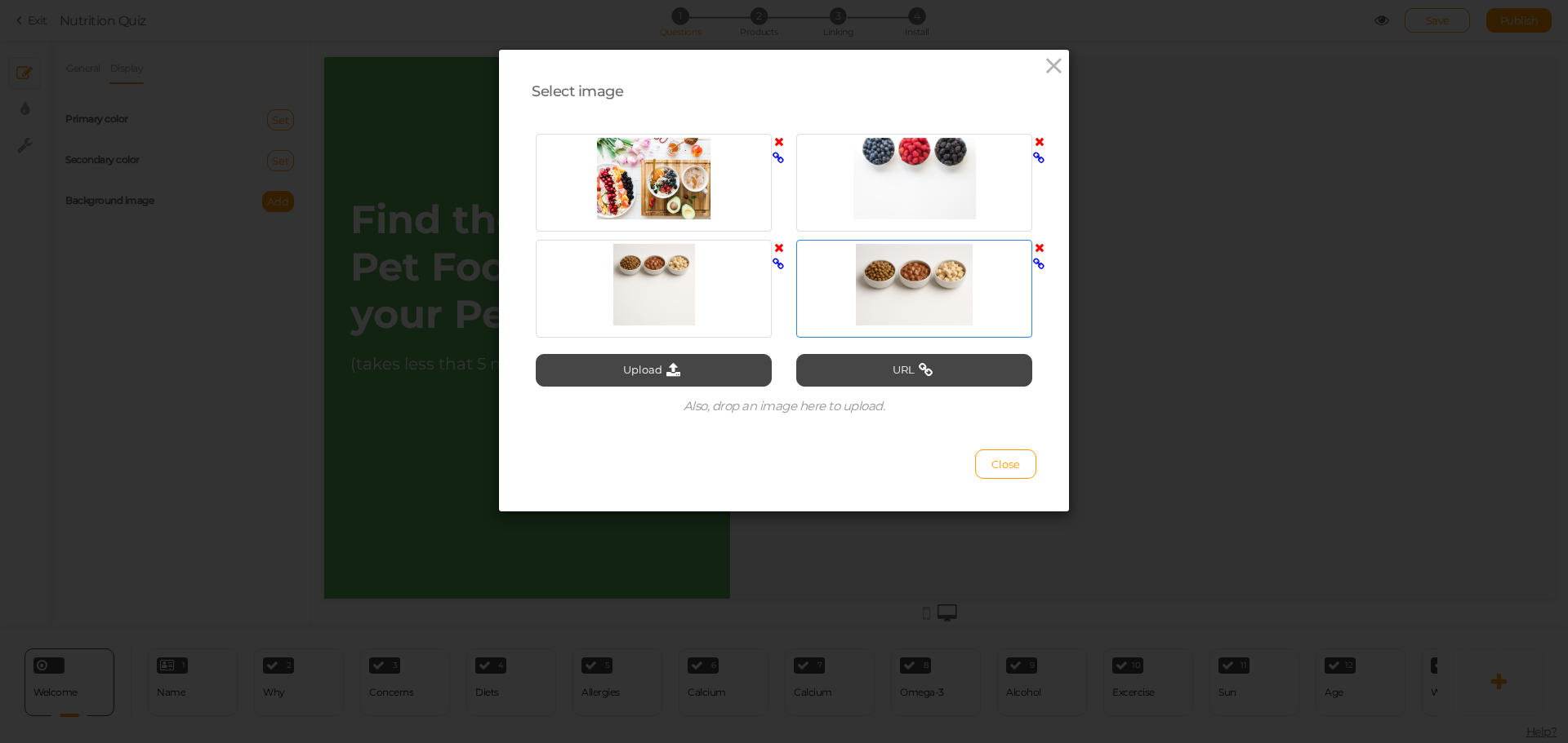
click at [897, 299] on div at bounding box center [914, 285] width 228 height 81
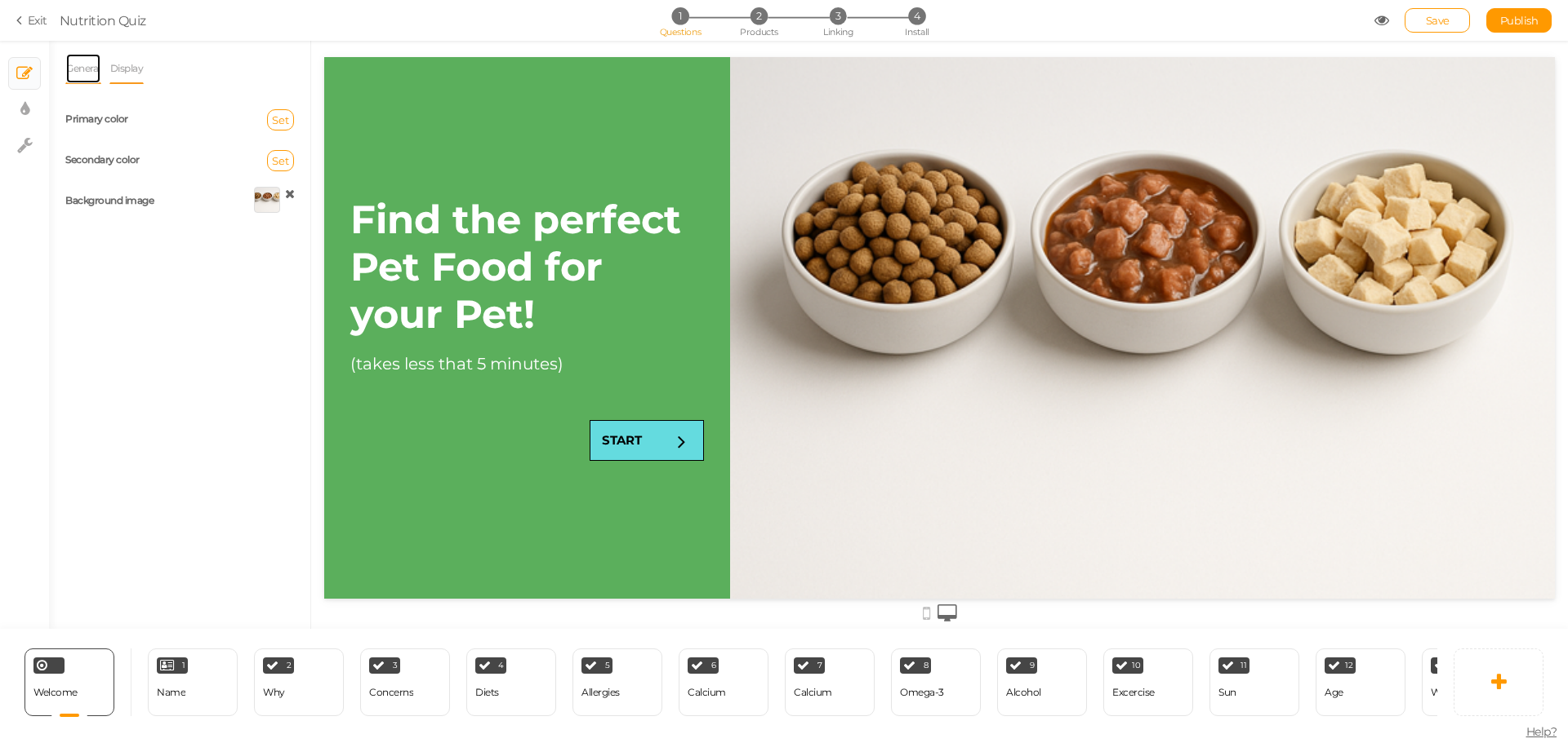
click at [96, 64] on link "General" at bounding box center [83, 68] width 36 height 31
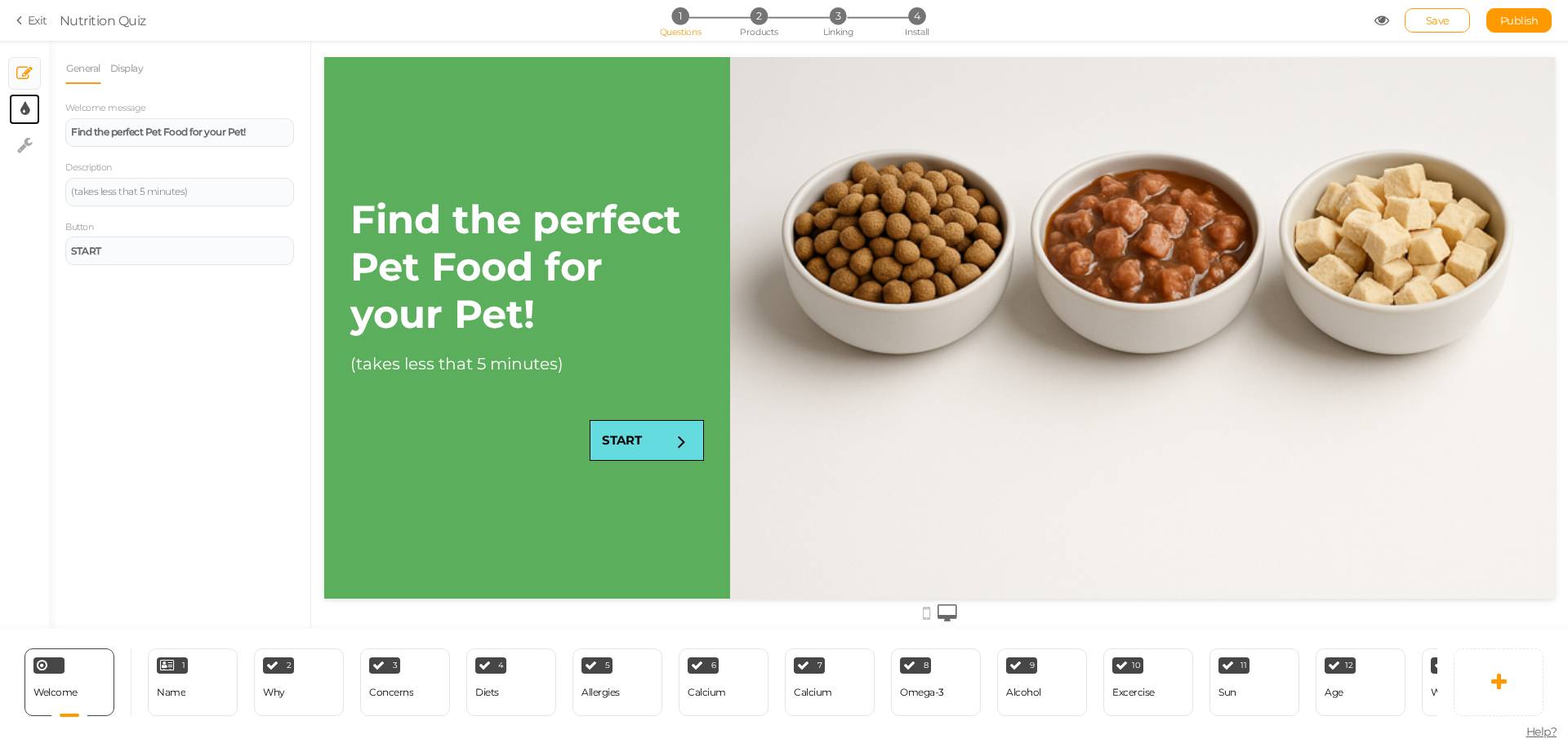
click at [30, 103] on link "× Display settings" at bounding box center [24, 109] width 31 height 31
select select "montserrat"
select select "switch"
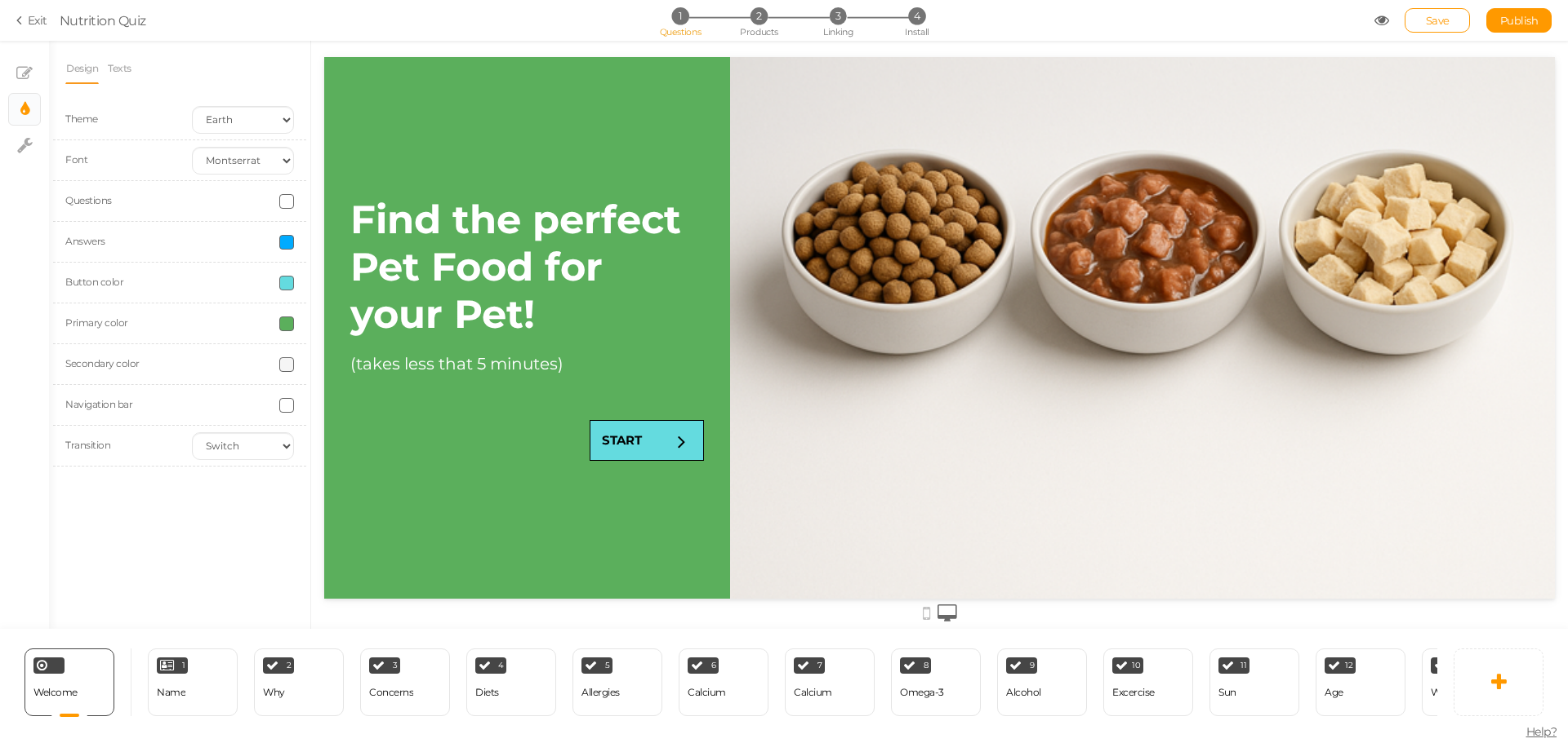
click at [292, 282] on span at bounding box center [286, 283] width 14 height 14
type input "#51b6b9"
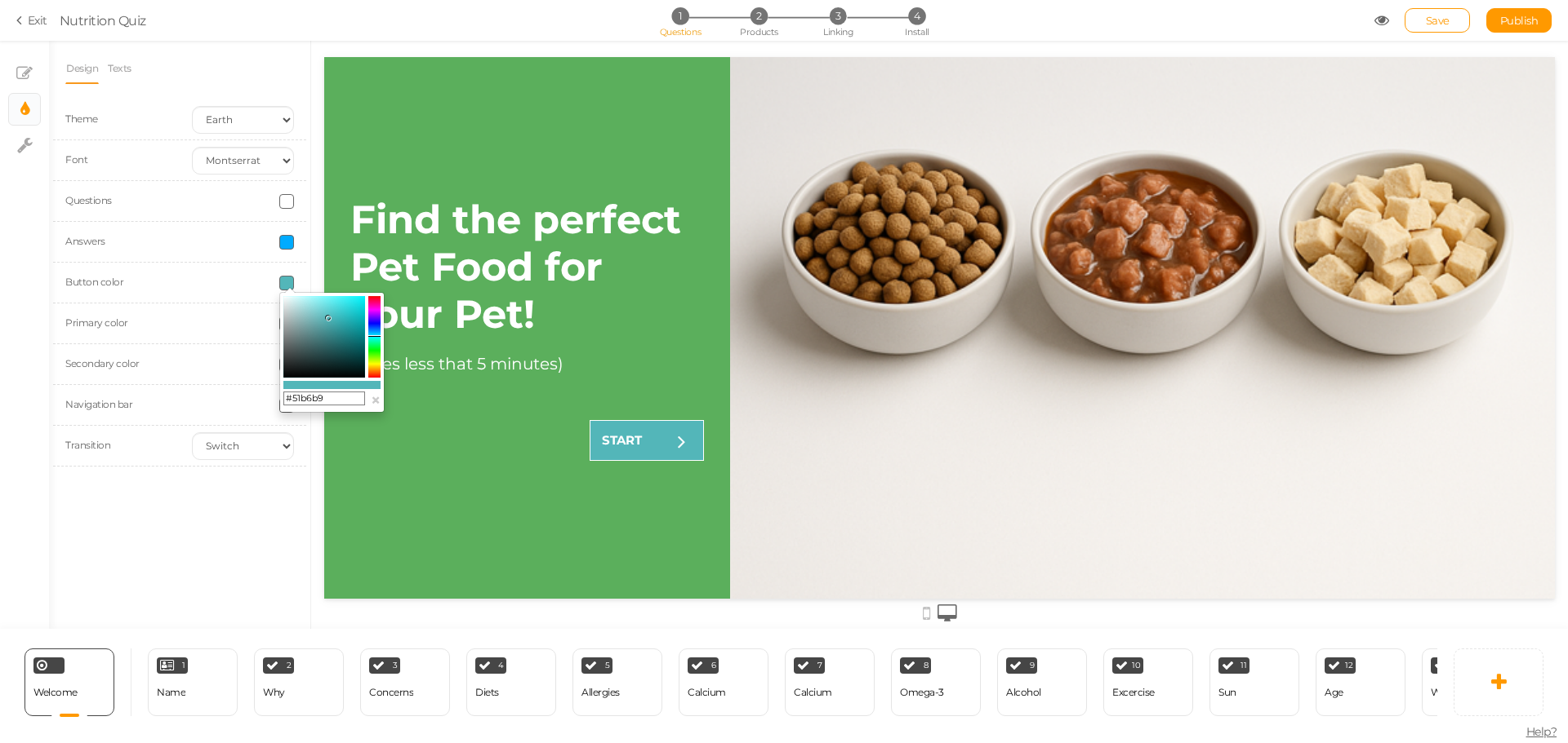
drag, startPoint x: 306, startPoint y: 334, endPoint x: 329, endPoint y: 318, distance: 28.0
click at [329, 318] on colorpicker-saturation at bounding box center [323, 336] width 81 height 81
click at [234, 537] on div "Design Texts Theme Earth Mars Font Custom Default [PERSON_NAME] Montserrat Open…" at bounding box center [179, 335] width 261 height 589
drag, startPoint x: 1439, startPoint y: 17, endPoint x: 428, endPoint y: 18, distance: 1011.0
click at [1439, 17] on span "Save" at bounding box center [1437, 21] width 24 height 13
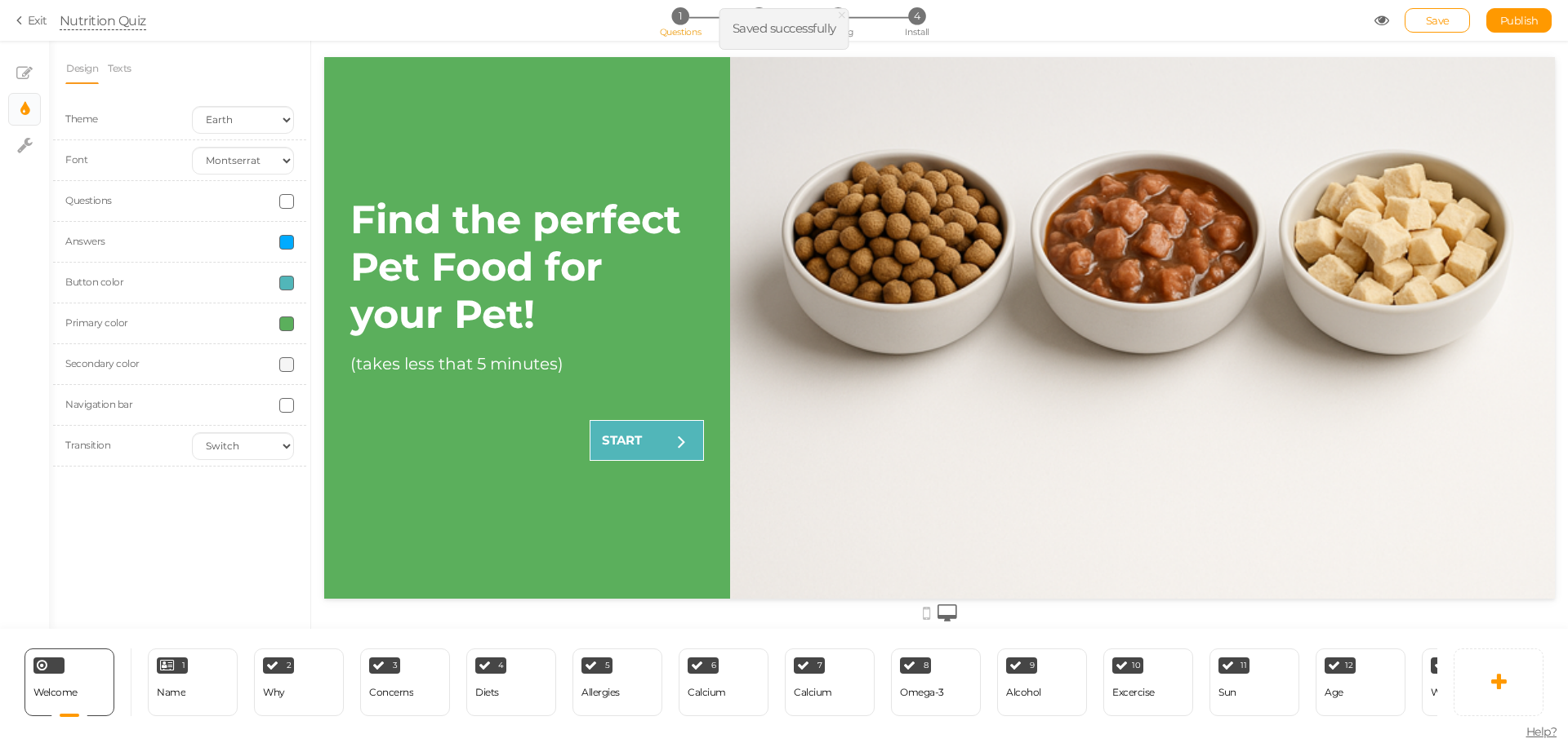
click at [87, 19] on div "Nutrition Quiz" at bounding box center [103, 21] width 87 height 20
click at [90, 21] on div "Nutrition Quiz" at bounding box center [103, 21] width 87 height 20
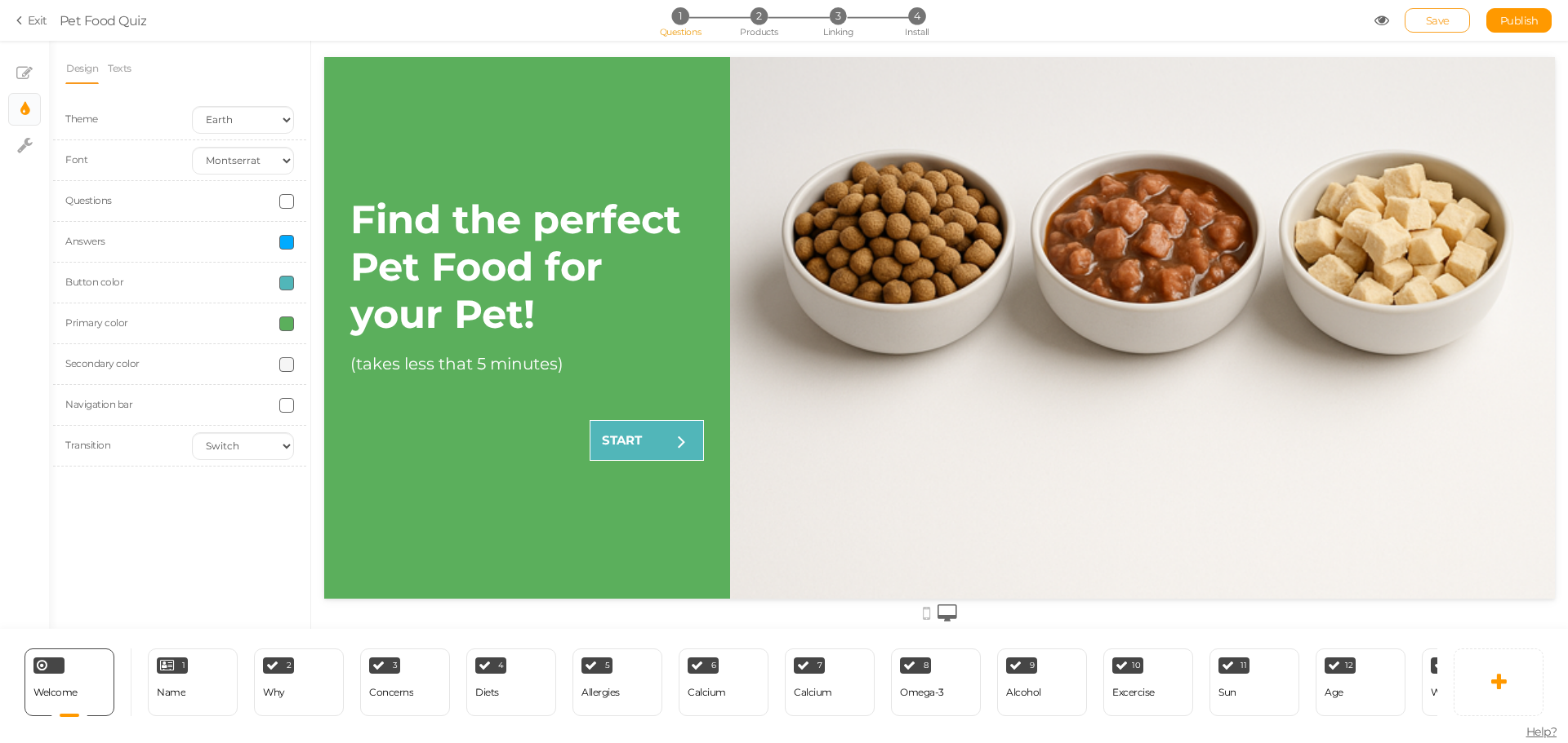
click at [1441, 23] on span "Save" at bounding box center [1437, 21] width 24 height 13
click at [90, 679] on div "Welcome Delete" at bounding box center [69, 682] width 90 height 68
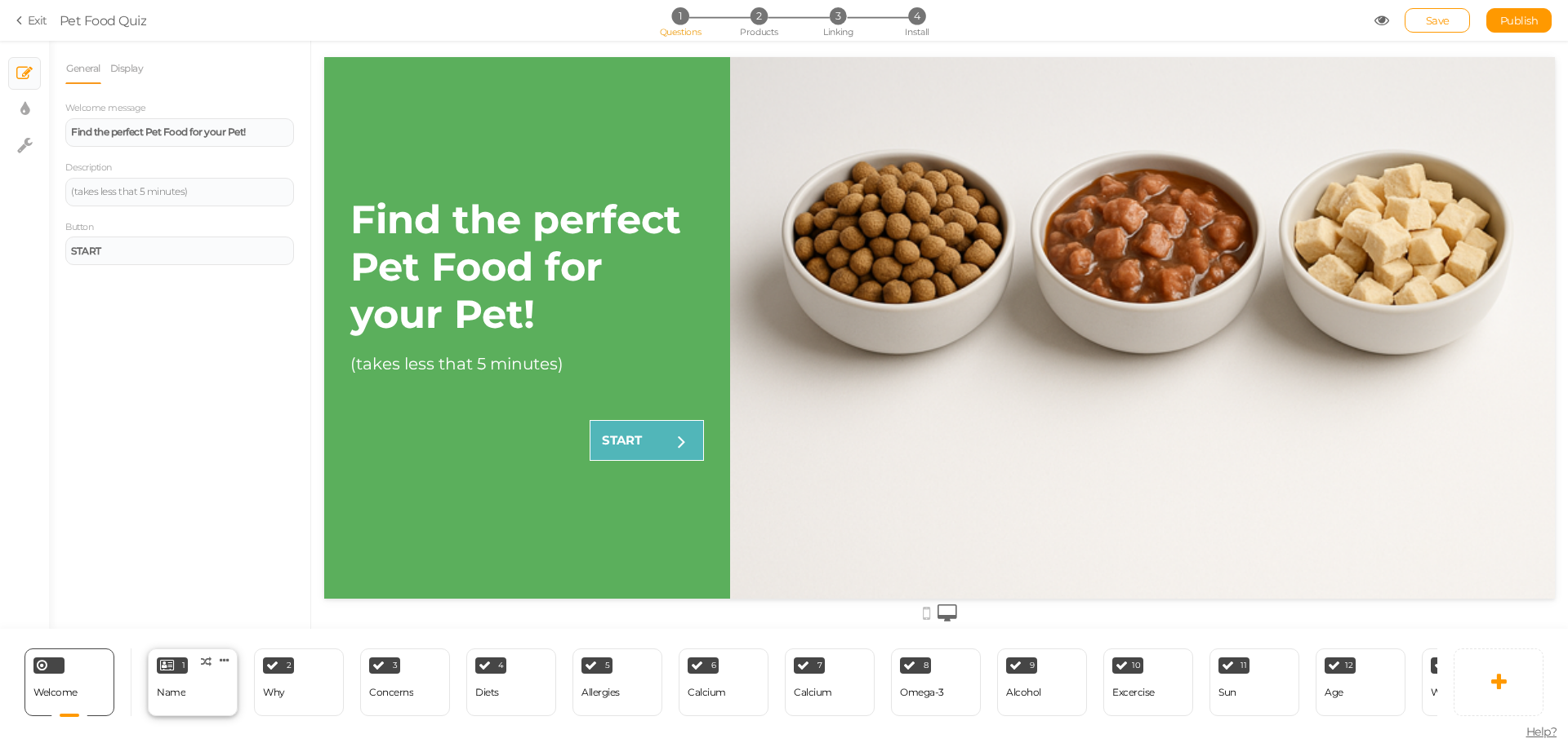
drag, startPoint x: 171, startPoint y: 674, endPoint x: 163, endPoint y: 676, distance: 8.2
click at [170, 679] on div "Name" at bounding box center [171, 693] width 29 height 29
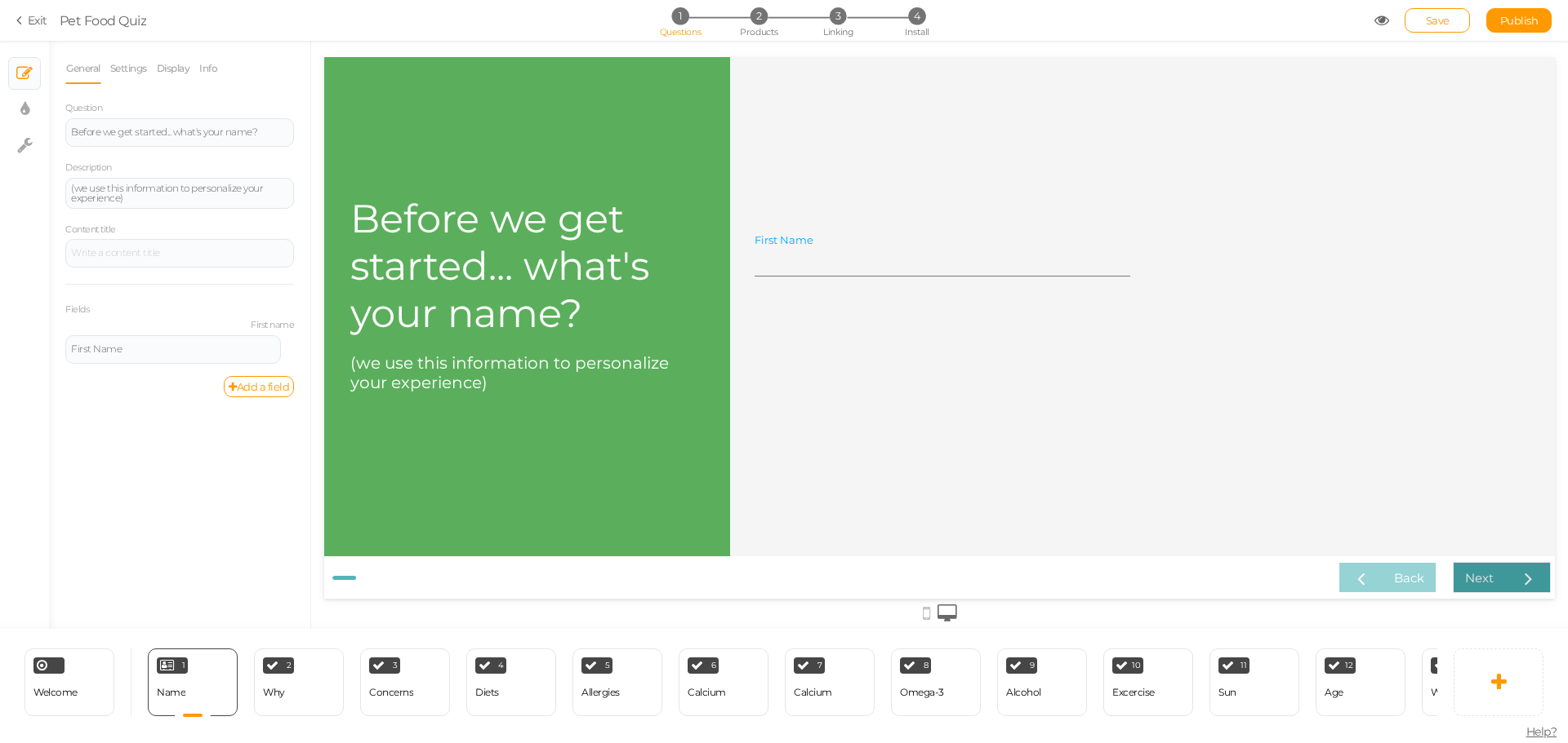
click at [1494, 577] on link "Next" at bounding box center [1502, 577] width 98 height 31
click at [327, 676] on div "2 Why × Define the conditions to show this slide. Clone Change type Delete" at bounding box center [299, 682] width 90 height 68
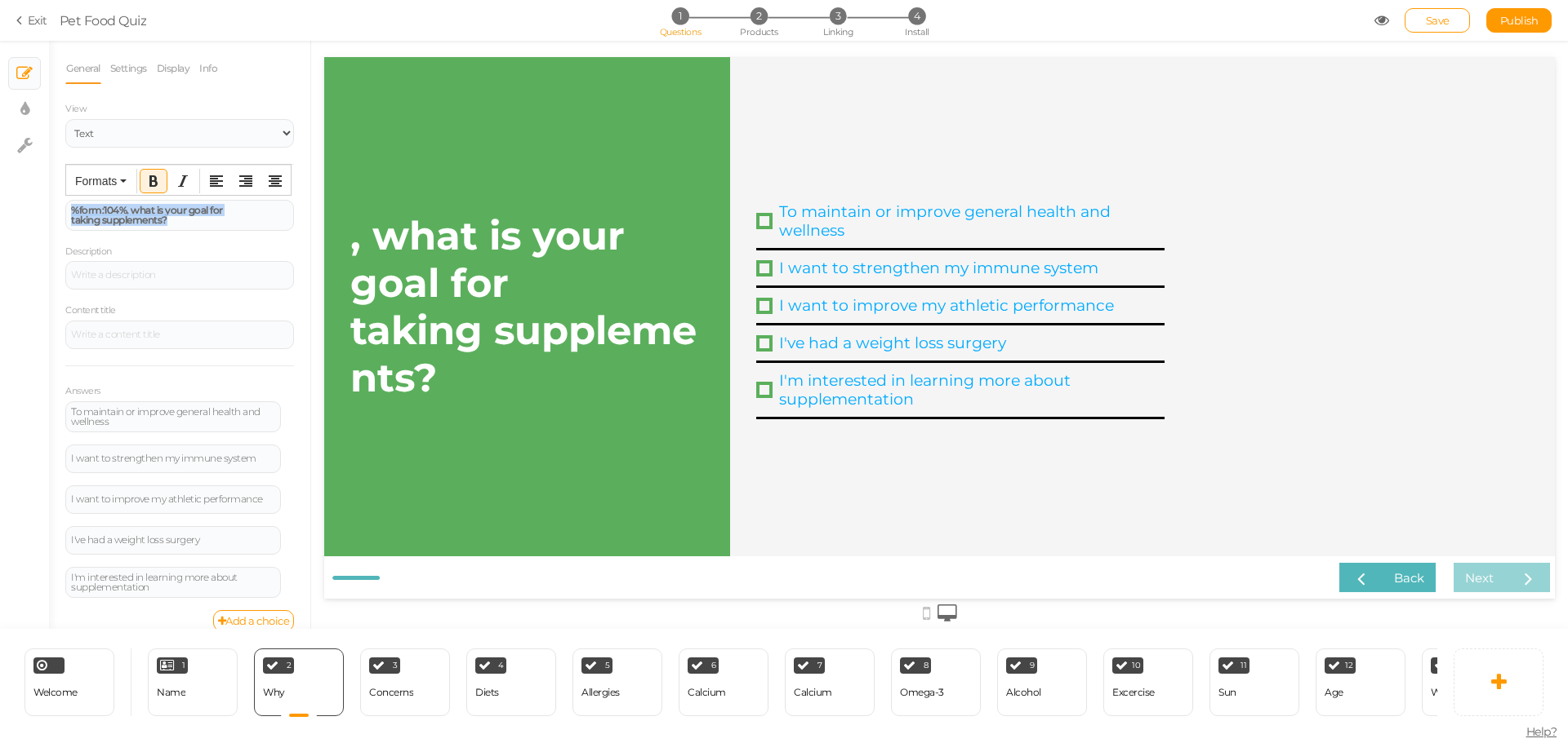
drag, startPoint x: 178, startPoint y: 224, endPoint x: 14, endPoint y: 187, distance: 168.1
click at [14, 187] on div "× Slides × Display settings × Settings General Settings Display Info View Text …" at bounding box center [784, 335] width 1568 height 589
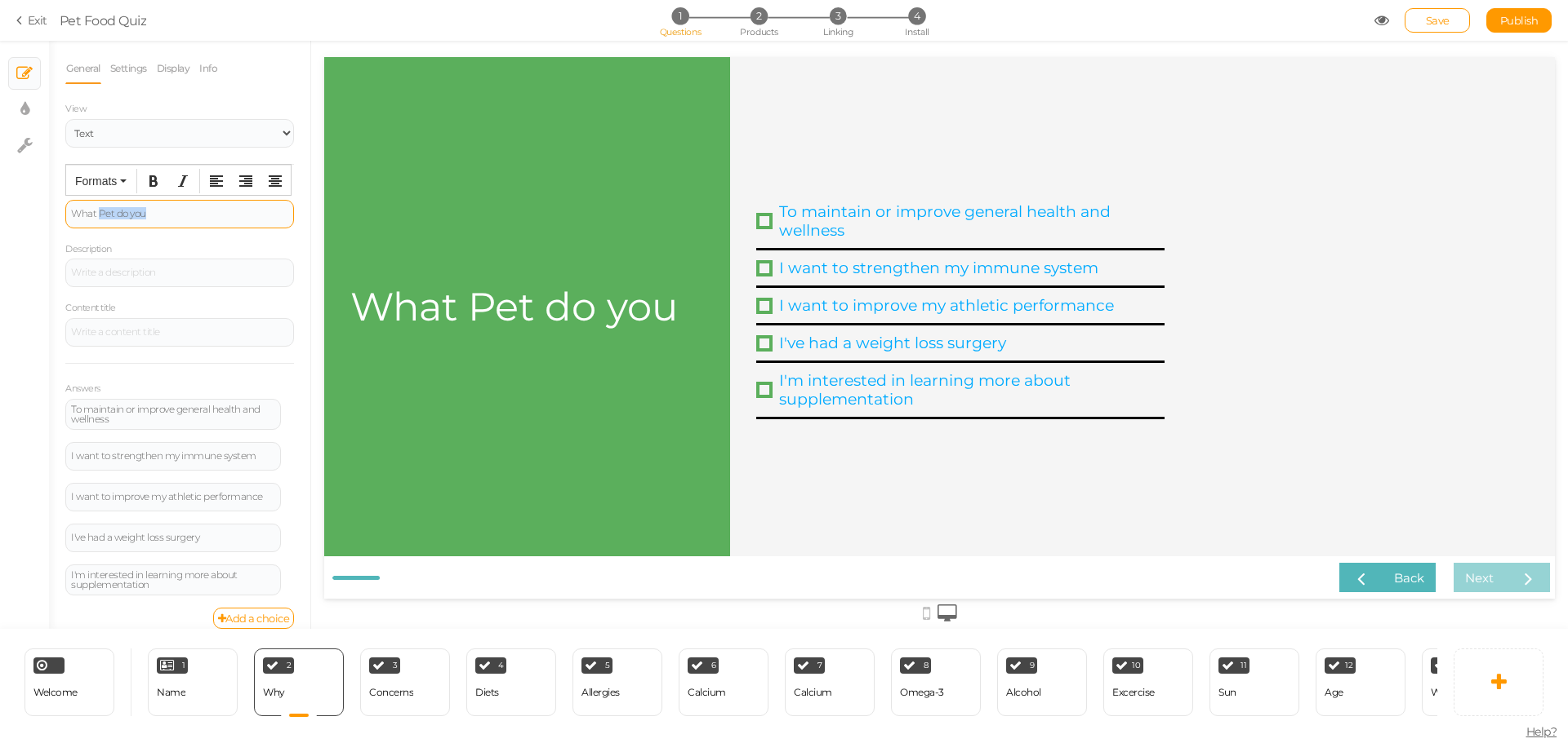
drag, startPoint x: 99, startPoint y: 210, endPoint x: 168, endPoint y: 222, distance: 70.0
click at [168, 222] on div "What Pet do you" at bounding box center [179, 214] width 228 height 29
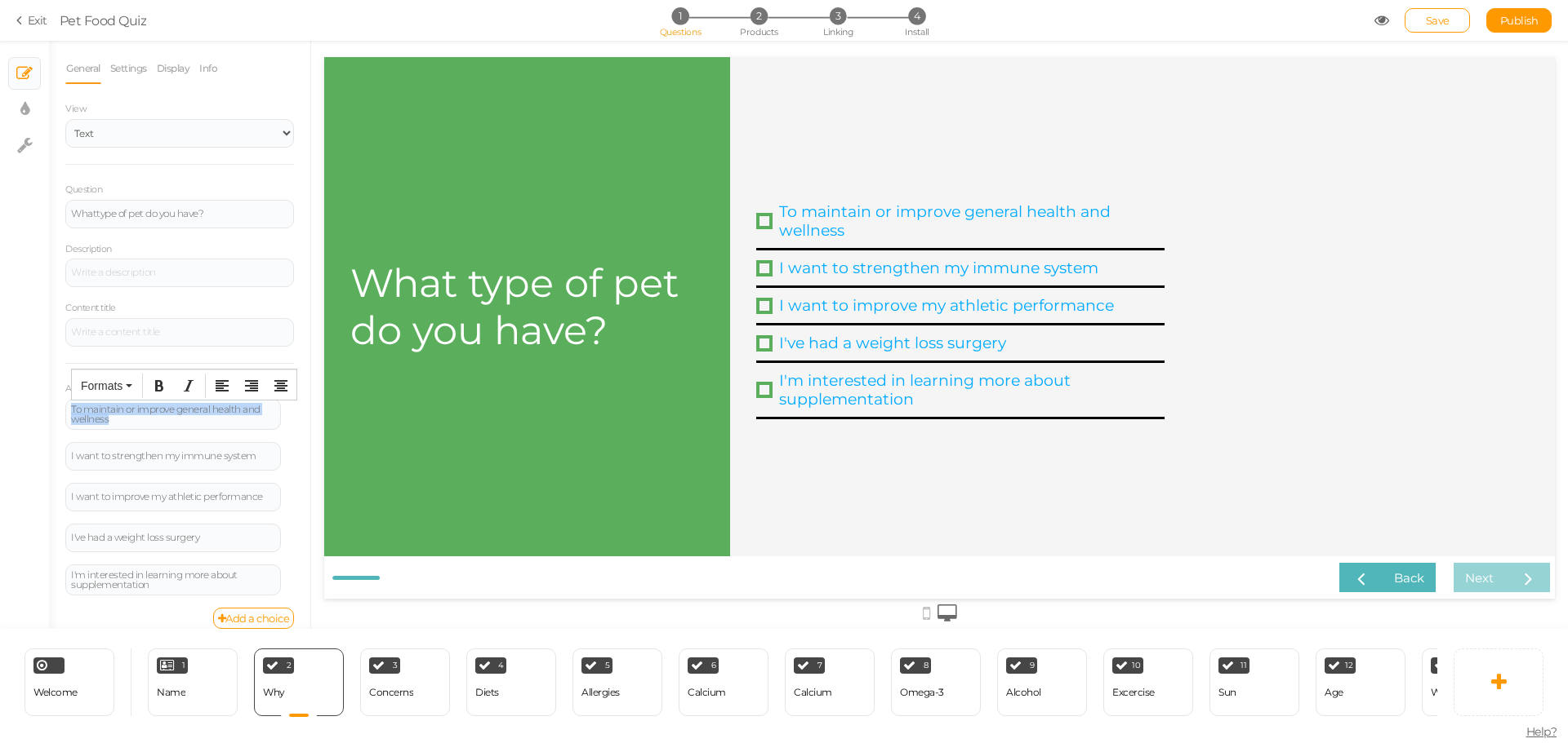
drag, startPoint x: 127, startPoint y: 422, endPoint x: 61, endPoint y: 396, distance: 70.9
click at [61, 396] on div "General Settings Display Info View Text Images Question What type of pet do you…" at bounding box center [179, 341] width 261 height 576
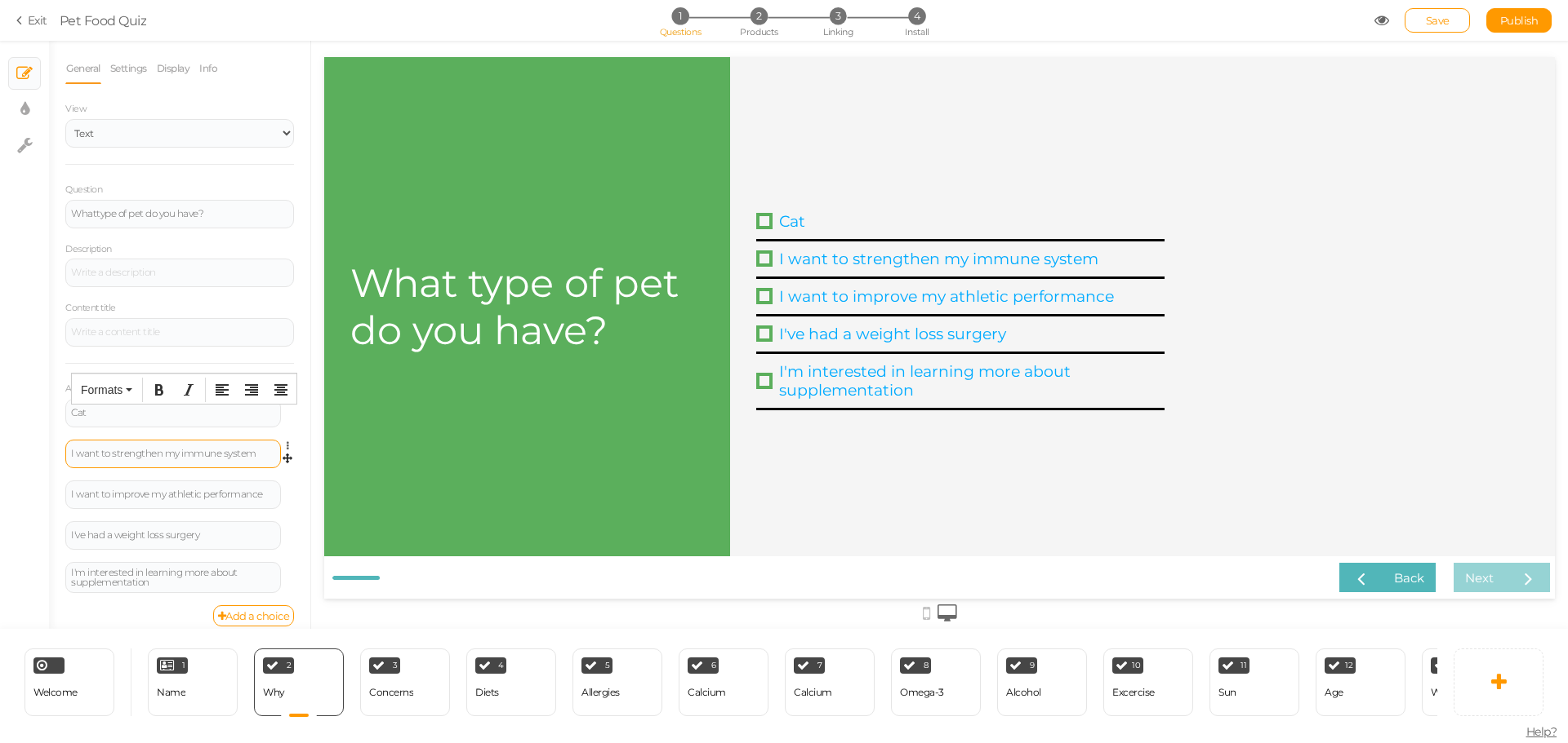
click at [97, 454] on div "I want to strengthen my immune system" at bounding box center [173, 453] width 204 height 10
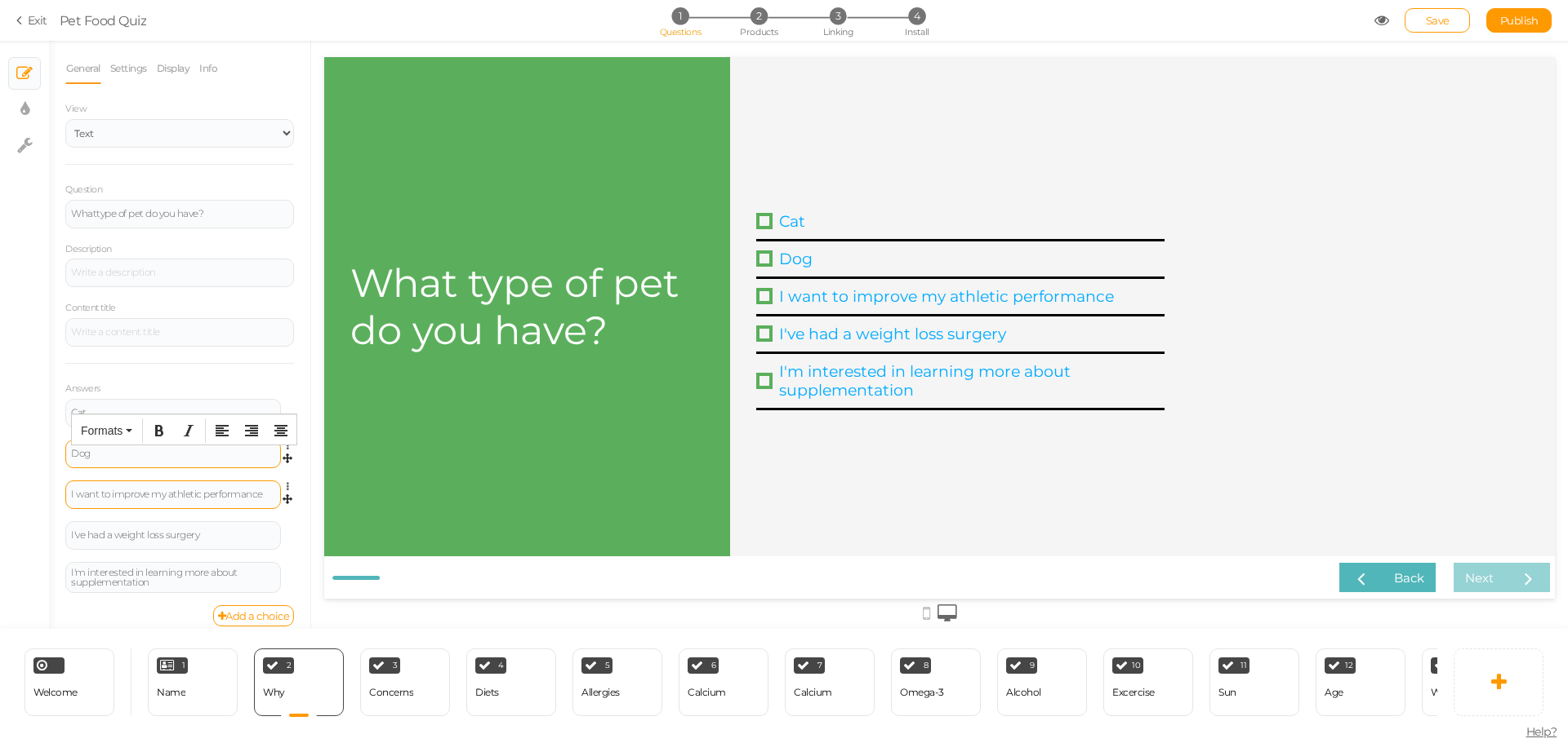
click at [108, 501] on div "I want to improve my athletic performance" at bounding box center [173, 495] width 216 height 29
click at [117, 493] on div "I want to improve my athletic performance" at bounding box center [173, 494] width 204 height 10
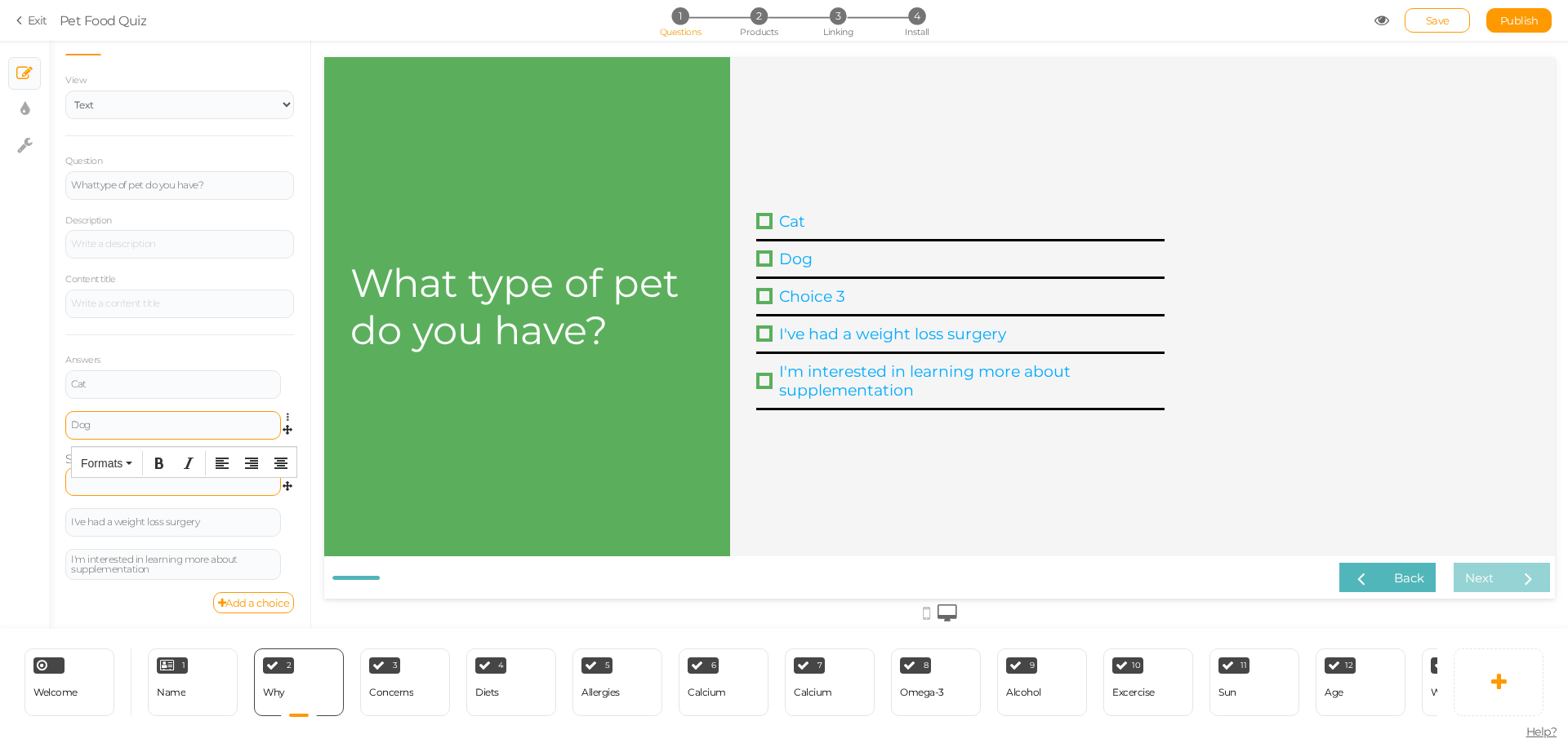
scroll to position [29, 0]
click at [129, 490] on div at bounding box center [173, 481] width 216 height 29
click at [132, 483] on div at bounding box center [173, 481] width 216 height 29
click at [76, 475] on div at bounding box center [173, 481] width 216 height 29
click at [270, 483] on div "General Settings Display Info View Text Images Question What type of pet do you…" at bounding box center [179, 341] width 261 height 576
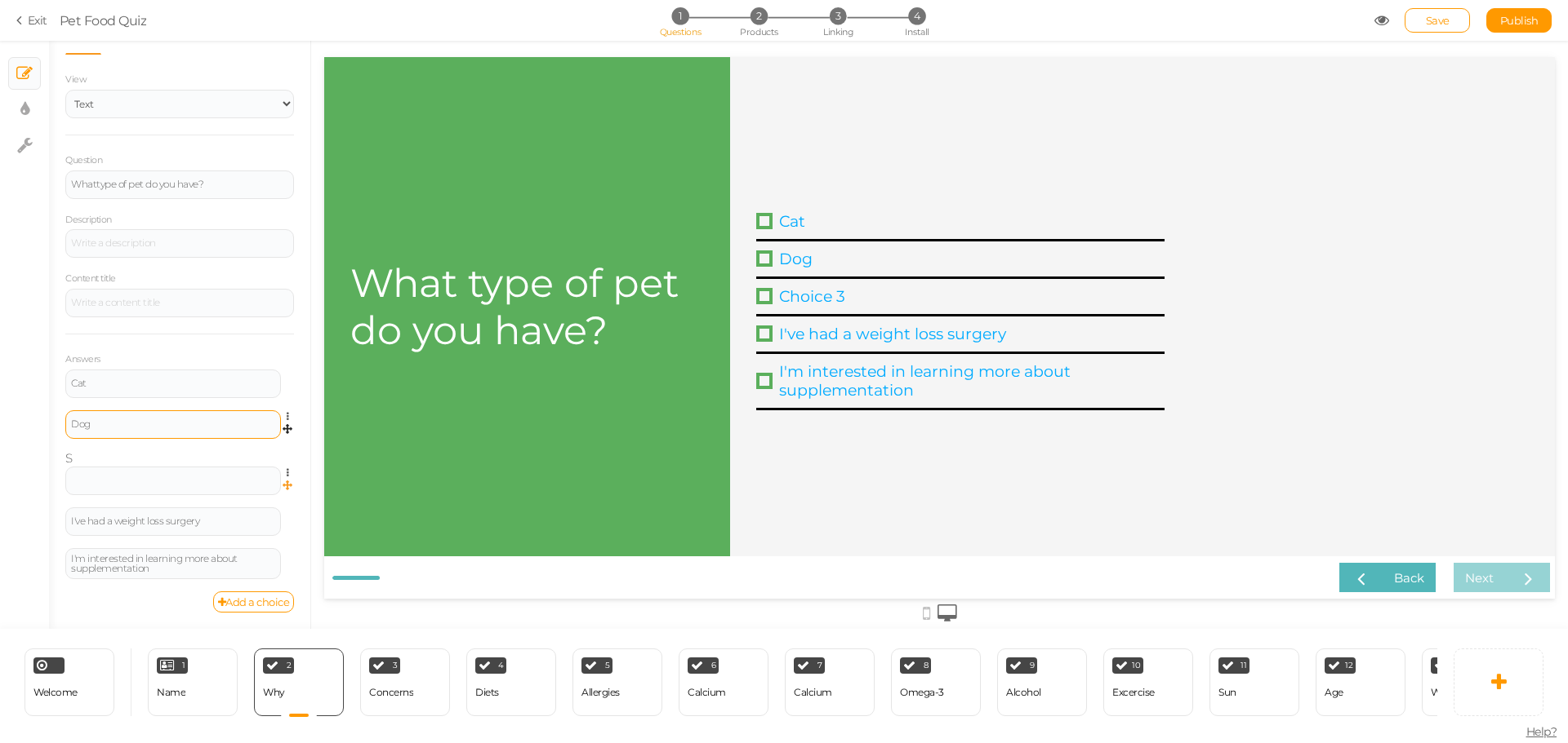
click at [283, 483] on icon at bounding box center [287, 488] width 10 height 14
click at [181, 462] on div "Cat Settings Delete Dog Settings Delete S Settings Delete I've had a weight los…" at bounding box center [179, 480] width 228 height 222
click at [146, 487] on div at bounding box center [173, 481] width 216 height 29
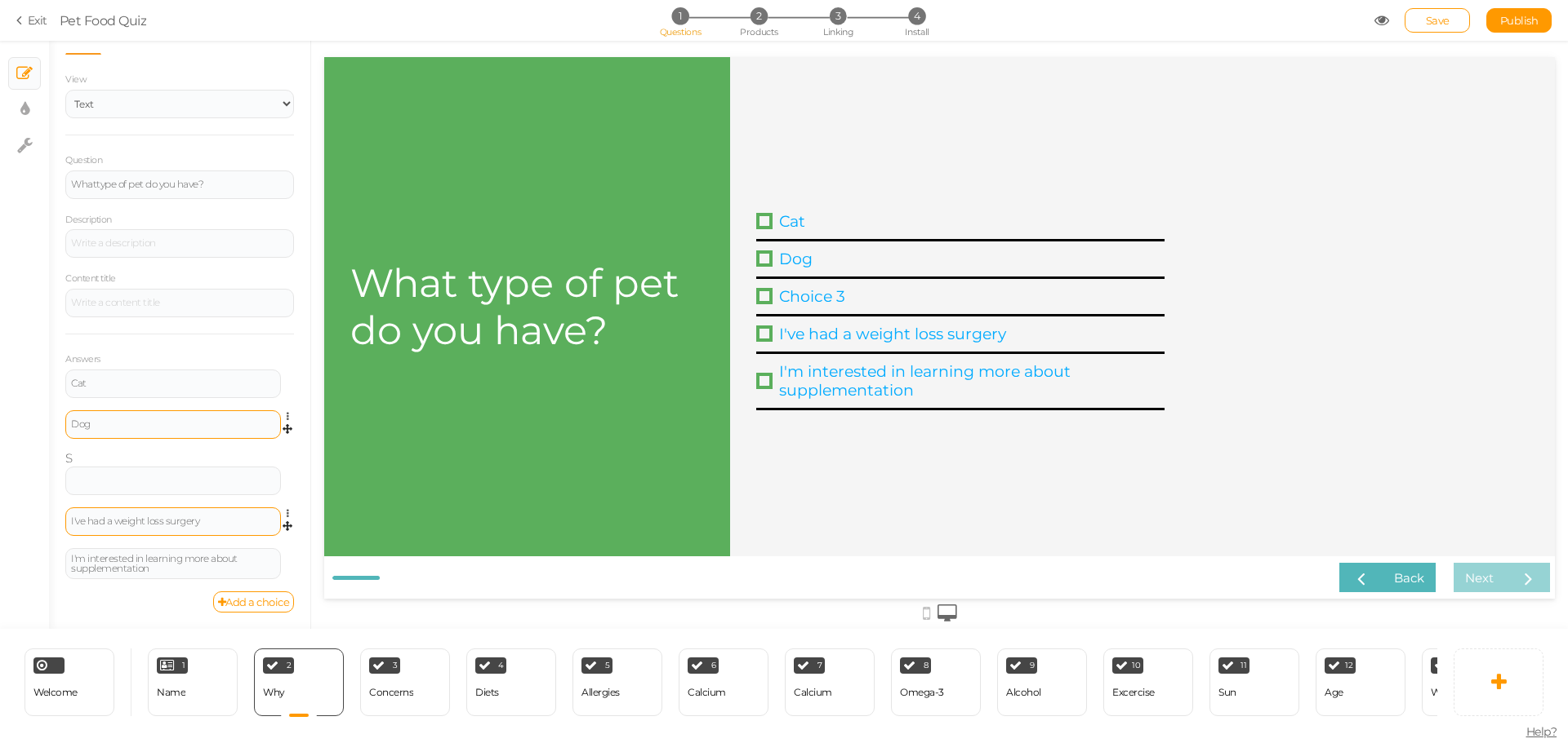
click at [156, 517] on div "I've had a weight loss surgery" at bounding box center [173, 521] width 204 height 10
click at [1448, 15] on span "Save" at bounding box center [1437, 21] width 24 height 13
click at [79, 78] on span "View" at bounding box center [76, 78] width 21 height 12
click at [91, 106] on select "Text Images" at bounding box center [179, 104] width 228 height 29
select select "2"
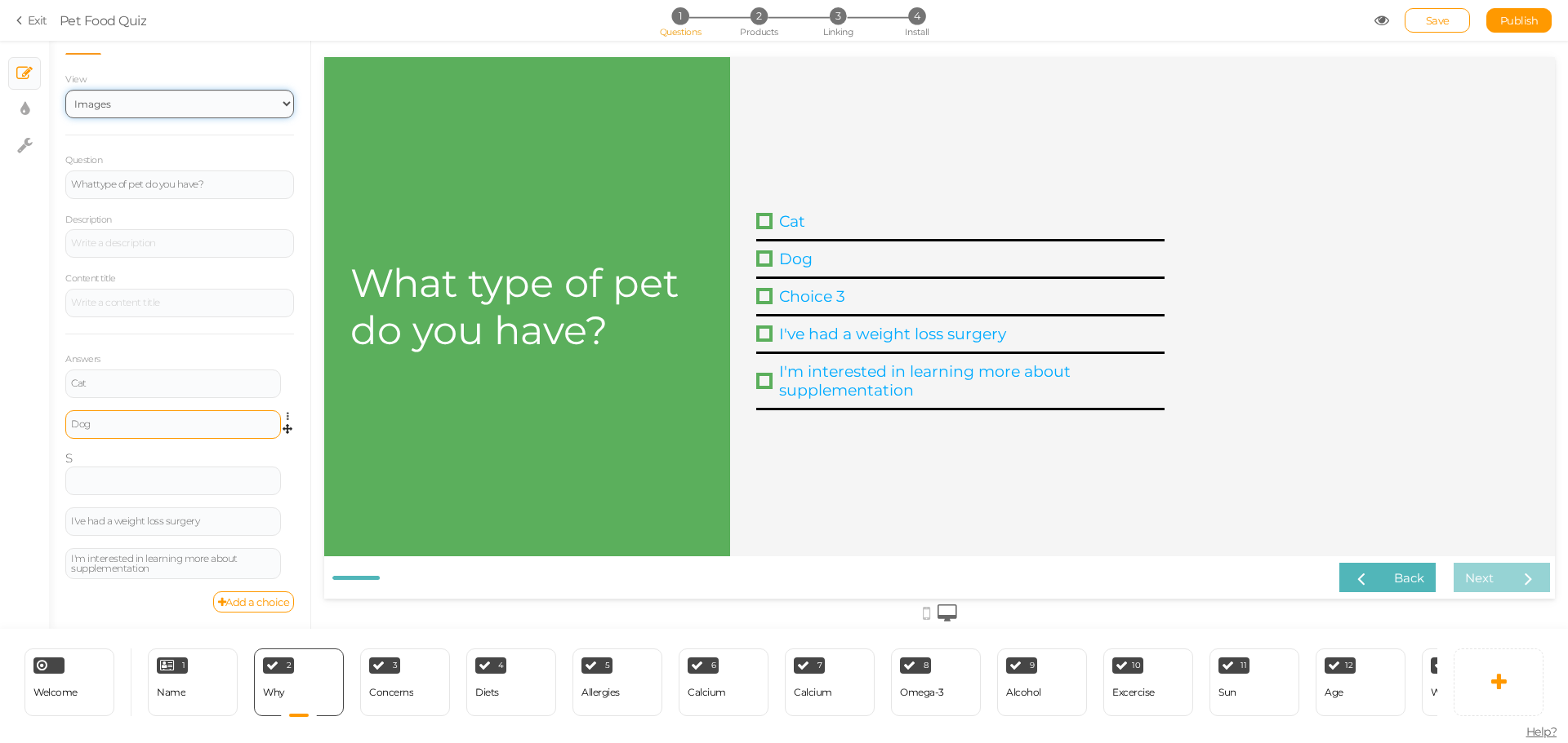
click at [65, 90] on select "Text Images" at bounding box center [179, 104] width 228 height 29
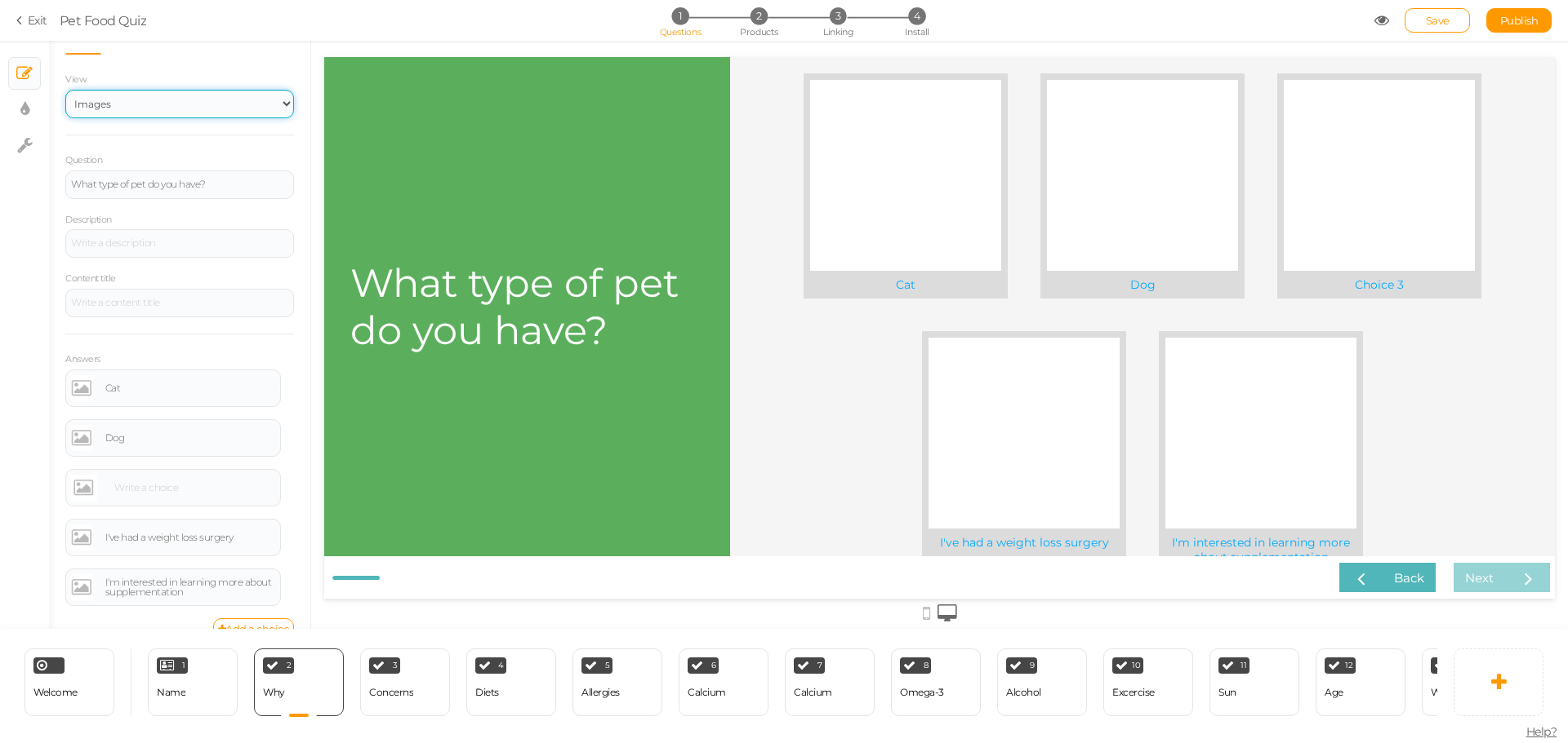
scroll to position [0, 0]
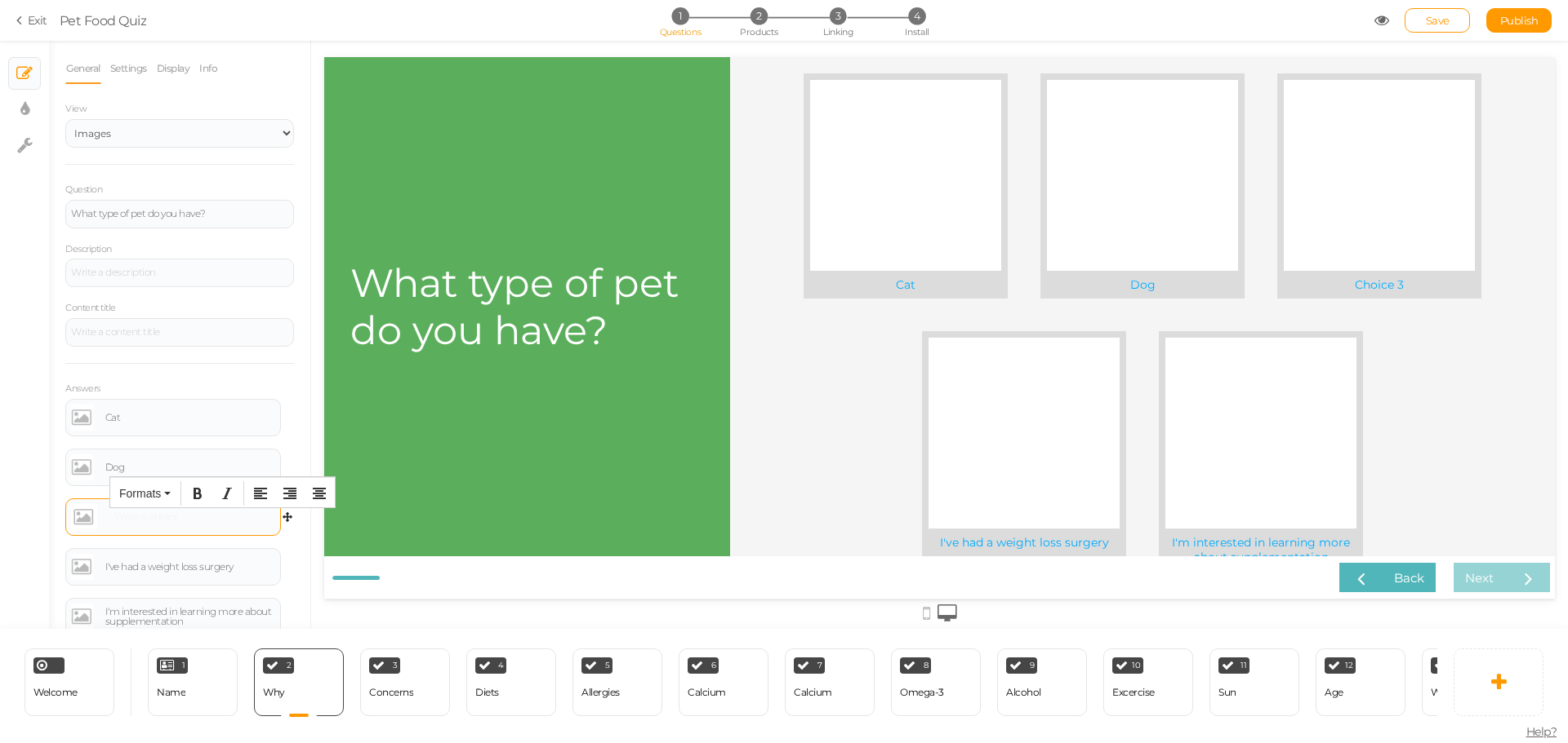
click at [165, 520] on div at bounding box center [193, 517] width 166 height 10
drag, startPoint x: 168, startPoint y: 520, endPoint x: 73, endPoint y: 516, distance: 95.1
click at [73, 516] on div "Small Animal" at bounding box center [173, 516] width 204 height 26
click at [143, 564] on div "I've had a weight loss surgery" at bounding box center [190, 566] width 170 height 10
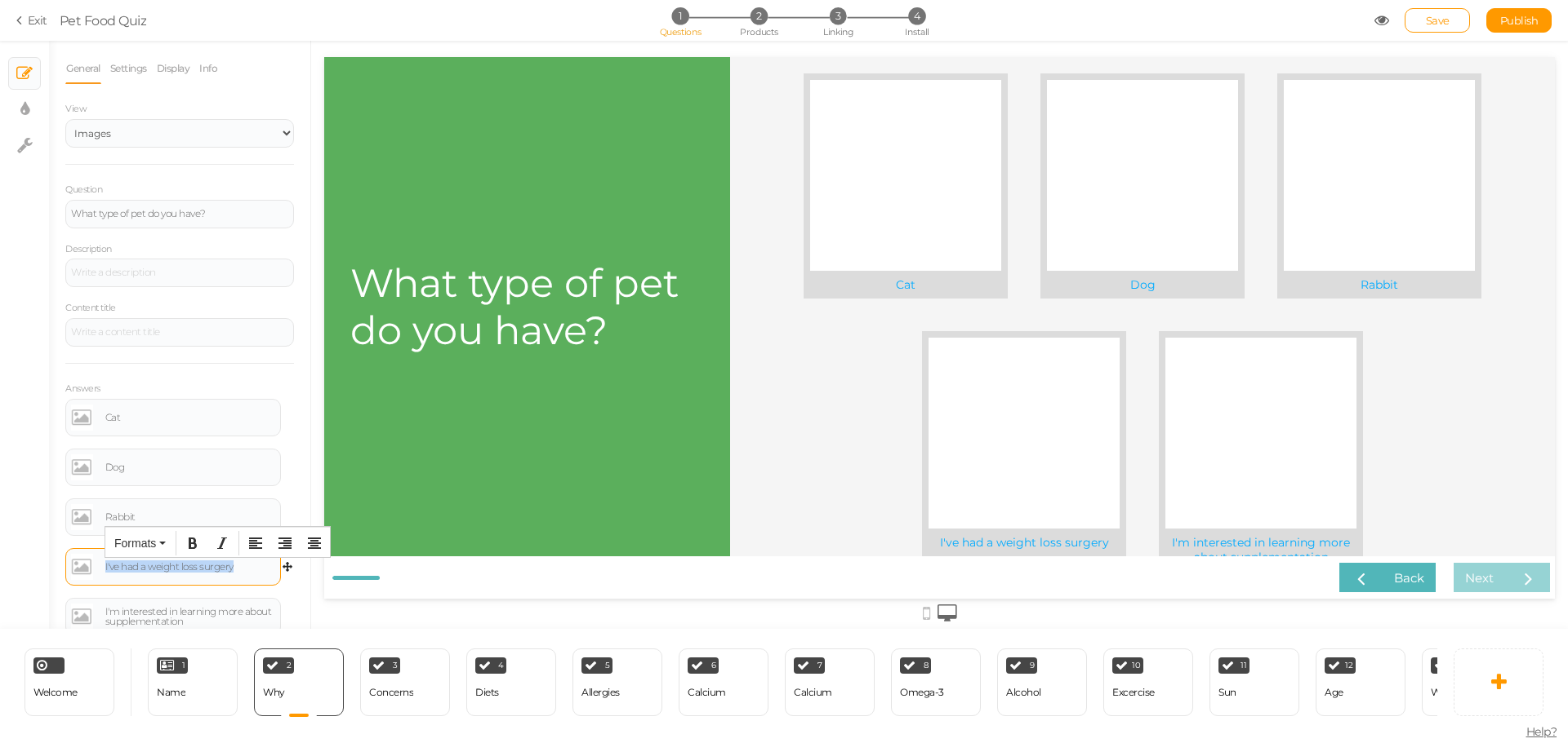
click at [143, 564] on div "I've had a weight loss surgery" at bounding box center [190, 566] width 170 height 10
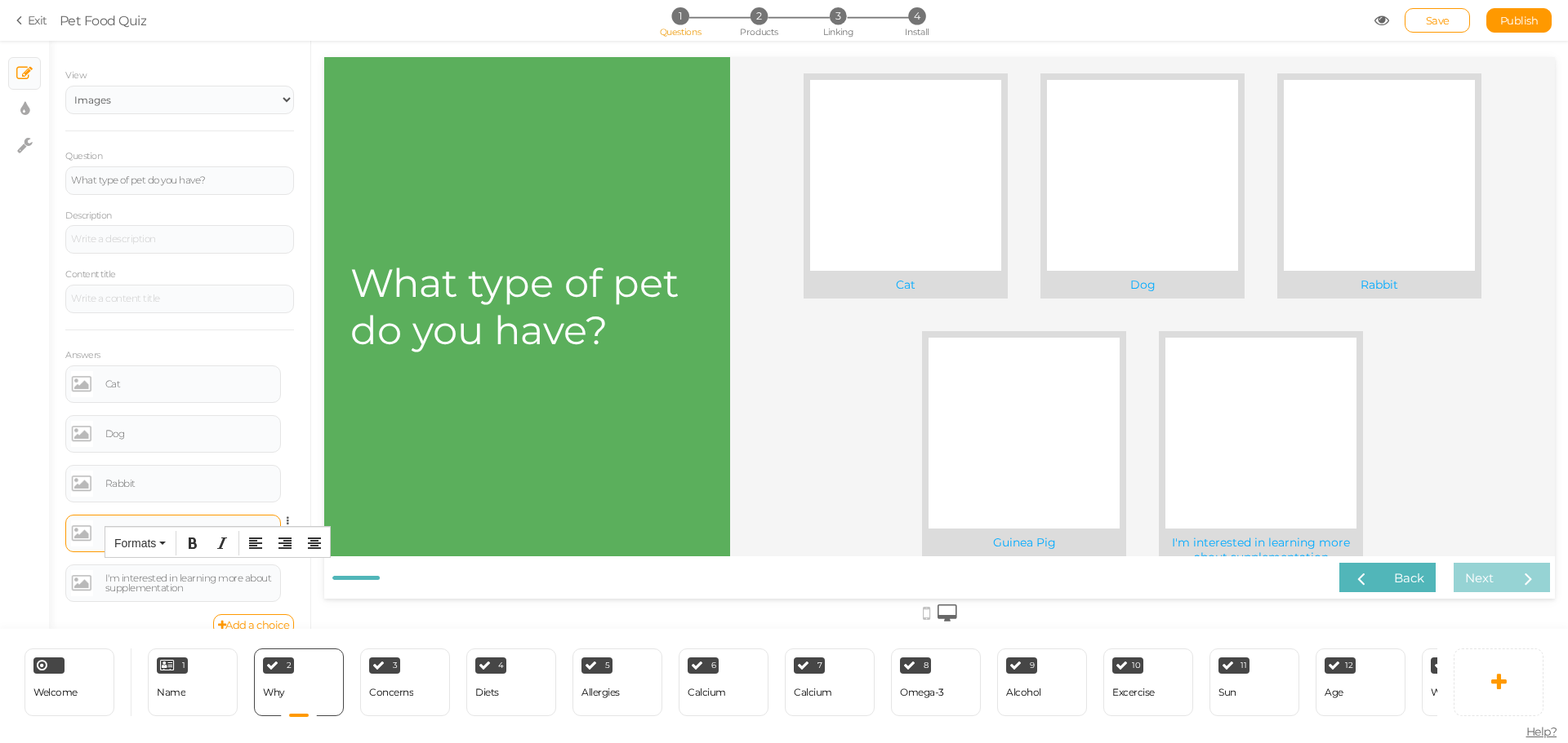
scroll to position [56, 0]
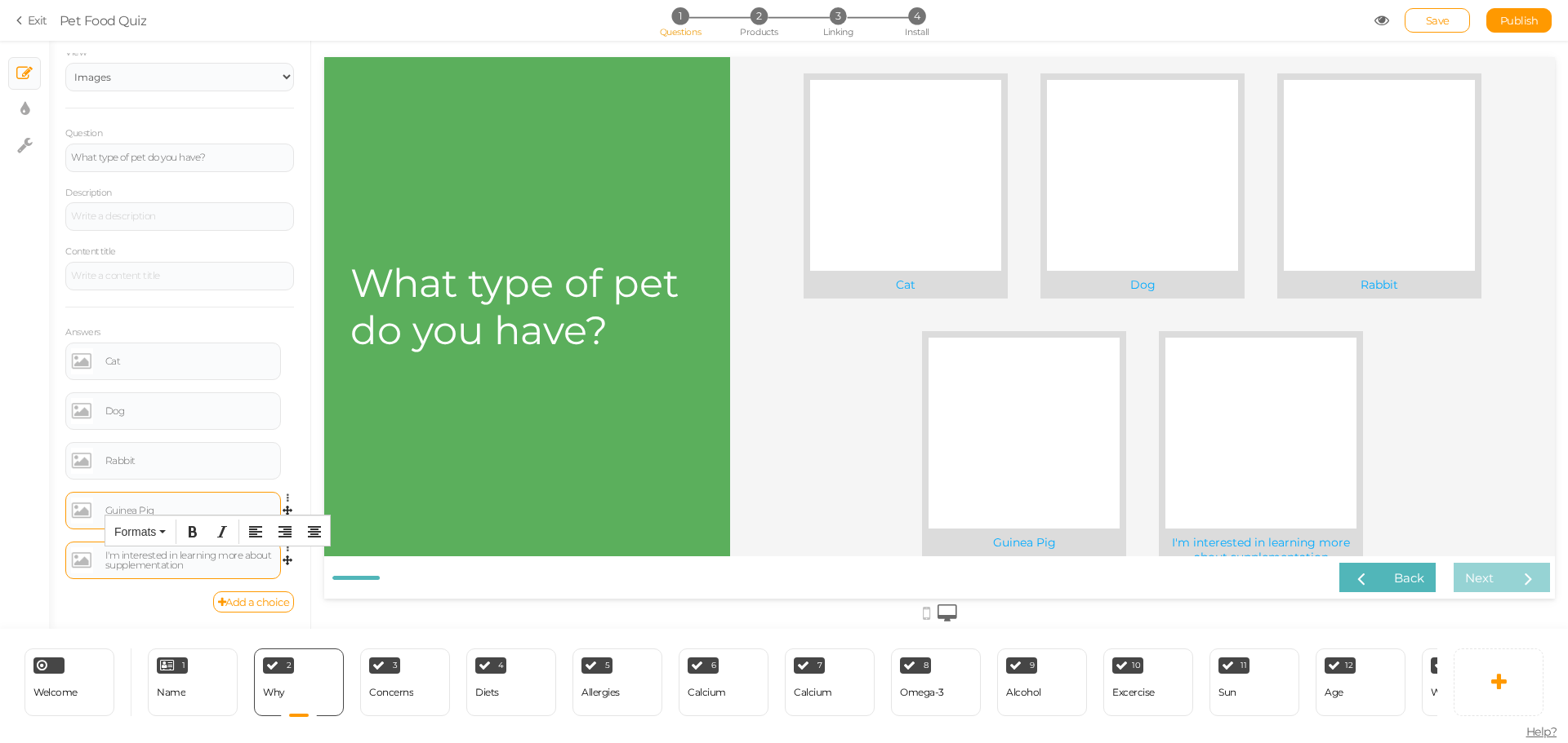
click at [150, 570] on div "I'm interested in learning more about supplementation" at bounding box center [190, 561] width 170 height 20
click at [259, 608] on link "Add a choice" at bounding box center [253, 602] width 81 height 21
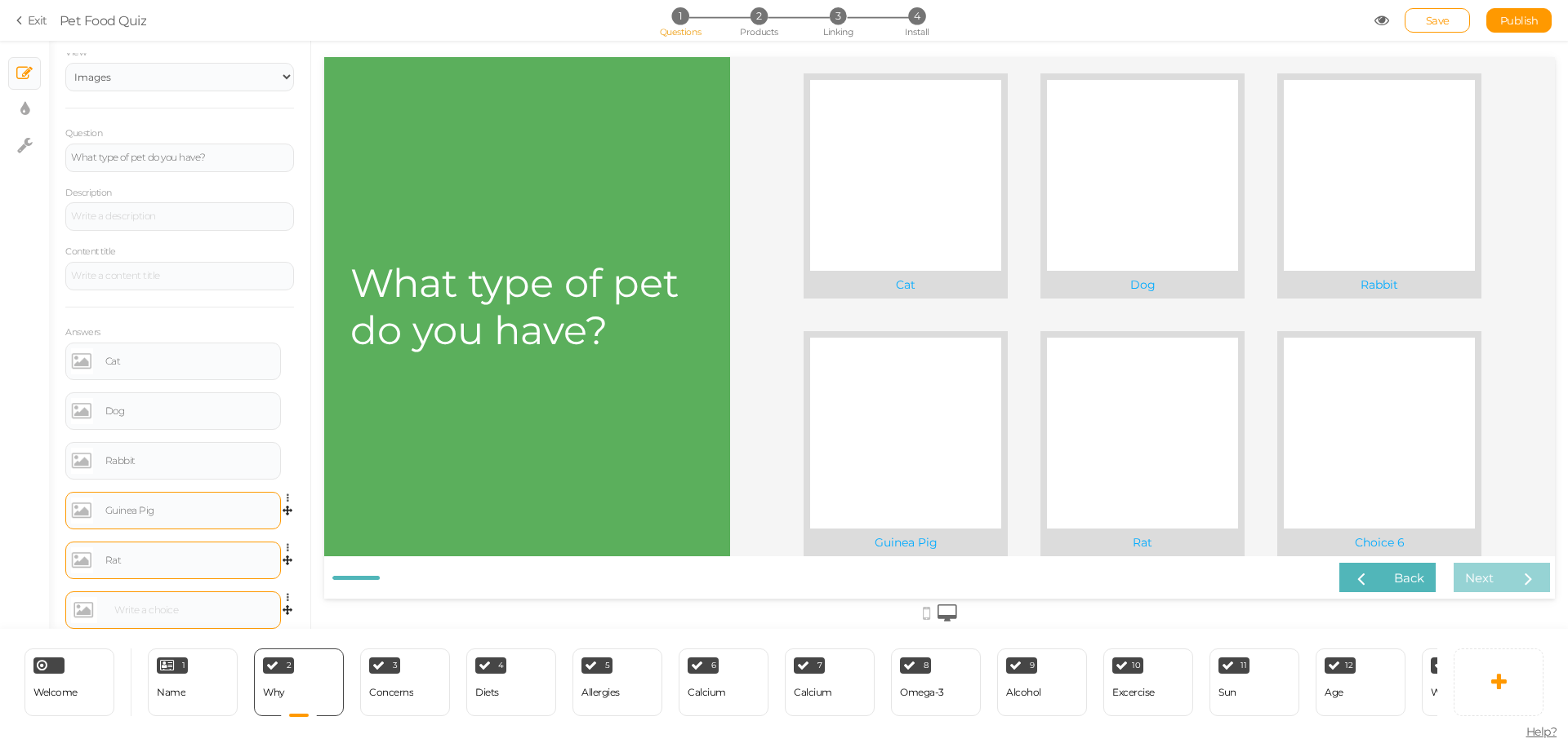
click at [178, 607] on div at bounding box center [193, 610] width 166 height 10
click at [291, 546] on div "General Settings Display Info View Text Images Question What type of pet do you…" at bounding box center [179, 341] width 261 height 576
click at [126, 373] on div "Cat" at bounding box center [173, 361] width 204 height 26
click at [77, 363] on link at bounding box center [82, 361] width 22 height 26
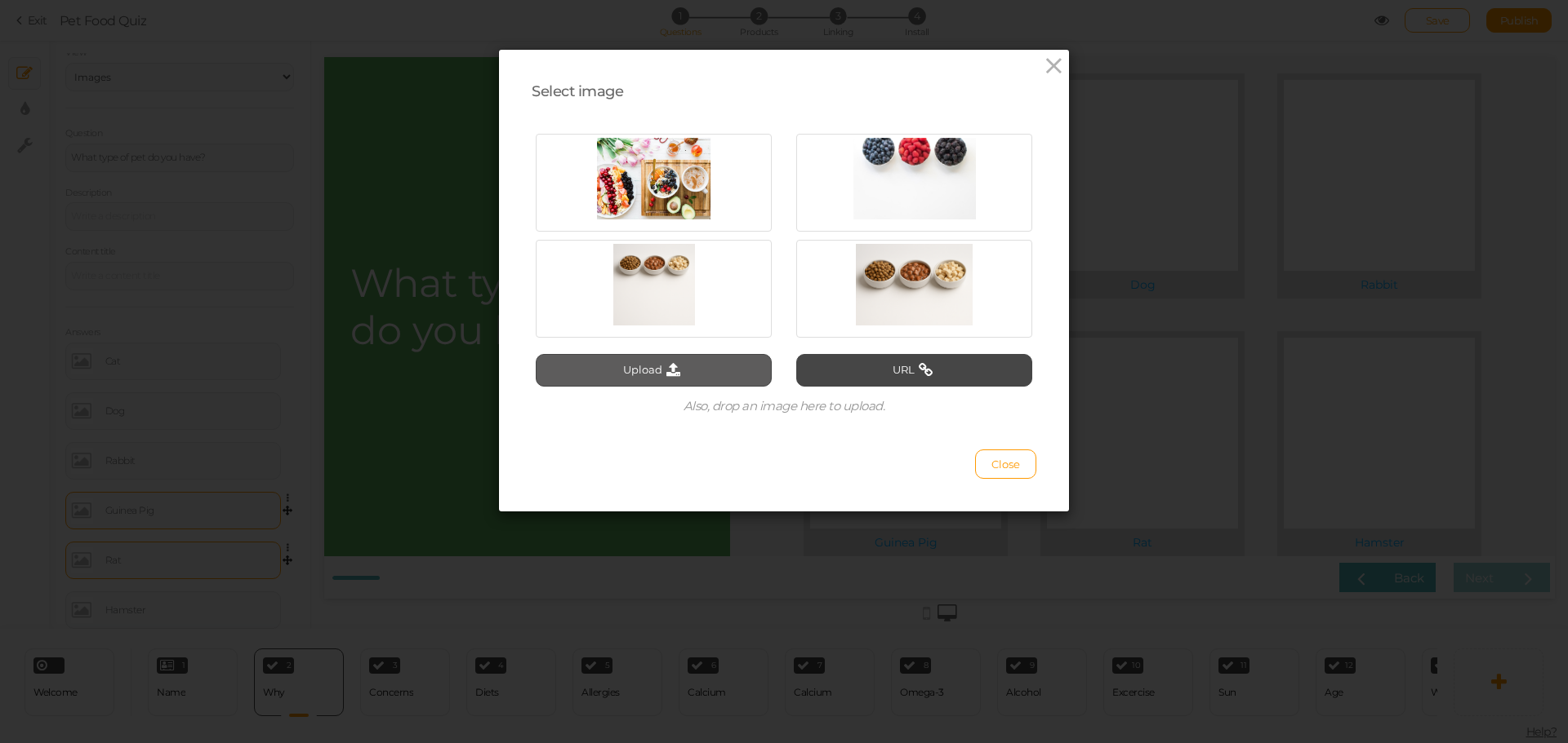
click at [693, 373] on button "Upload" at bounding box center [653, 370] width 236 height 33
type input "C:\fakepath\ChatGPT Image [DATE], 03_05_29 PM.png"
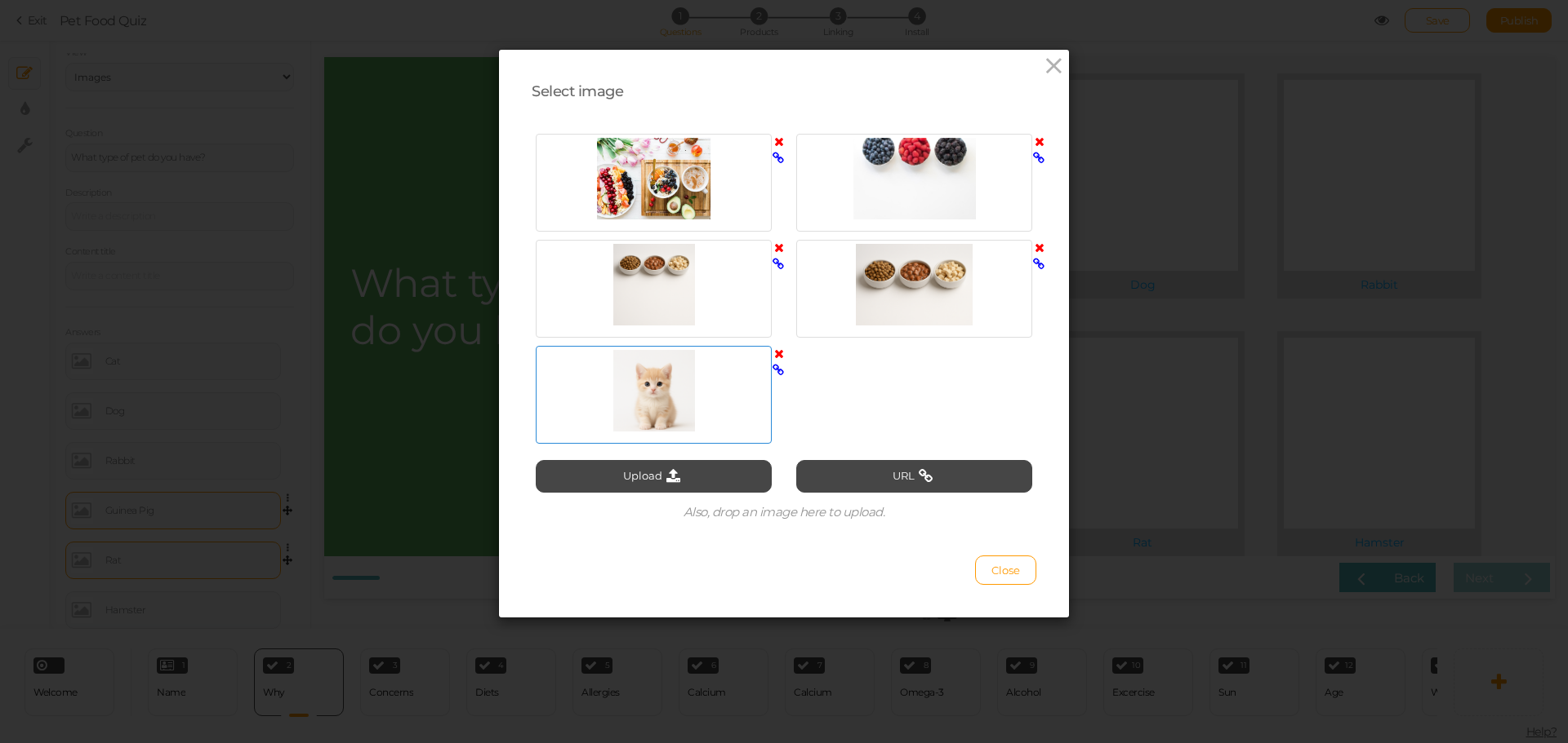
click at [678, 387] on div at bounding box center [653, 390] width 228 height 81
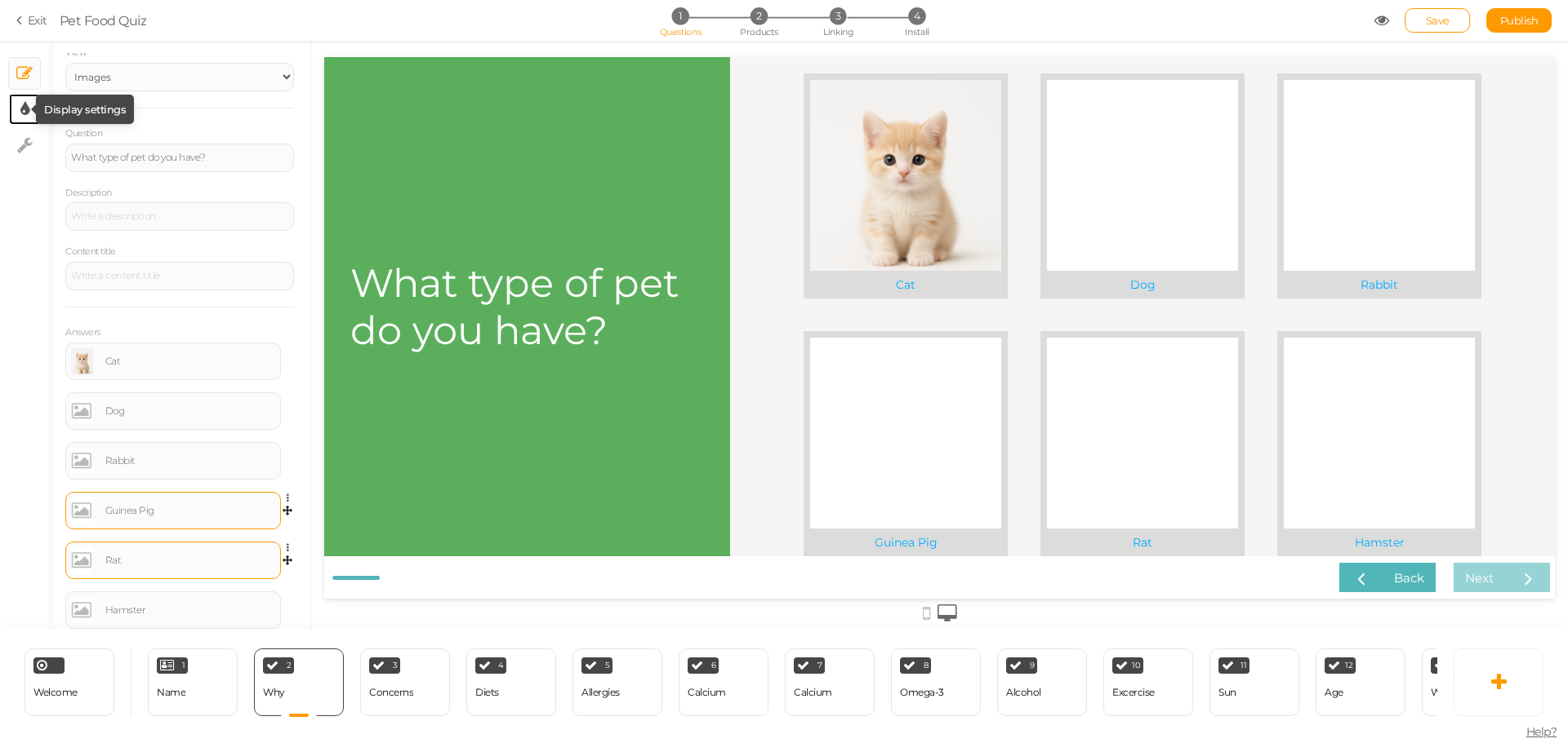
click at [28, 115] on icon at bounding box center [25, 109] width 9 height 16
select select "montserrat"
select select "switch"
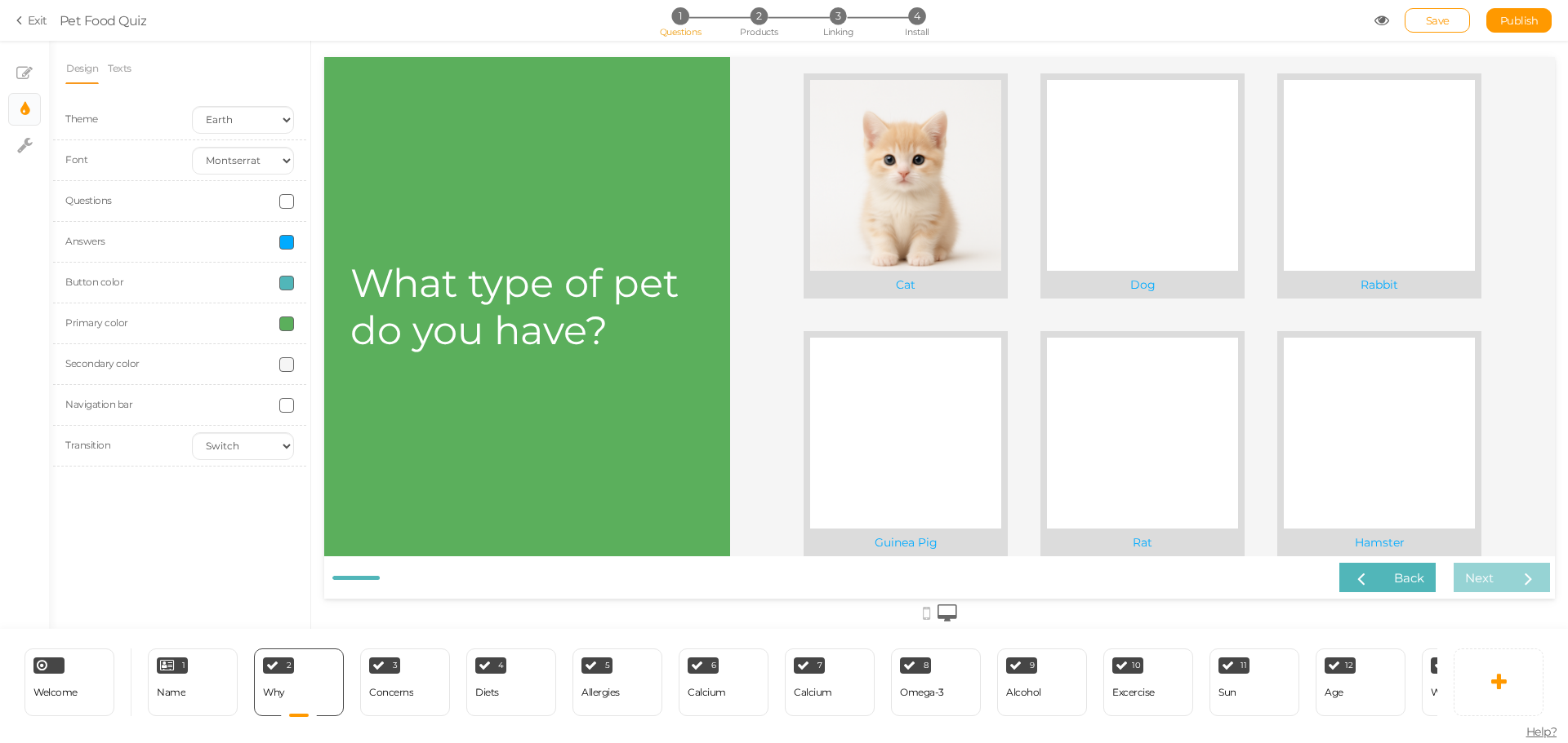
click at [285, 244] on span at bounding box center [286, 242] width 14 height 14
type input "#000000"
drag, startPoint x: 292, startPoint y: 271, endPoint x: 368, endPoint y: 355, distance: 113.3
click at [368, 355] on div "#000000 ×" at bounding box center [332, 311] width 105 height 120
click at [157, 502] on div "Design Texts Theme Earth Mars Font Custom Default [PERSON_NAME] Montserrat Open…" at bounding box center [179, 335] width 261 height 589
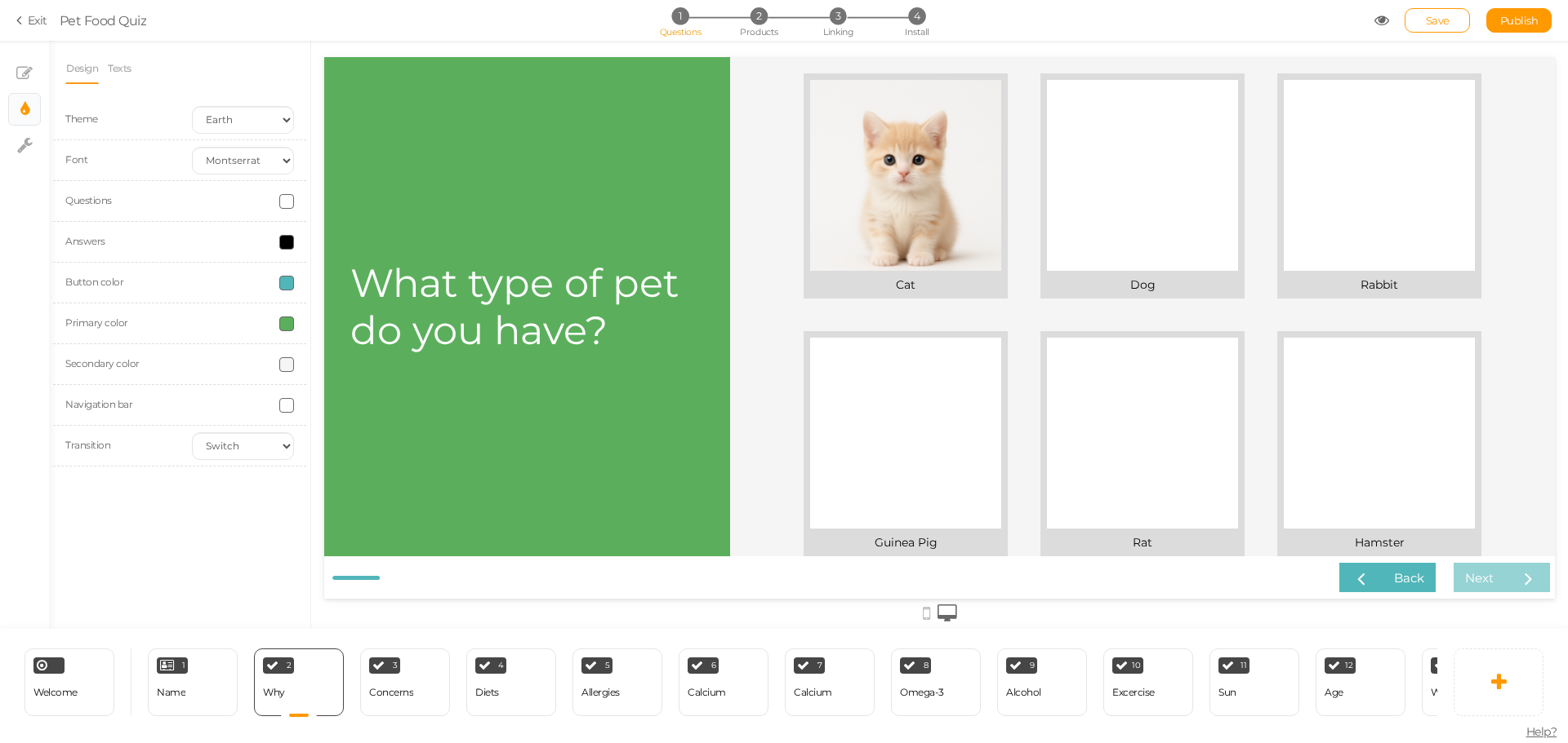
click at [286, 408] on span at bounding box center [286, 405] width 14 height 14
click at [187, 537] on div "Design Texts Theme Earth Mars Font Custom Default [PERSON_NAME] Montserrat Open…" at bounding box center [179, 335] width 261 height 589
click at [269, 167] on select "Custom Default [PERSON_NAME] Montserrat Open Sans [PERSON_NAME] PT Sans Raleway…" at bounding box center [243, 161] width 102 height 28
click at [244, 532] on div "Design Texts Theme Earth Mars Font Custom Default [PERSON_NAME] Montserrat Open…" at bounding box center [179, 335] width 261 height 589
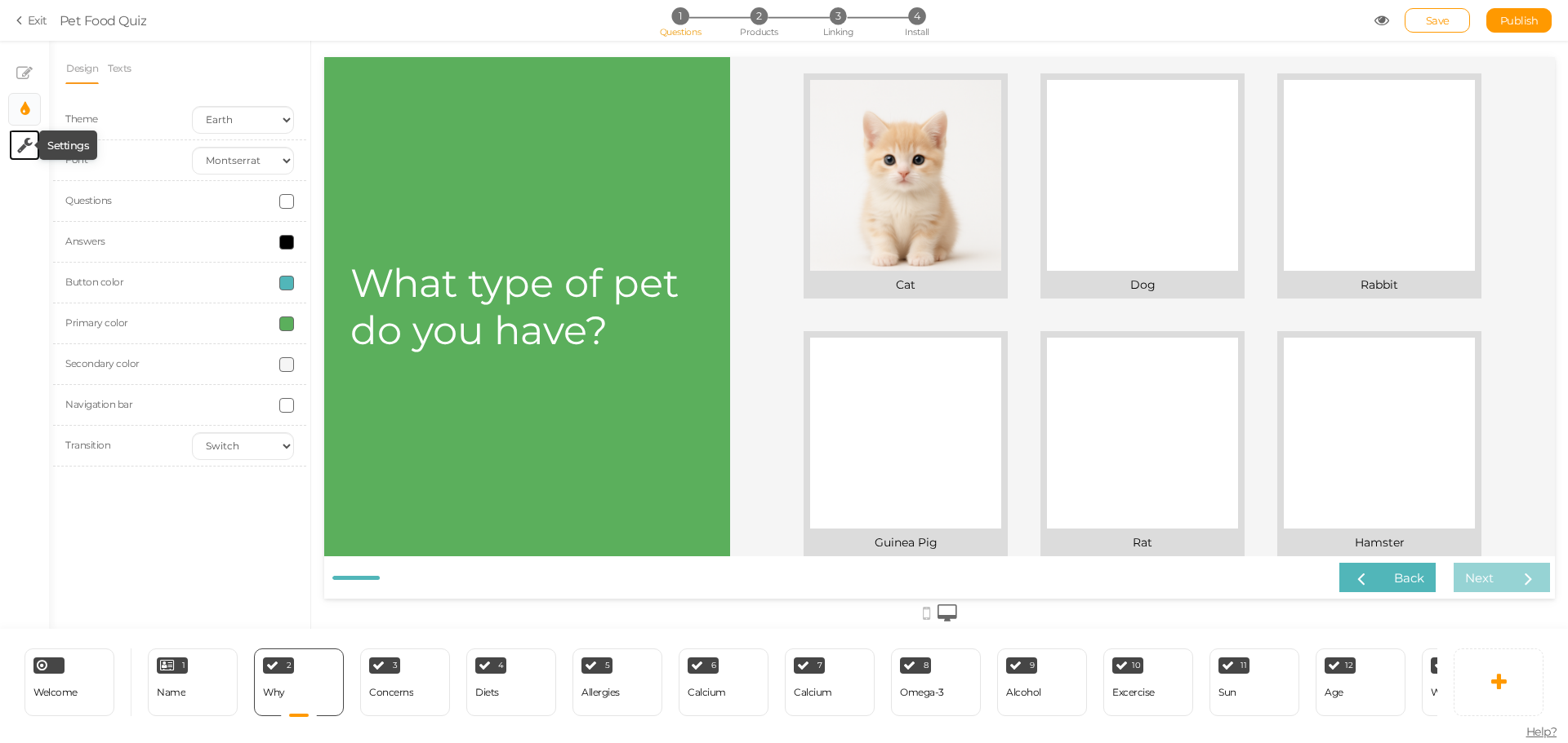
click at [23, 147] on icon at bounding box center [24, 145] width 15 height 16
select select "en"
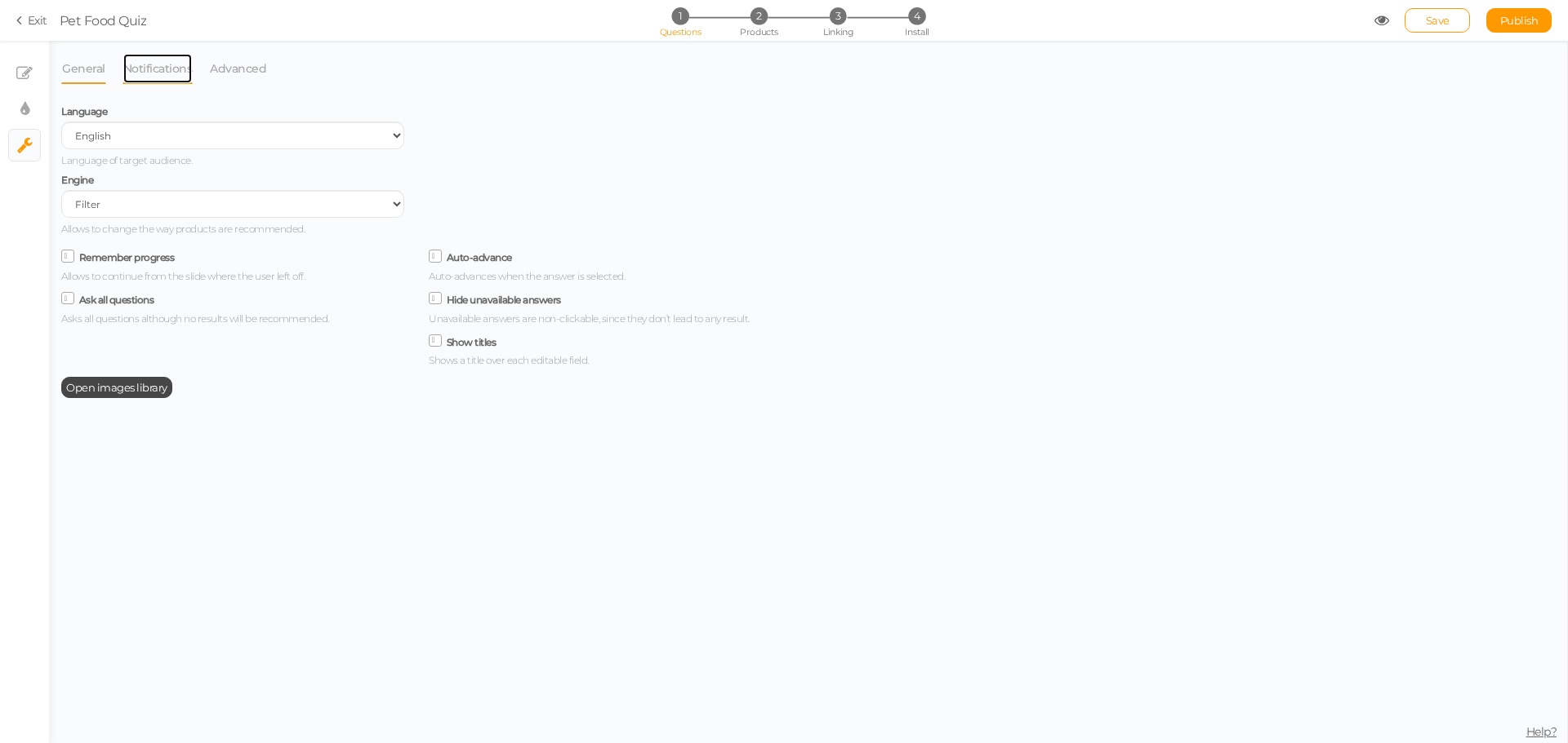
click at [140, 75] on link "Notifications" at bounding box center [158, 68] width 71 height 31
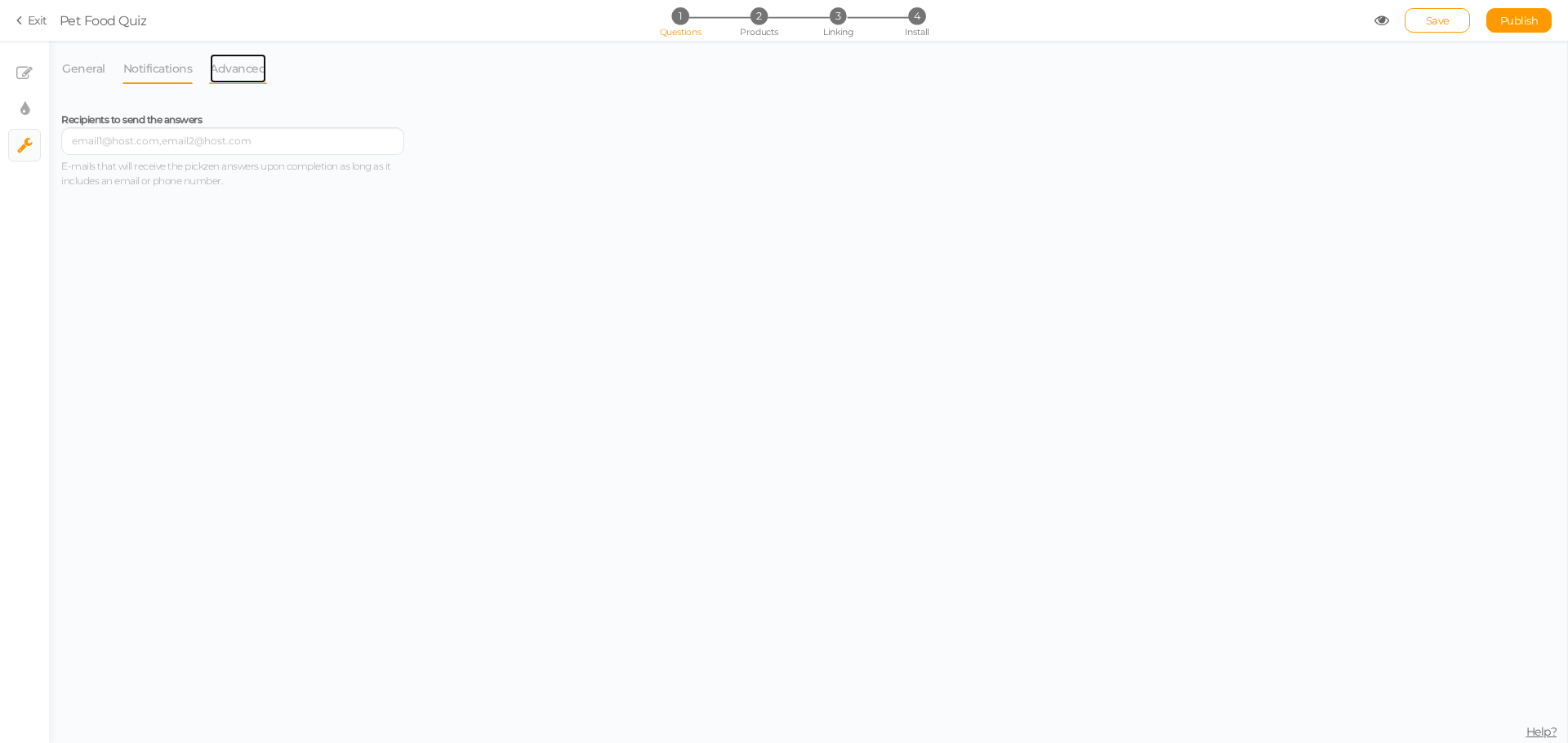
click at [237, 75] on link "Advanced" at bounding box center [237, 68] width 58 height 31
click at [70, 62] on link "General" at bounding box center [84, 68] width 45 height 31
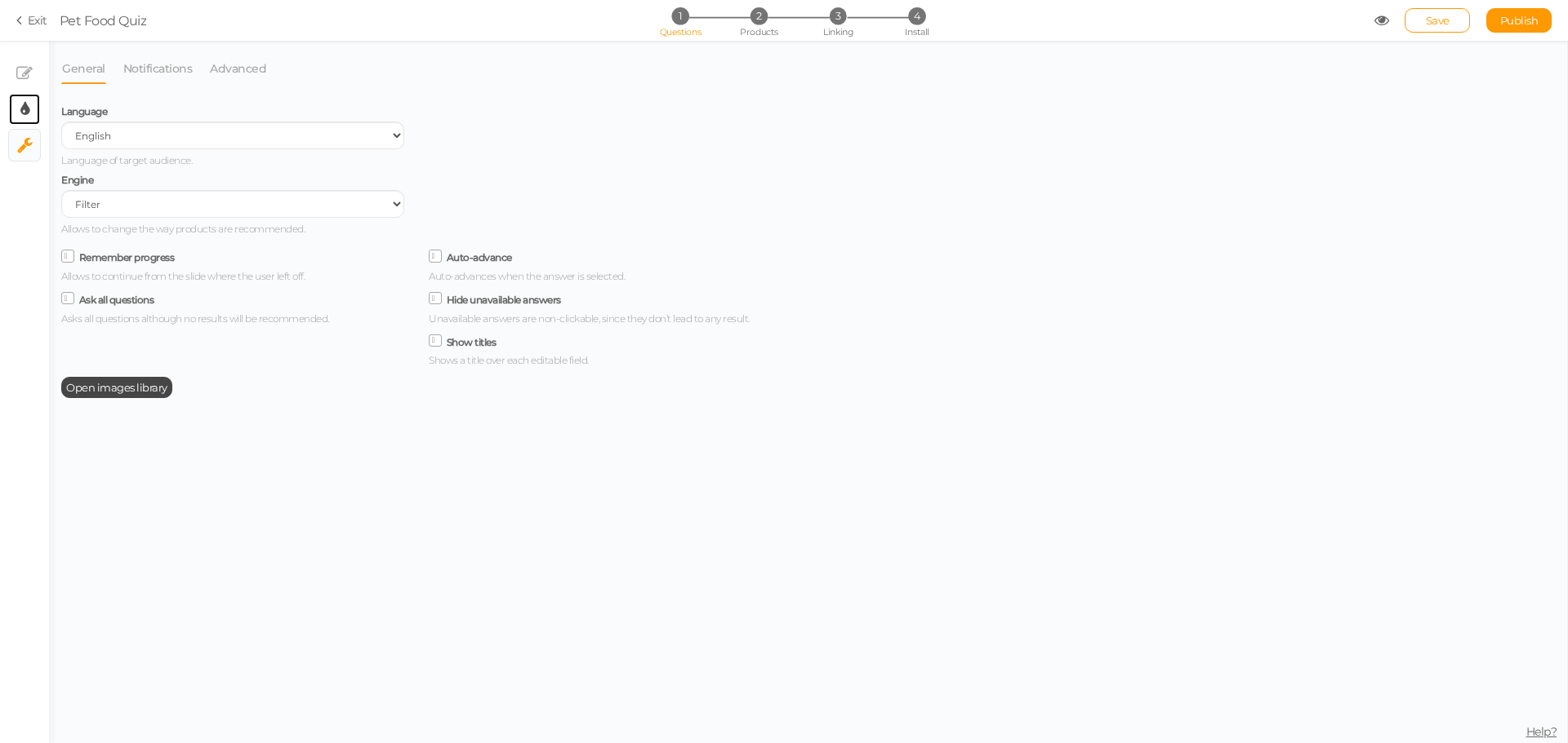
click at [31, 105] on link "× Display settings" at bounding box center [24, 109] width 31 height 31
select select "montserrat"
select select "switch"
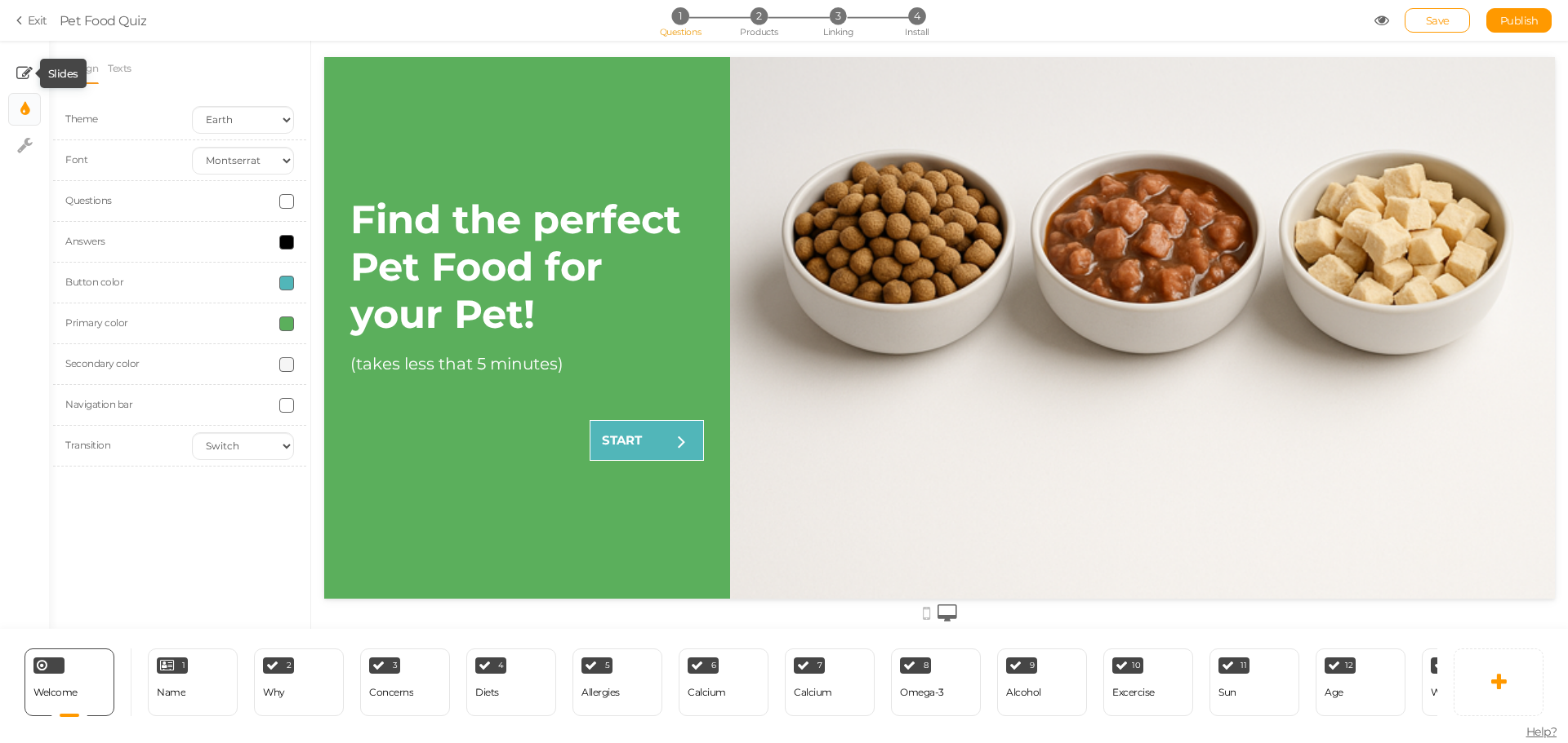
scroll to position [0, 0]
click at [26, 75] on icon at bounding box center [24, 73] width 16 height 16
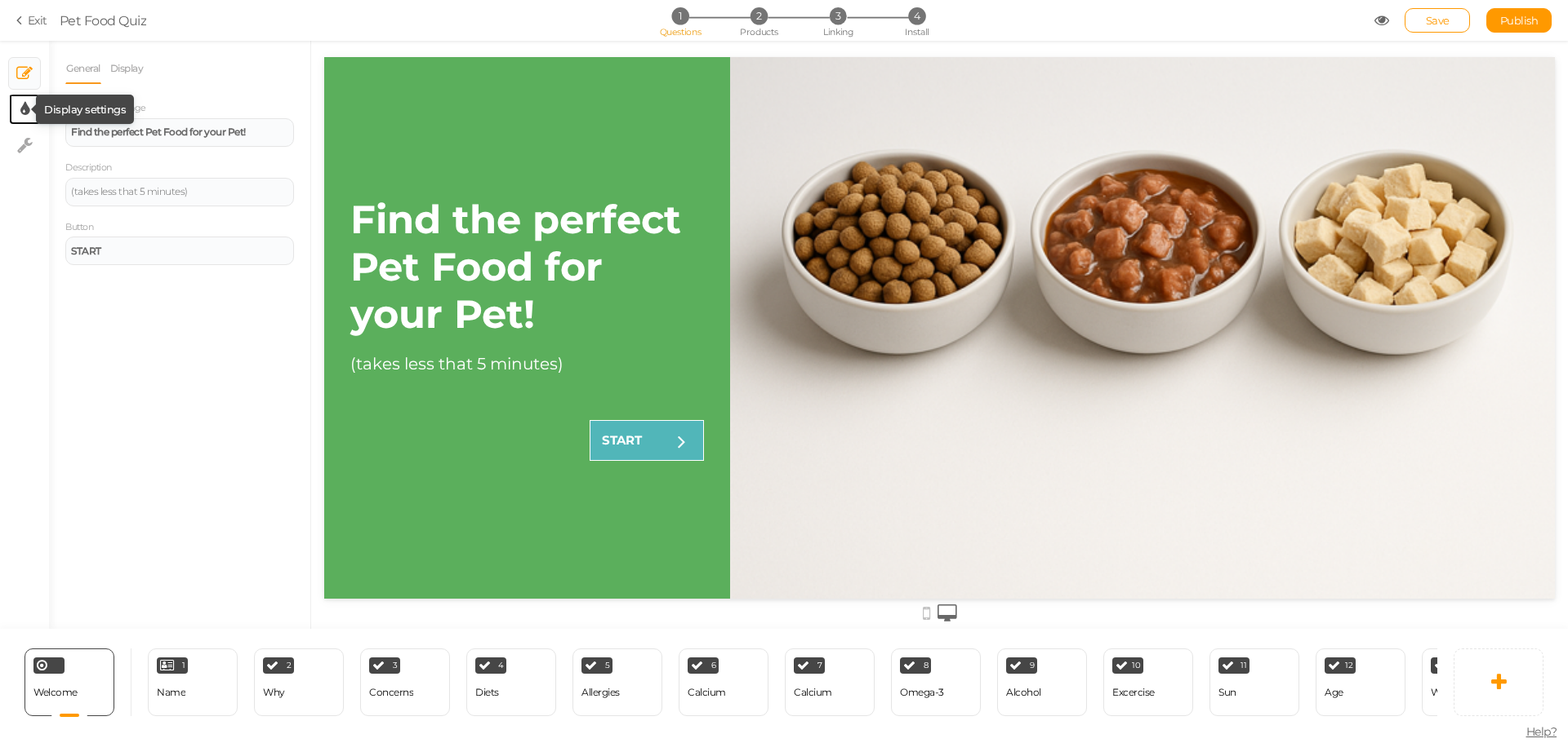
click at [26, 106] on icon at bounding box center [25, 109] width 9 height 16
select select "montserrat"
select select "switch"
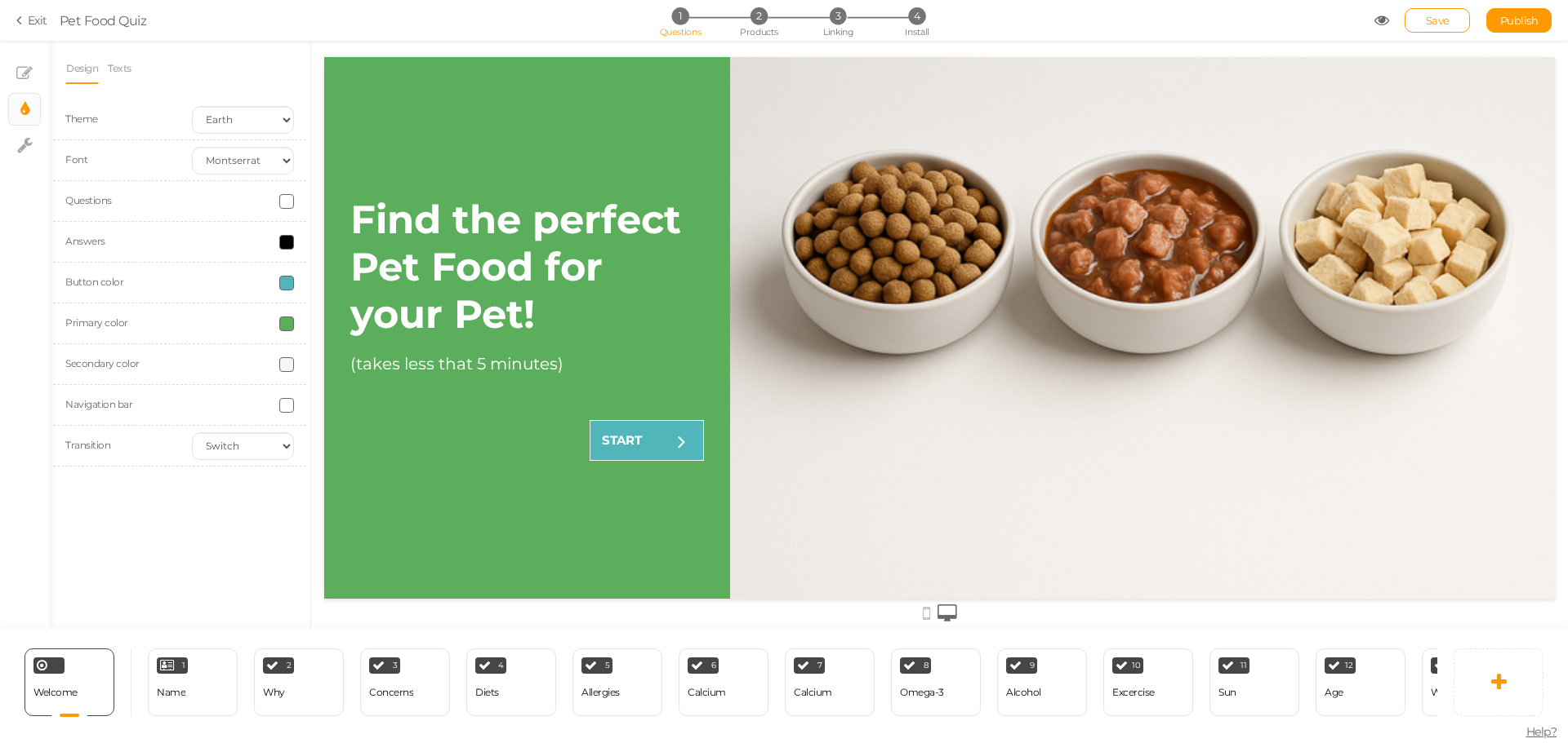
click at [652, 410] on div "Find the perfect Pet Food for your Pet! (takes less that 5 minutes) START" at bounding box center [527, 327] width 406 height 541
click at [651, 436] on link "START" at bounding box center [647, 441] width 114 height 41
click at [624, 433] on strong "START" at bounding box center [621, 440] width 40 height 15
click at [175, 665] on div "1" at bounding box center [172, 665] width 31 height 16
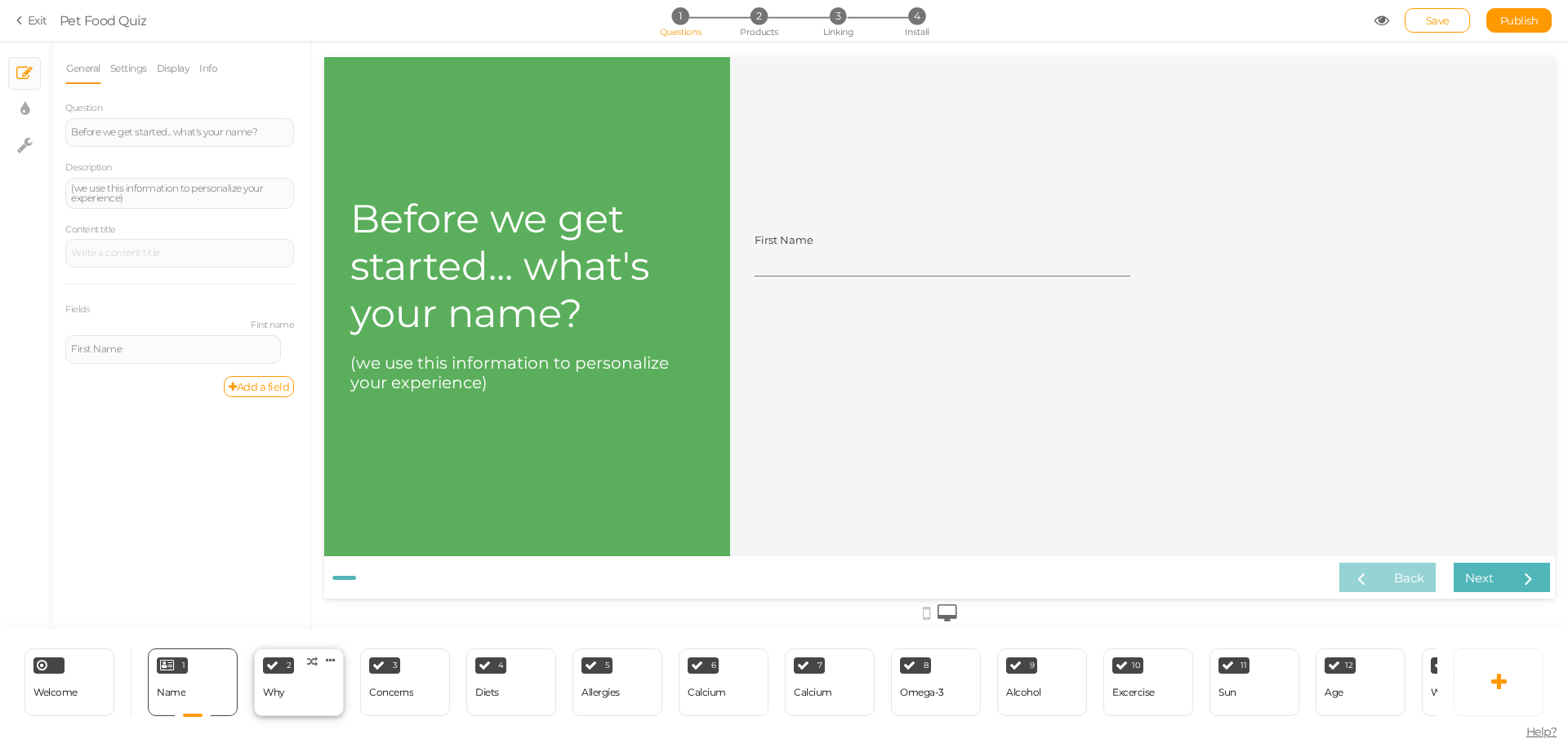
click at [334, 681] on div "2 Why × Define the conditions to show this slide. Clone Change type Delete" at bounding box center [299, 682] width 90 height 68
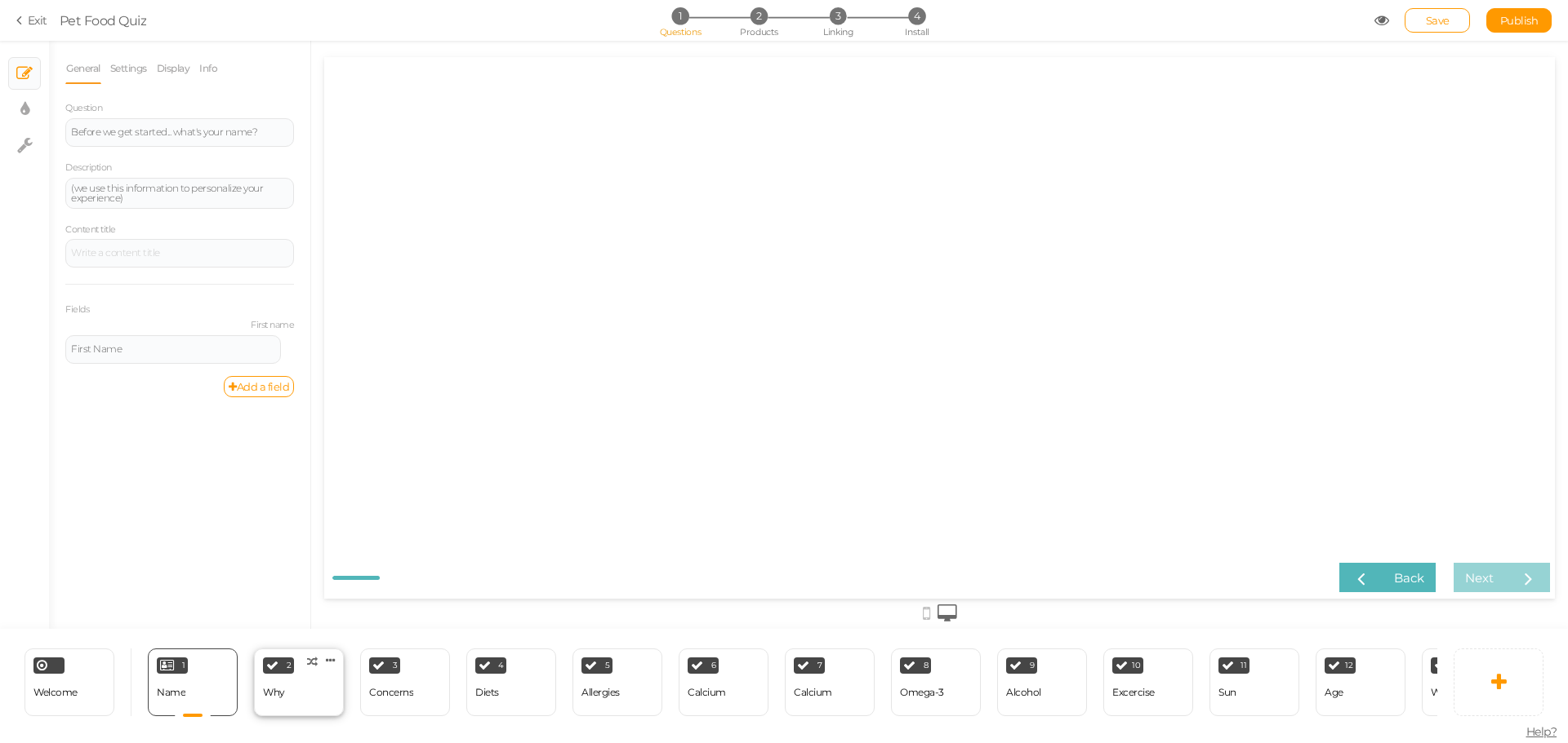
select select "2"
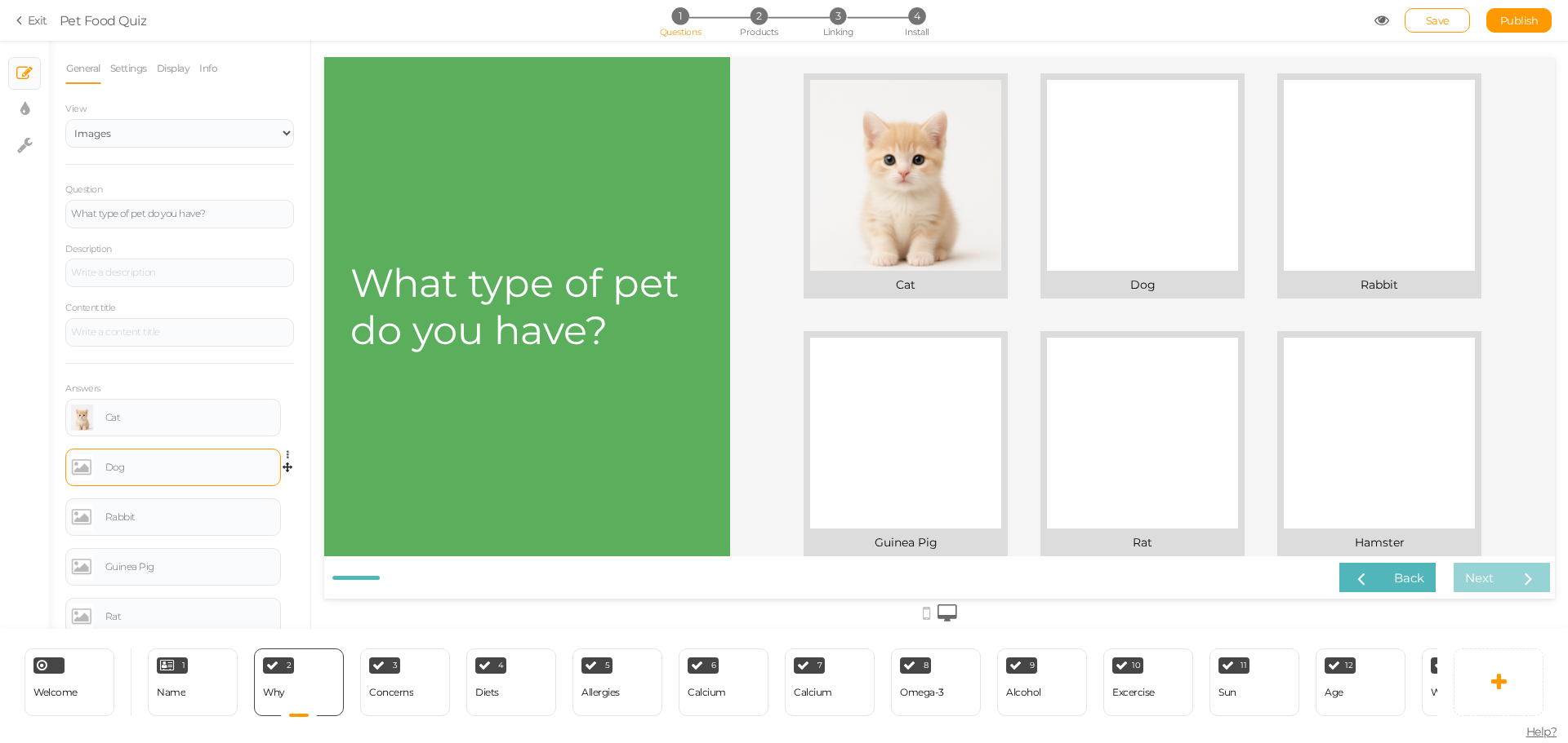
click at [85, 463] on link at bounding box center [82, 467] width 22 height 26
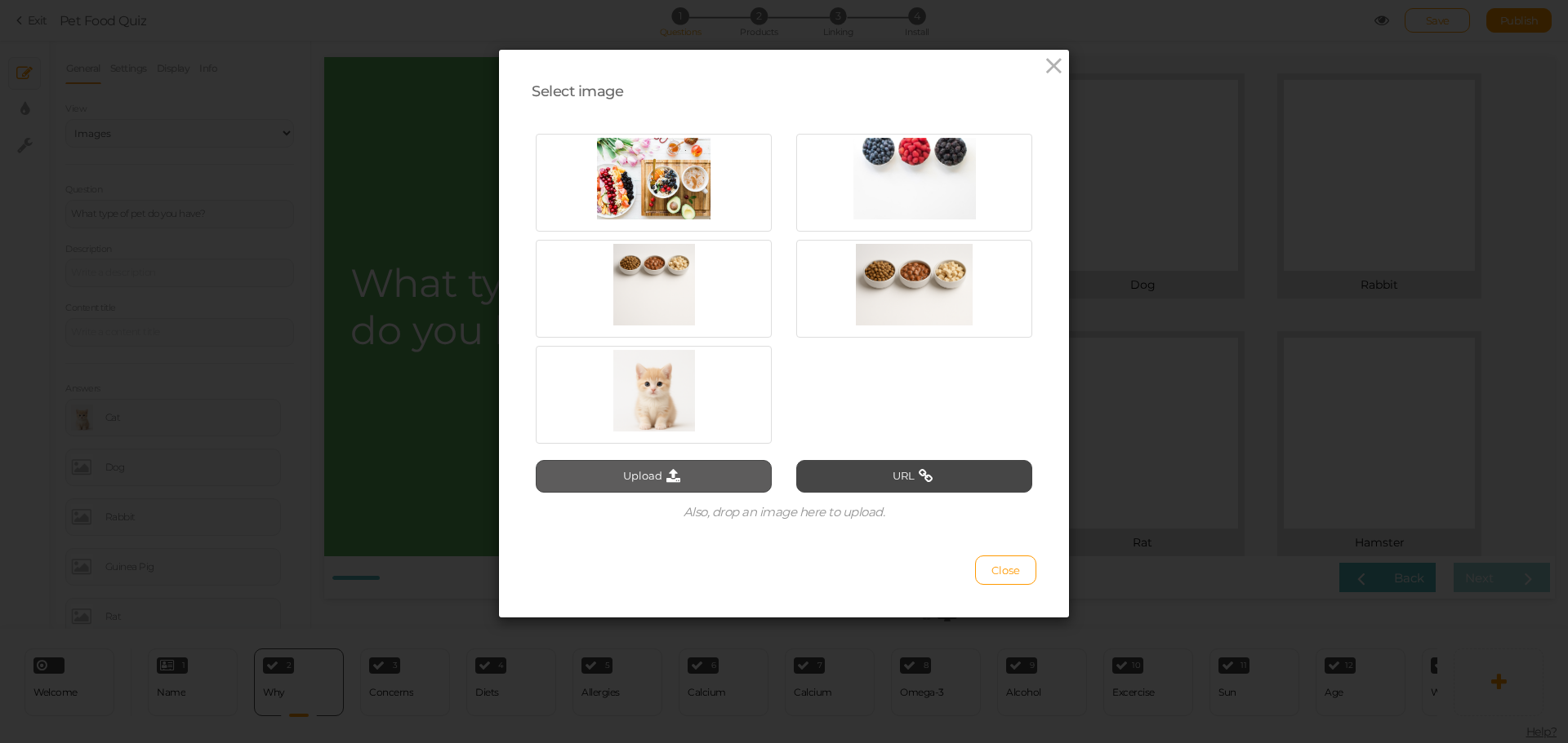
click at [705, 481] on button "Upload" at bounding box center [653, 476] width 236 height 33
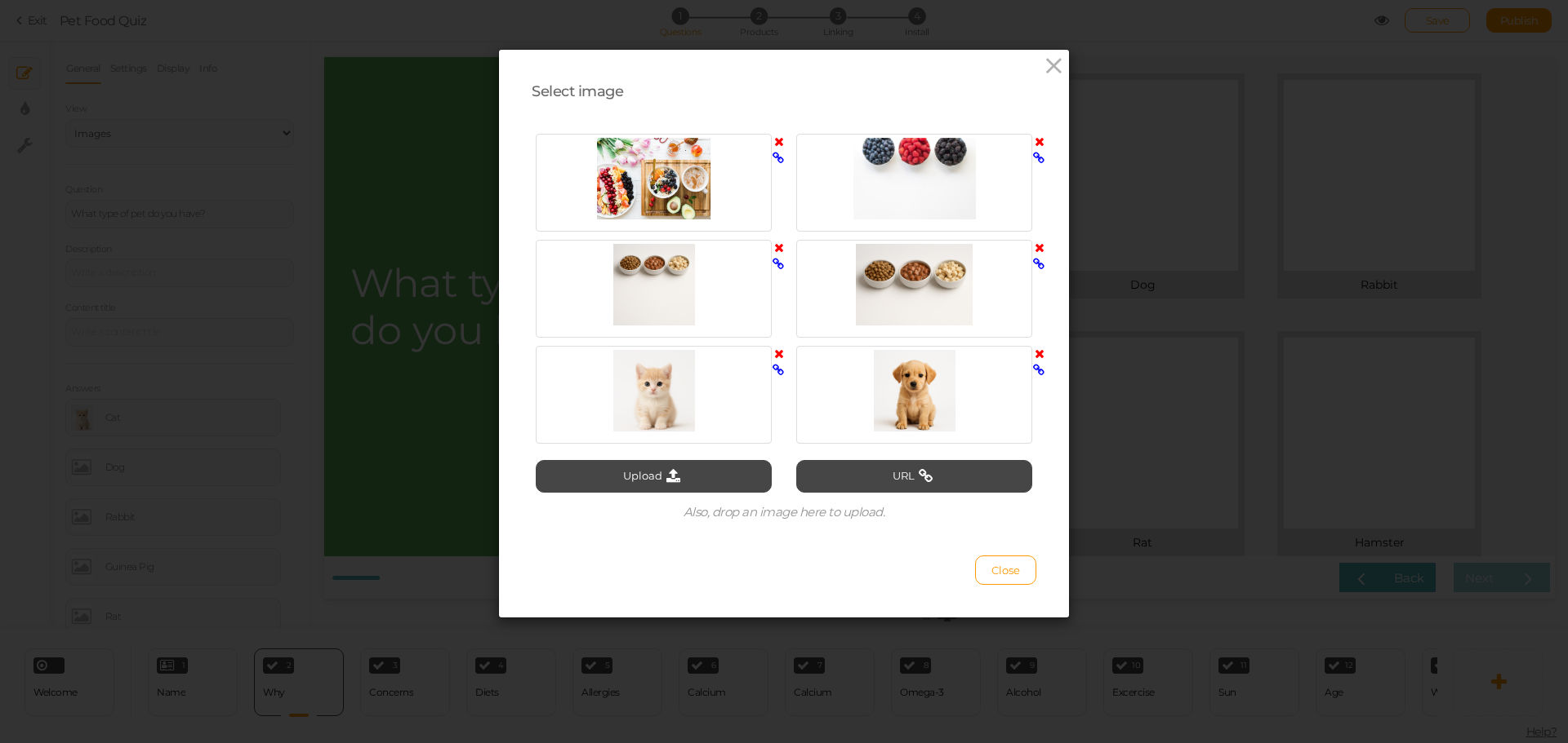
click at [958, 408] on div at bounding box center [914, 390] width 228 height 81
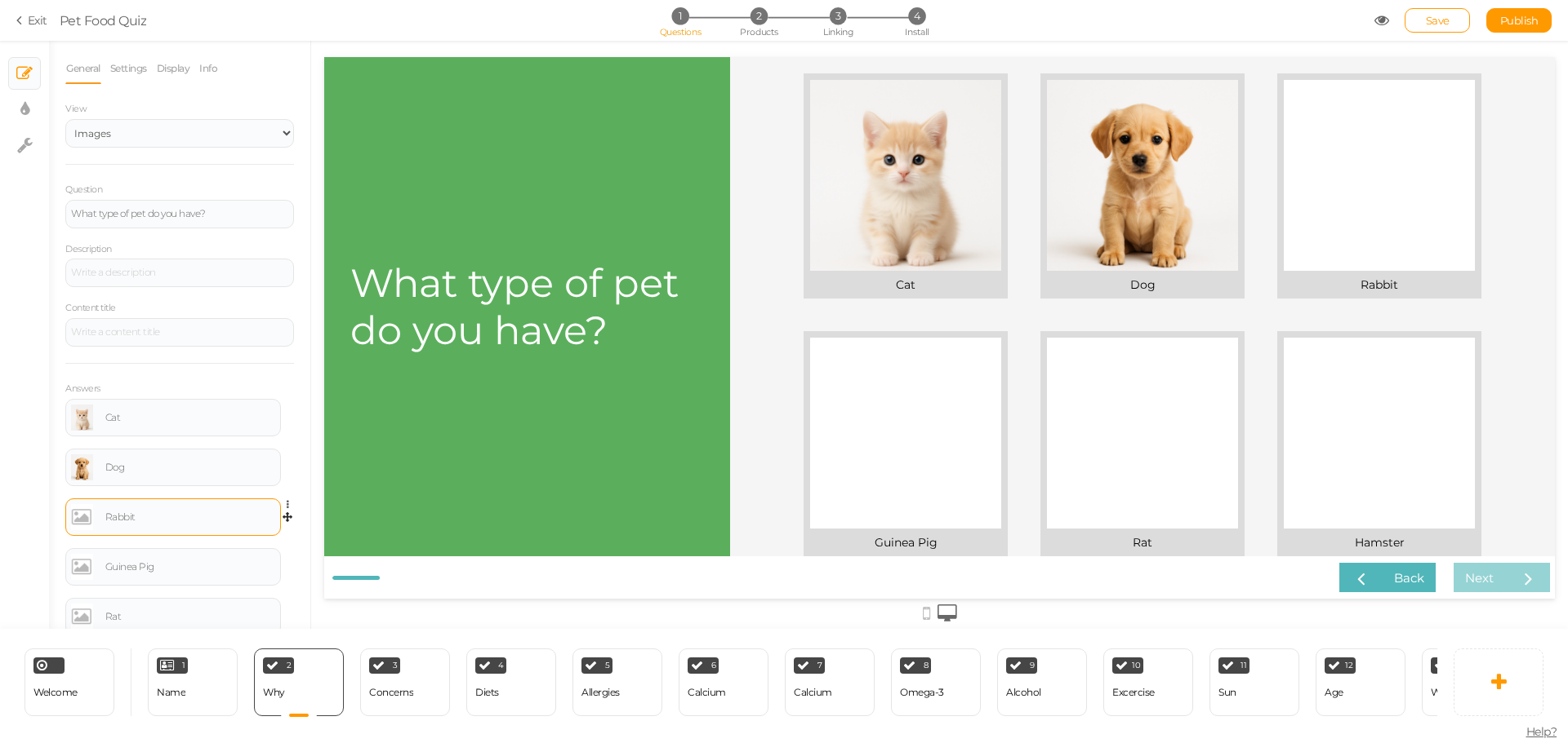
click at [79, 521] on link at bounding box center [82, 516] width 22 height 26
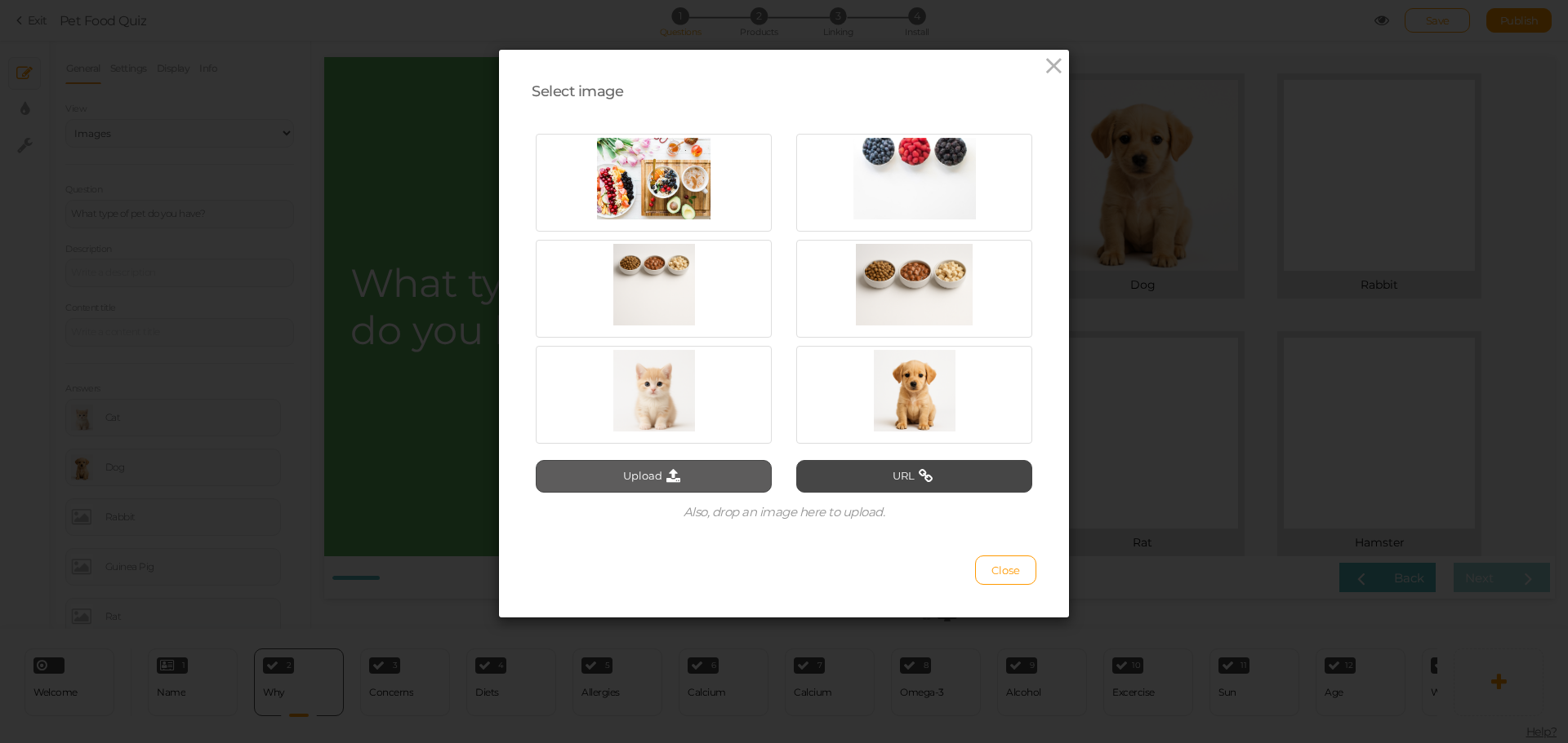
click at [664, 462] on button "Upload" at bounding box center [653, 476] width 236 height 33
click at [693, 466] on button "Upload" at bounding box center [653, 476] width 236 height 33
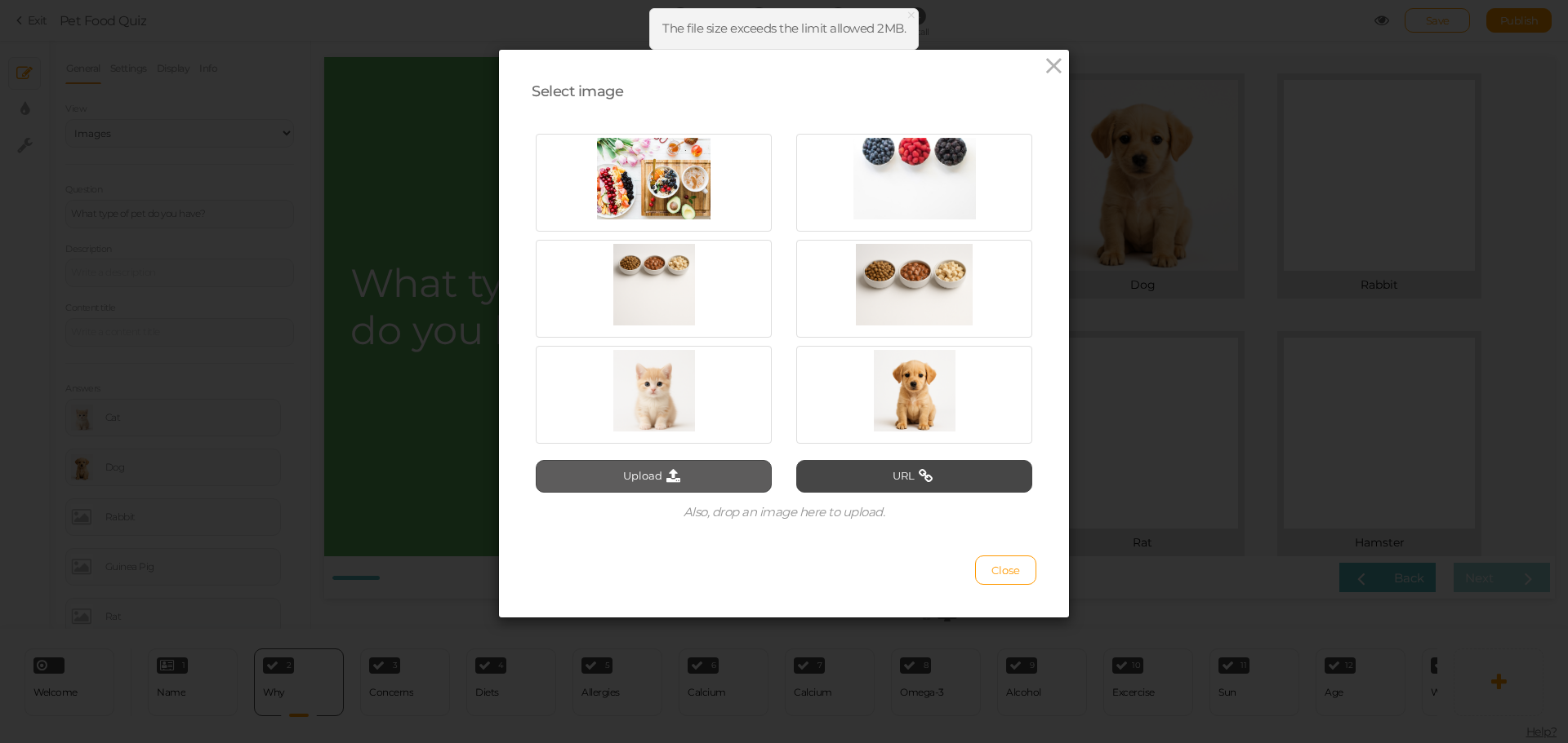
click at [676, 476] on icon at bounding box center [673, 476] width 22 height 14
click at [1034, 138] on icon at bounding box center [1039, 142] width 10 height 12
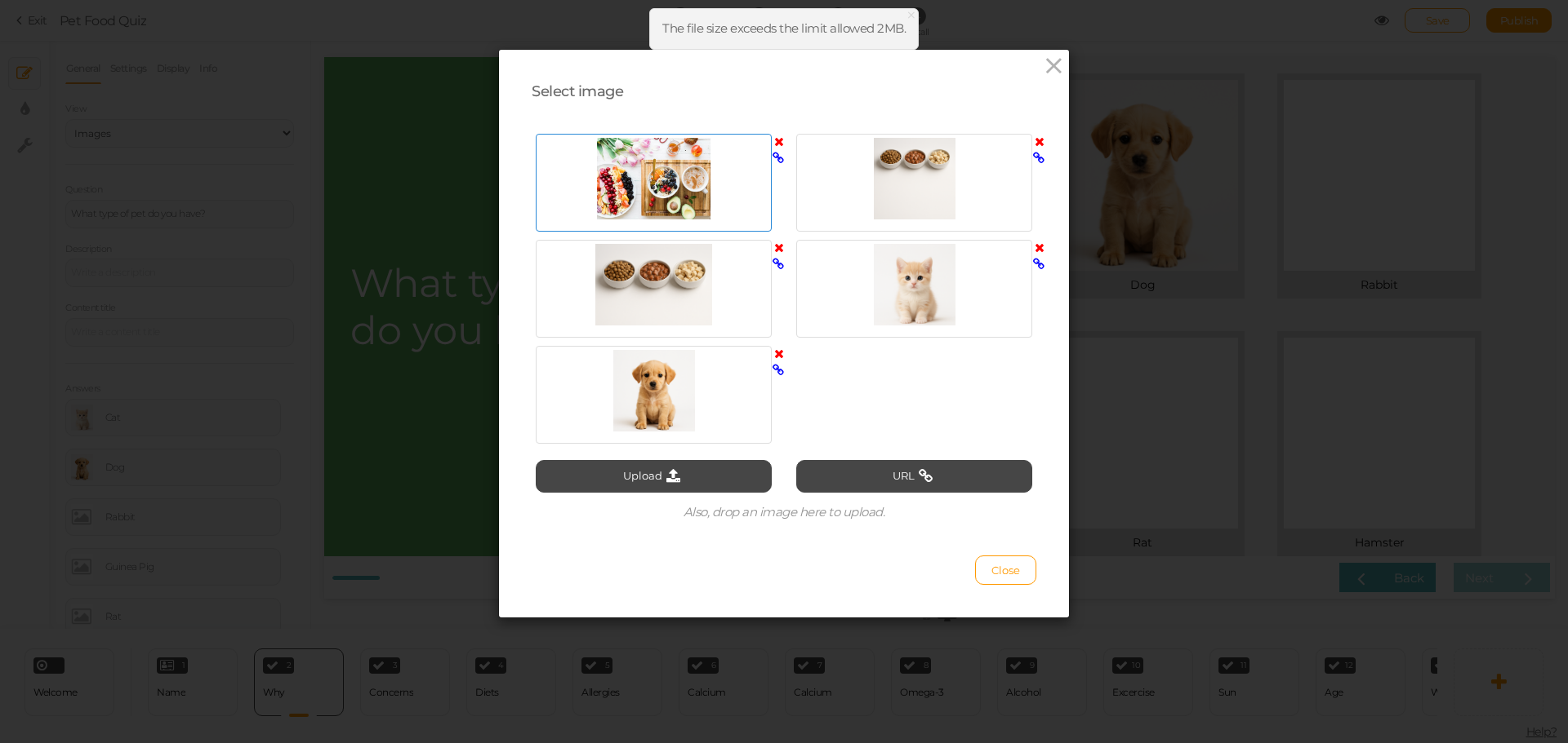
click at [774, 139] on icon at bounding box center [778, 142] width 10 height 12
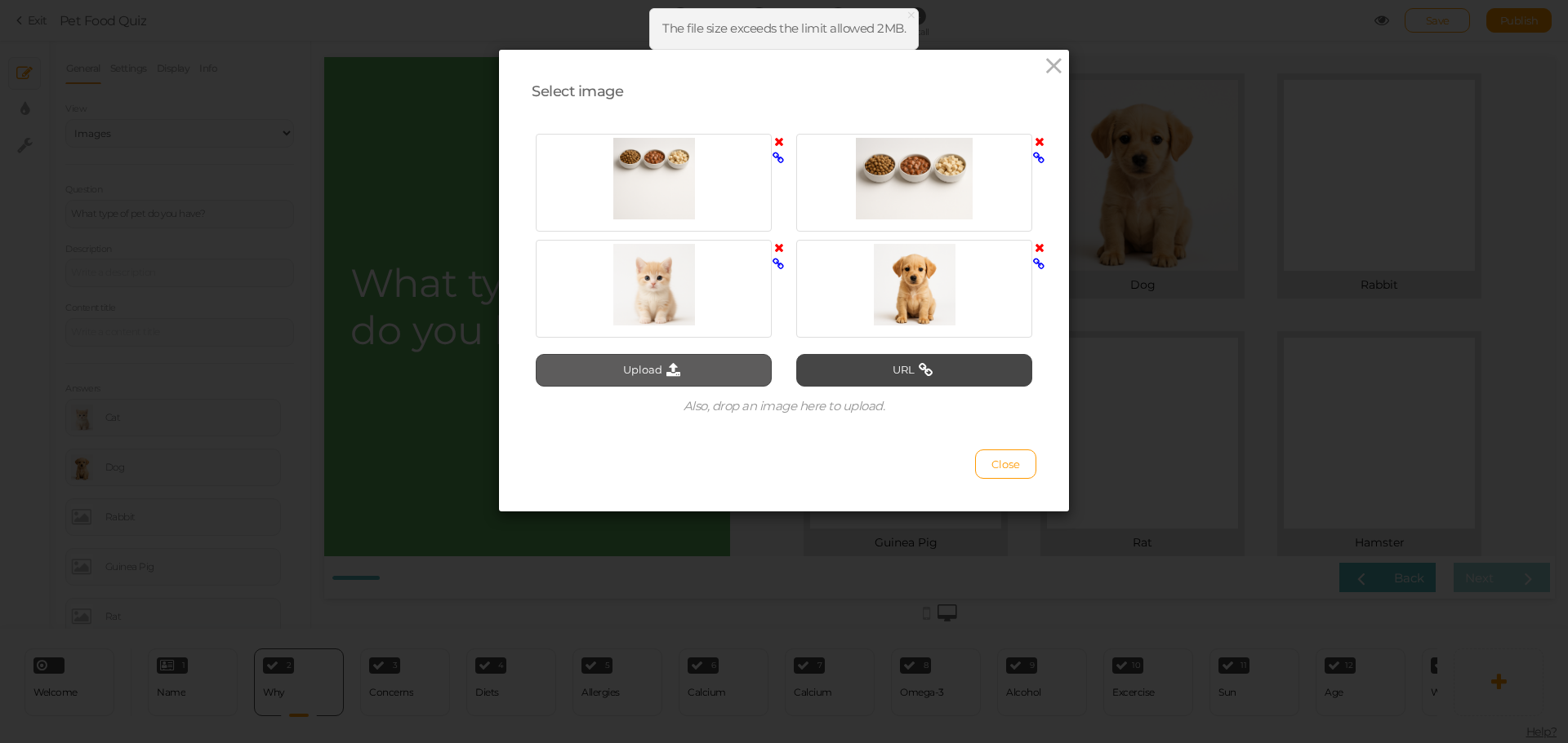
click at [689, 359] on button "Upload" at bounding box center [653, 370] width 236 height 33
click at [626, 365] on button "Upload" at bounding box center [653, 370] width 236 height 33
type input "C:\fakepath\ChatGPT Image [DATE], 03_08_50 PM.png"
click at [1000, 459] on span "Close" at bounding box center [1006, 464] width 29 height 13
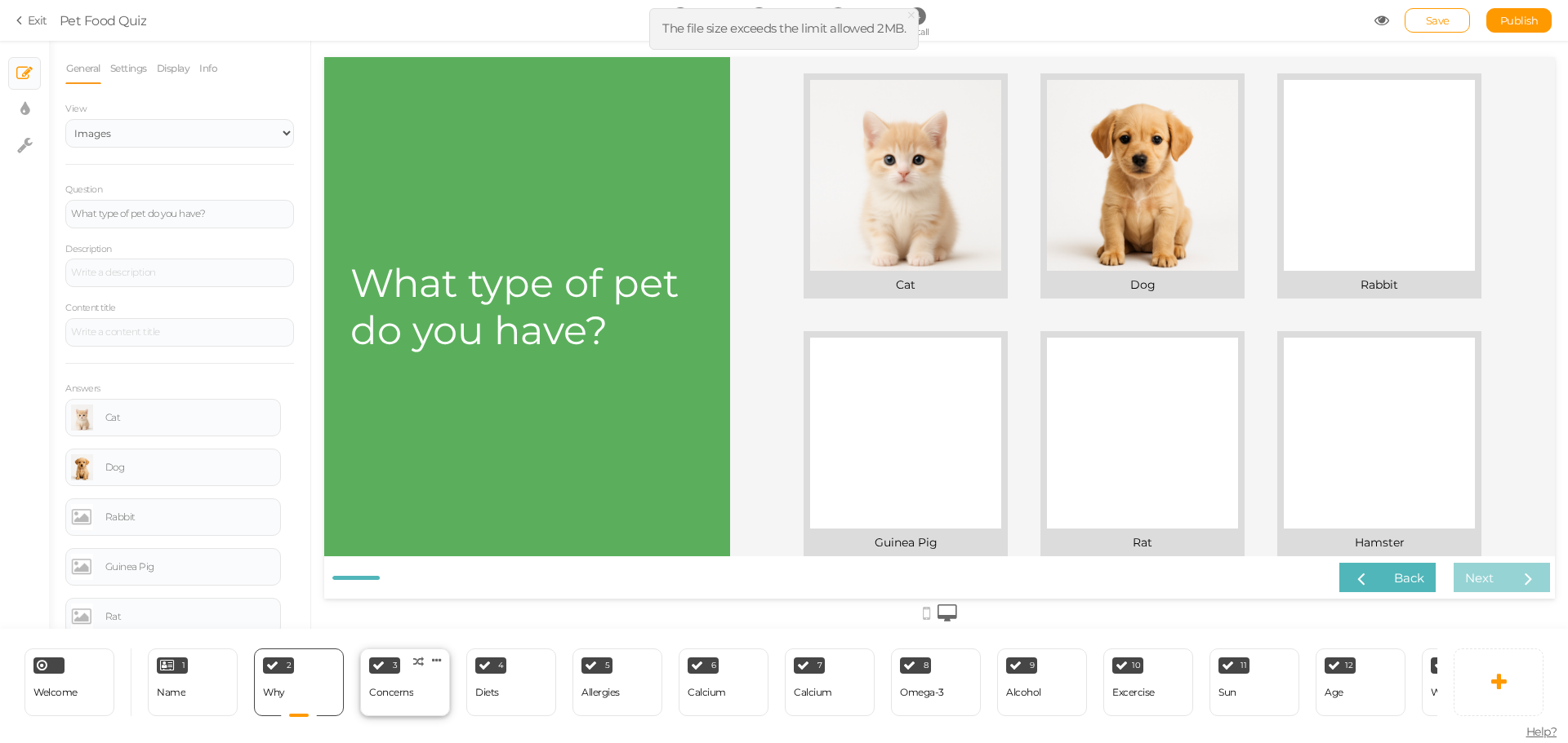
click at [377, 687] on div "Concerns" at bounding box center [391, 692] width 44 height 12
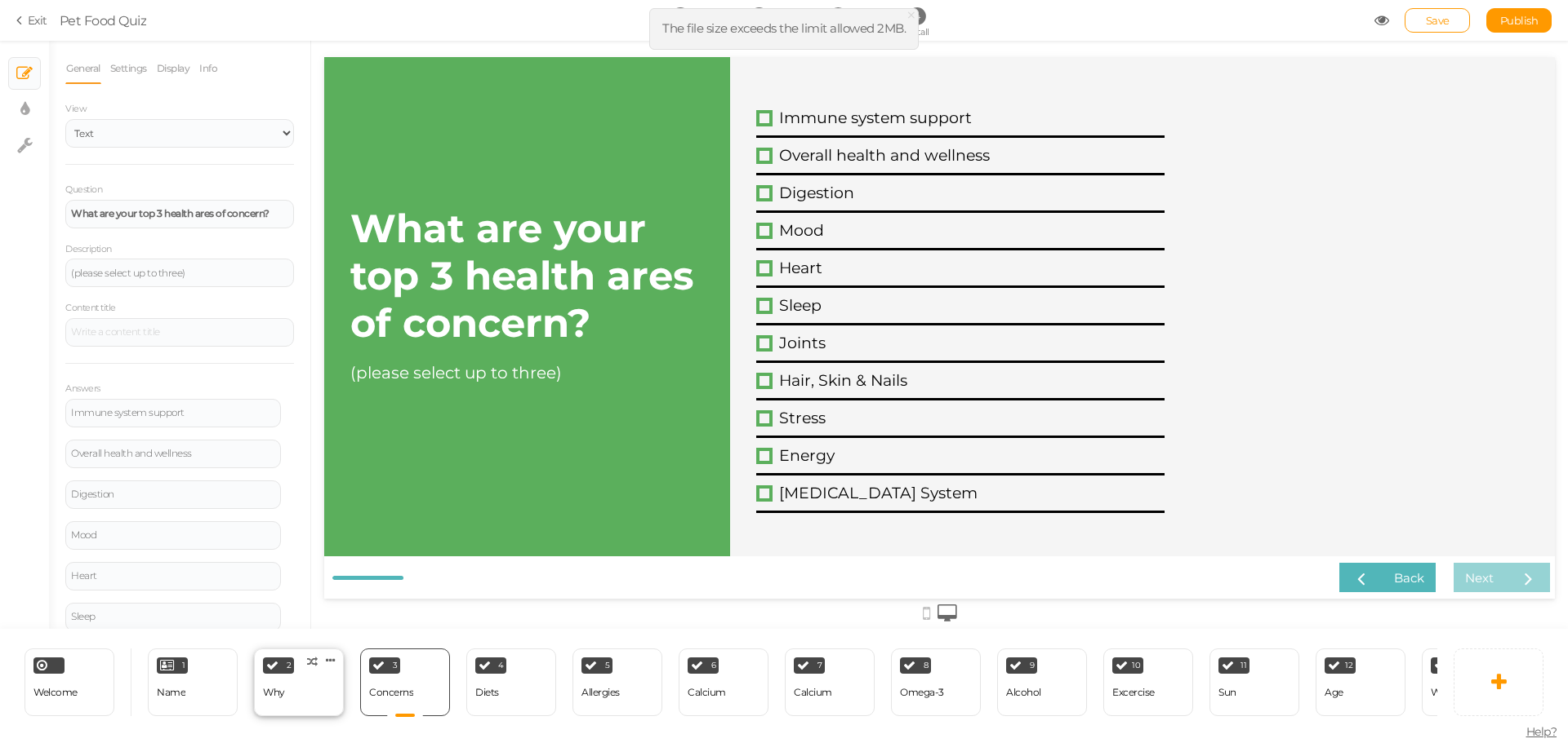
click at [330, 681] on div "2 Why × Define the conditions to show this slide. Clone Change type Delete" at bounding box center [299, 682] width 90 height 68
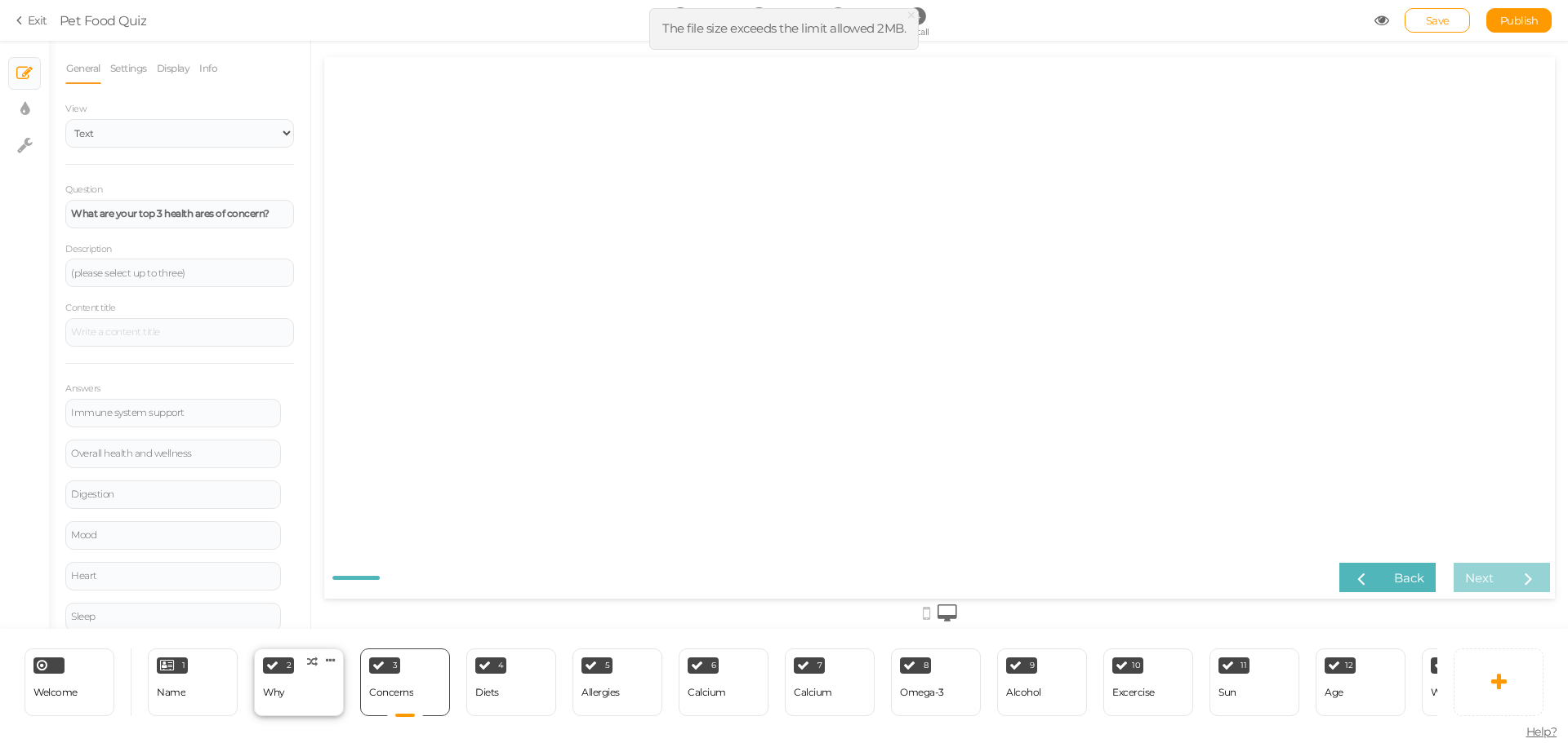
select select "2"
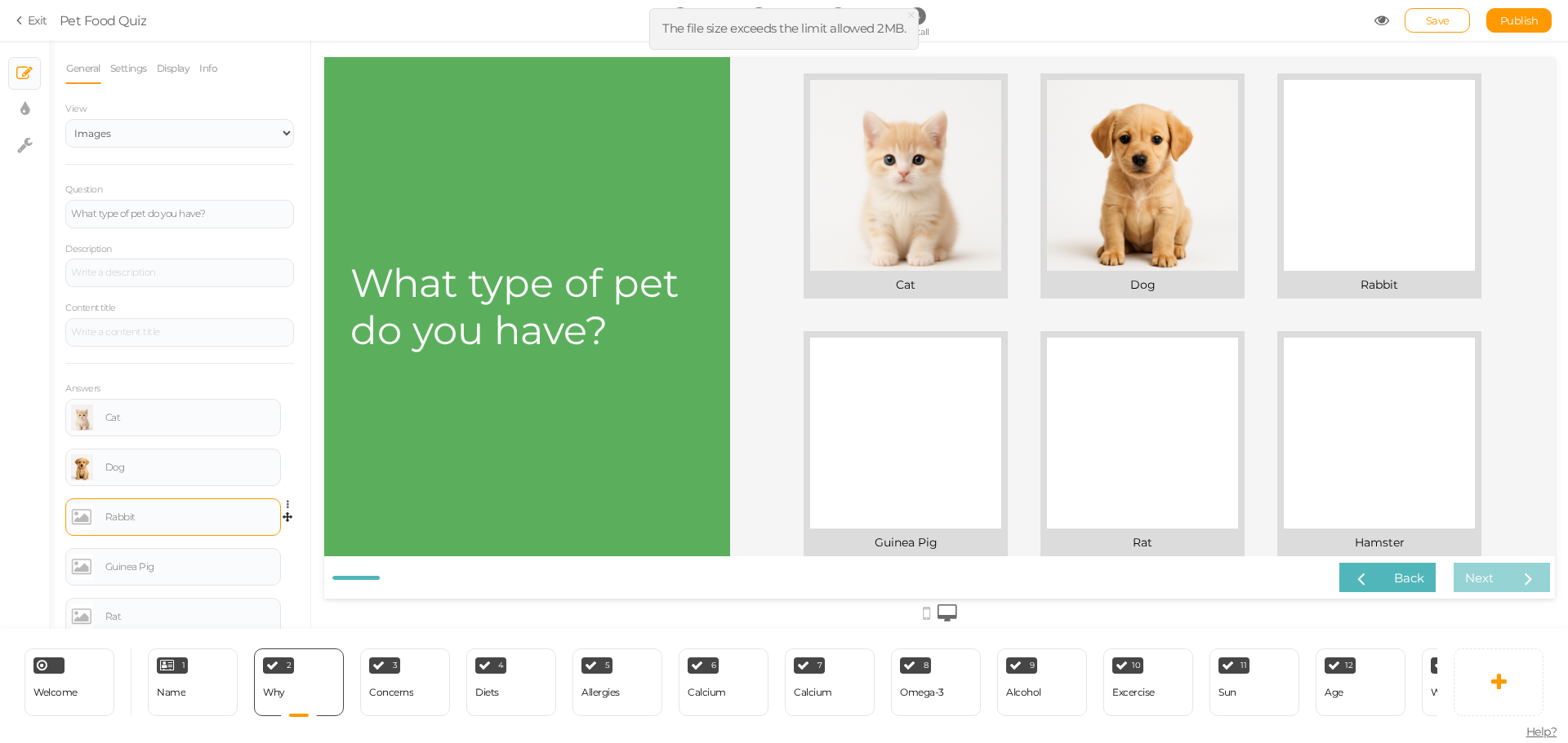
click at [69, 515] on div "Rabbit" at bounding box center [173, 517] width 216 height 37
click at [79, 515] on link at bounding box center [82, 516] width 22 height 26
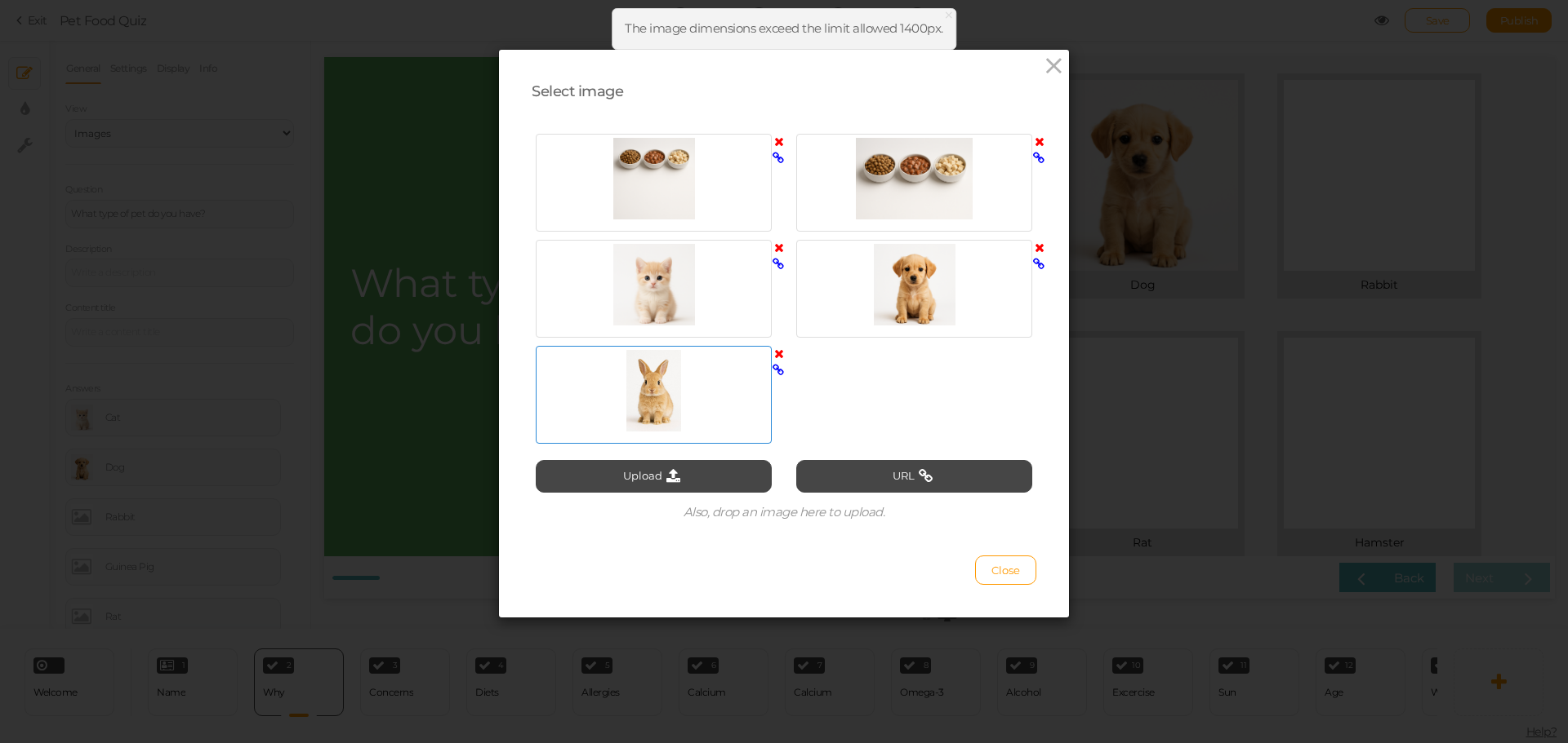
click at [691, 408] on div at bounding box center [653, 390] width 228 height 81
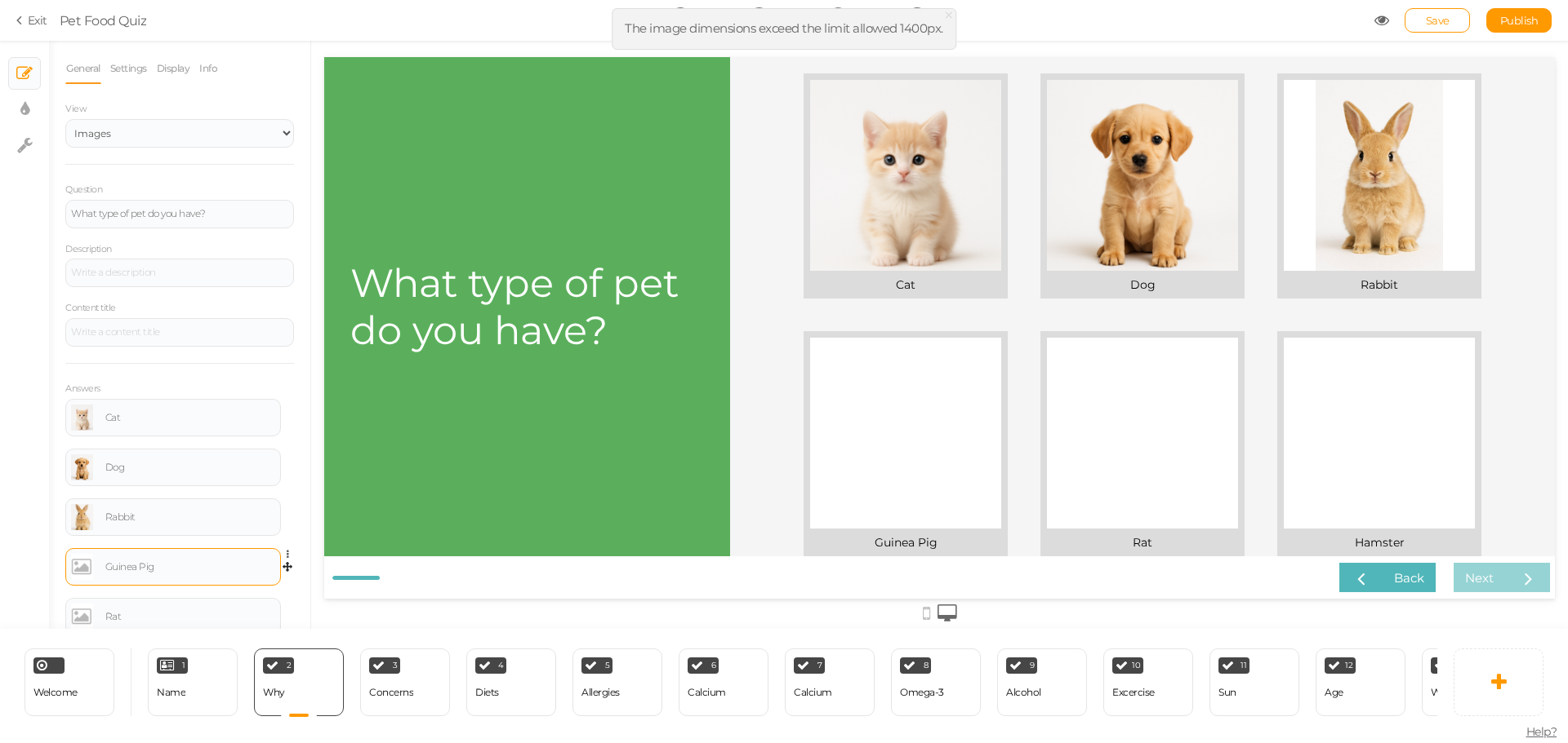
click at [81, 569] on link at bounding box center [82, 566] width 22 height 26
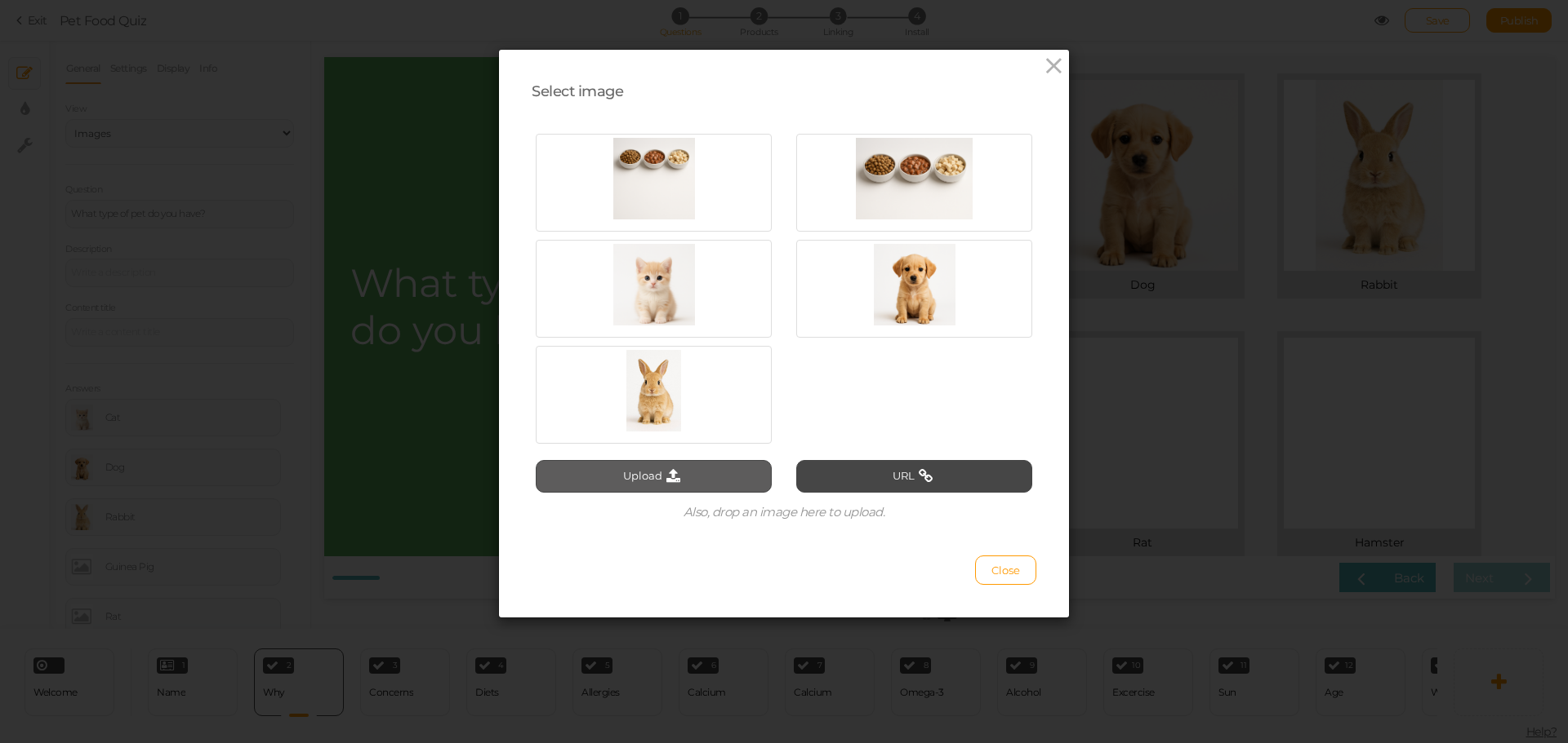
click at [688, 469] on button "Upload" at bounding box center [653, 476] width 236 height 33
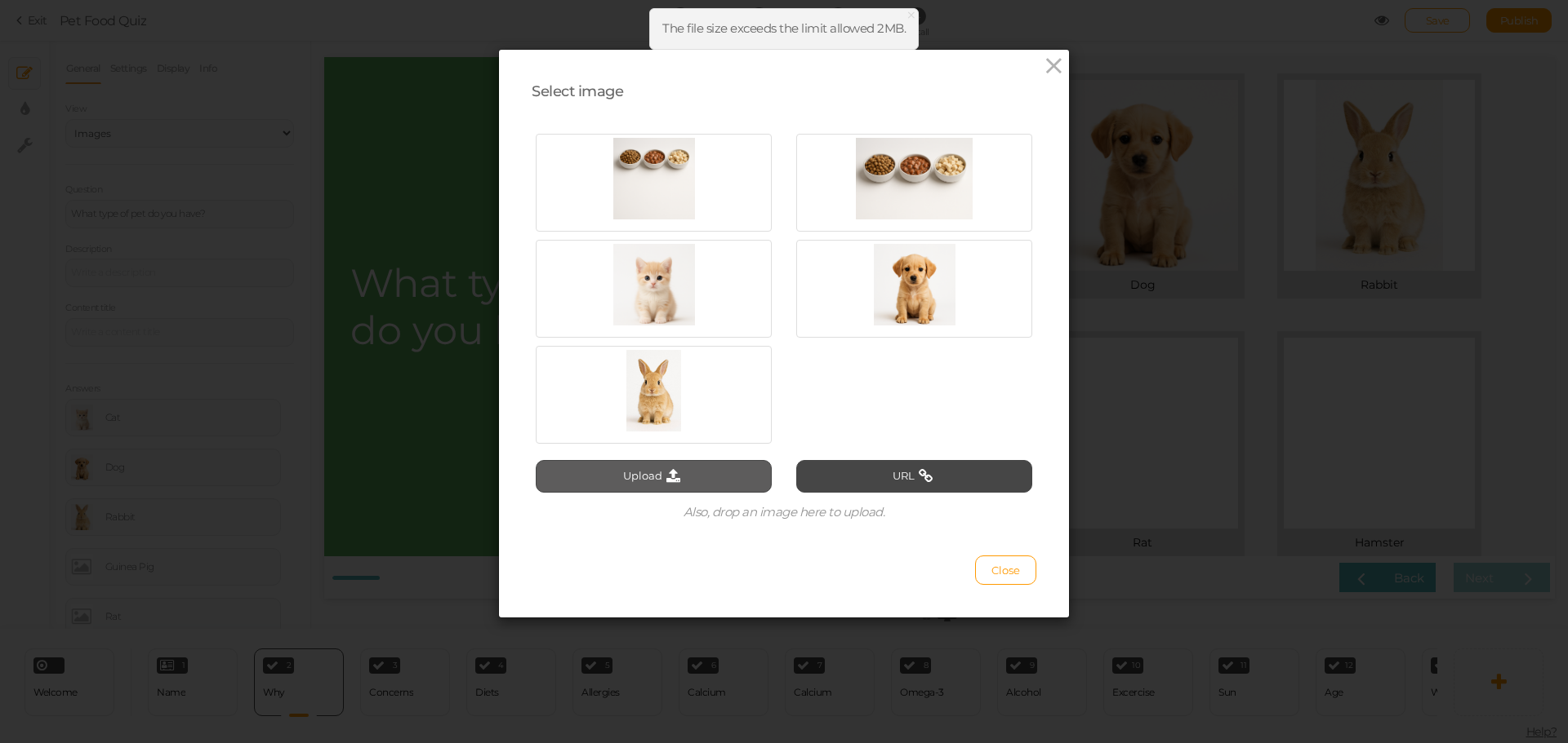
click at [685, 477] on button "Upload" at bounding box center [653, 476] width 236 height 33
click at [651, 467] on button "Upload" at bounding box center [653, 476] width 236 height 33
drag, startPoint x: 651, startPoint y: 467, endPoint x: 1297, endPoint y: 43, distance: 772.7
click at [1211, 70] on div "Select image Upload URL Also, drop an image here to upload. Close" at bounding box center [784, 371] width 1568 height 743
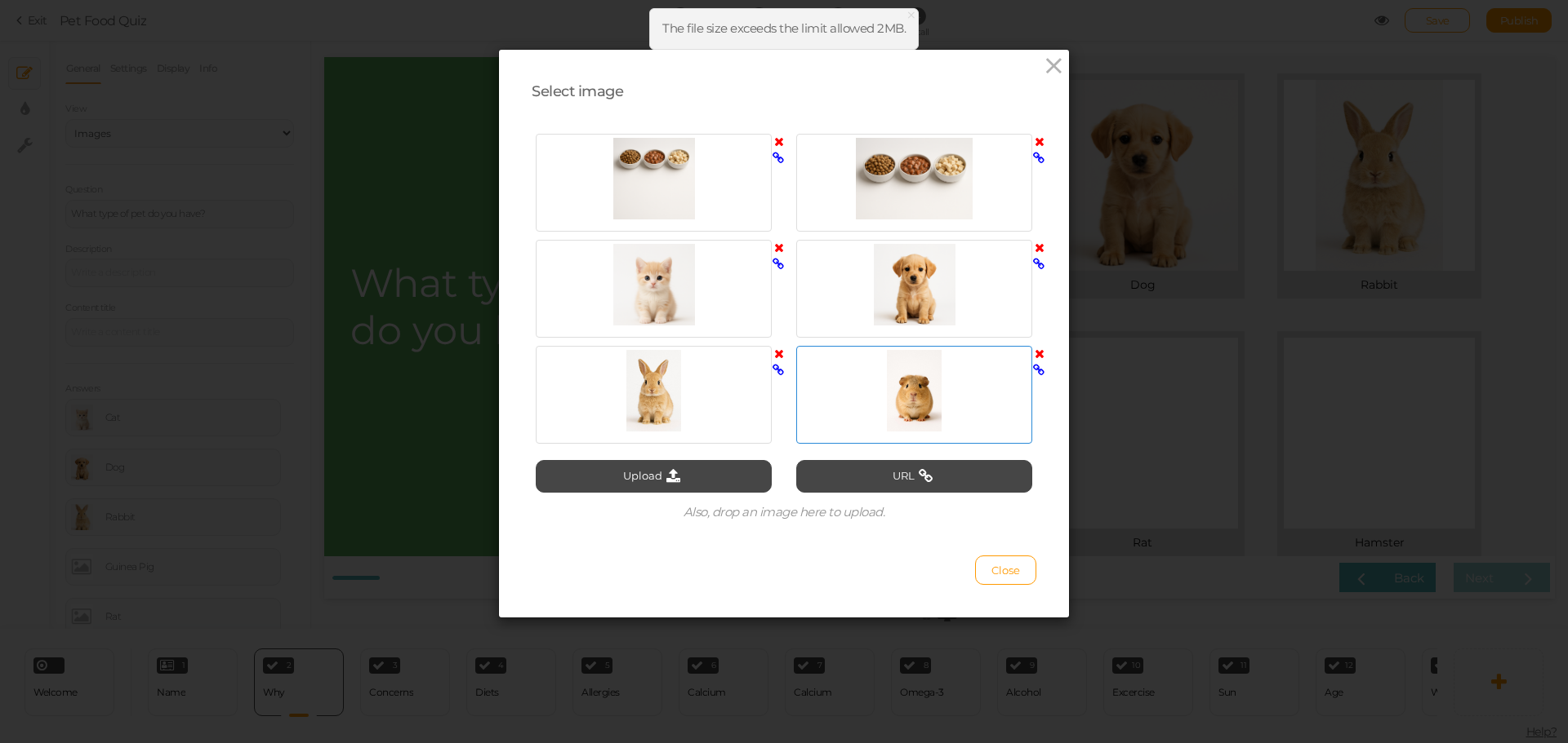
click at [843, 399] on div at bounding box center [914, 390] width 228 height 81
